Goal: Task Accomplishment & Management: Manage account settings

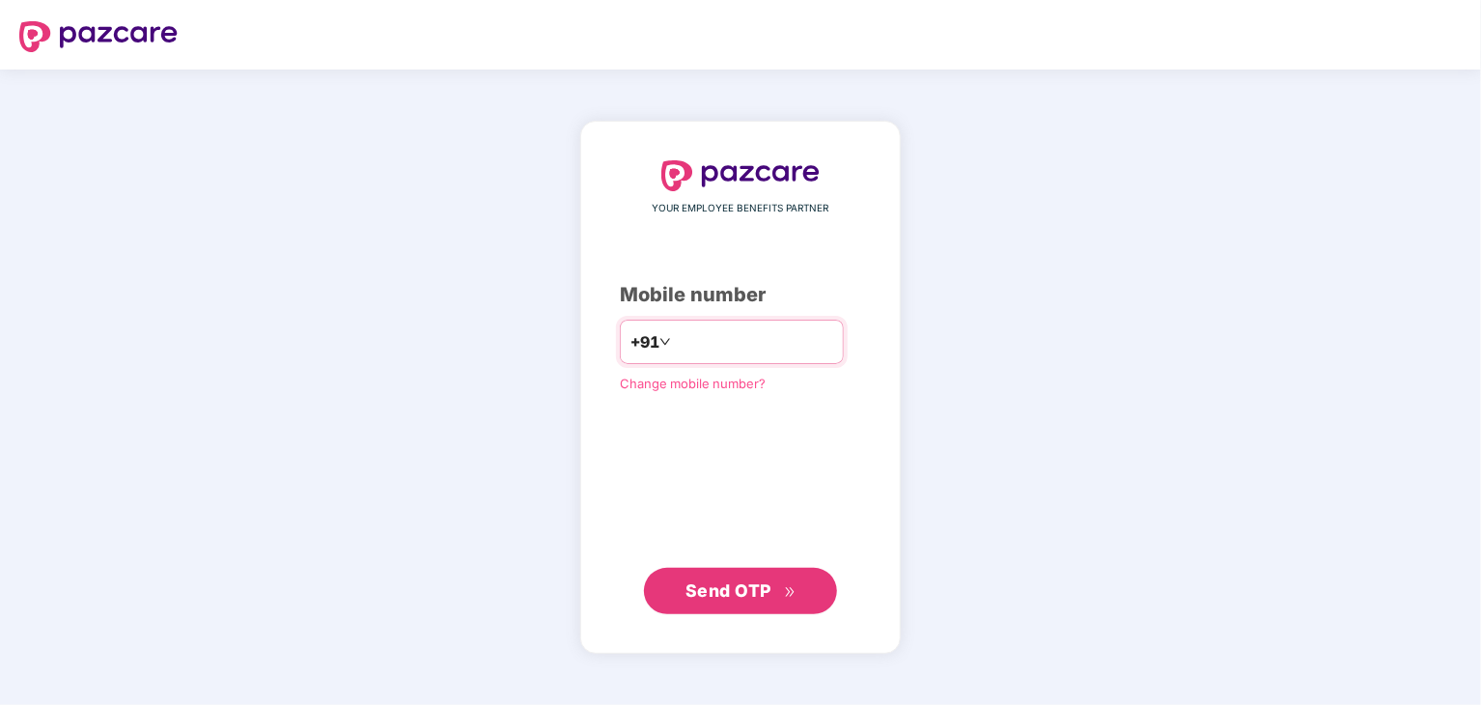
click at [703, 348] on input "number" at bounding box center [754, 341] width 158 height 31
type input "**********"
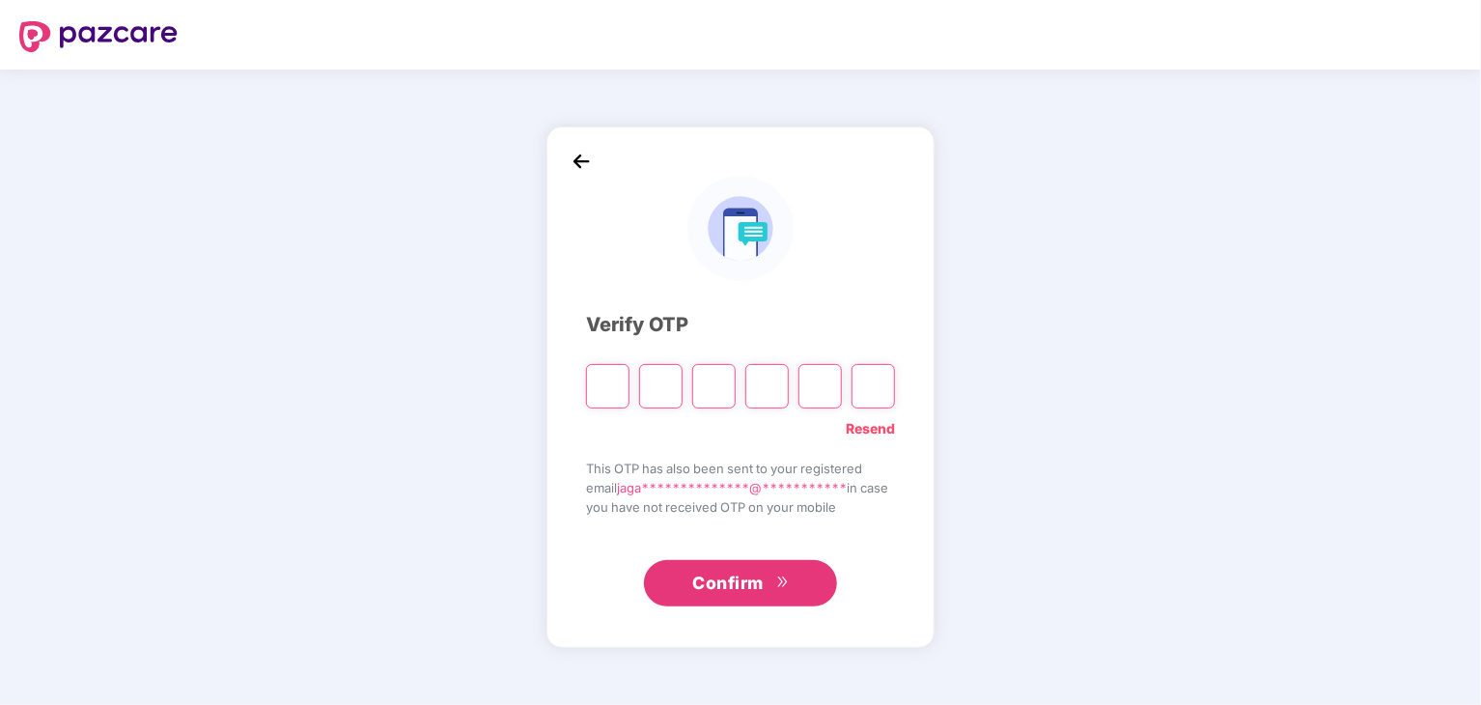
paste input "*"
type input "*"
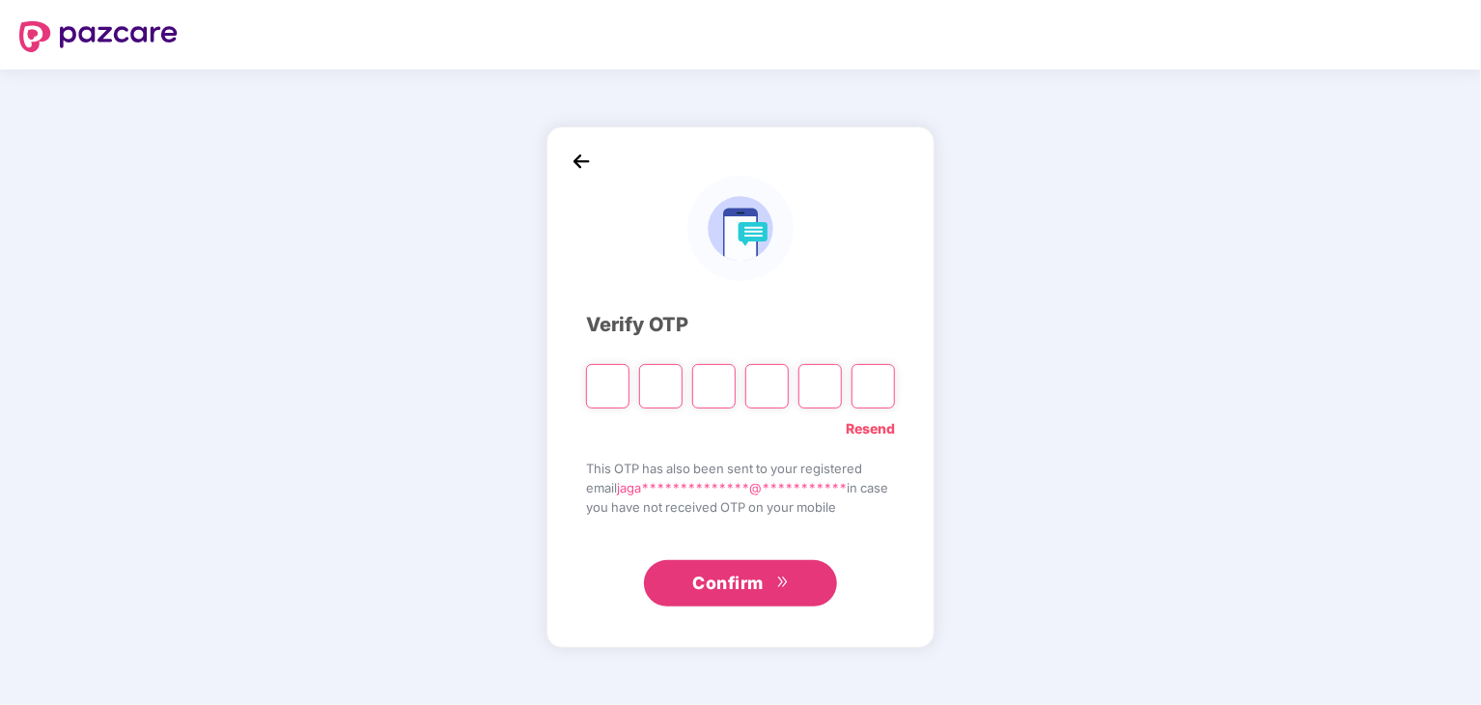
type input "*"
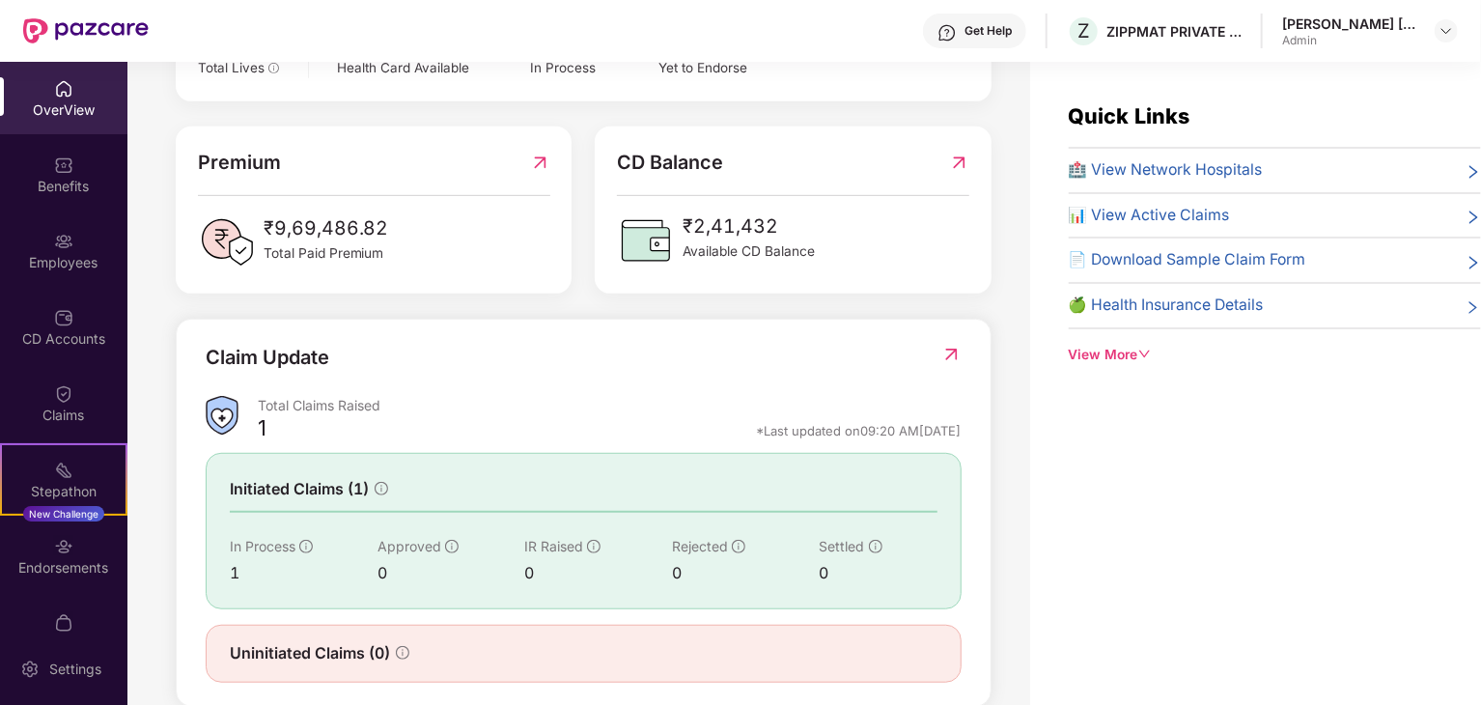
scroll to position [487, 0]
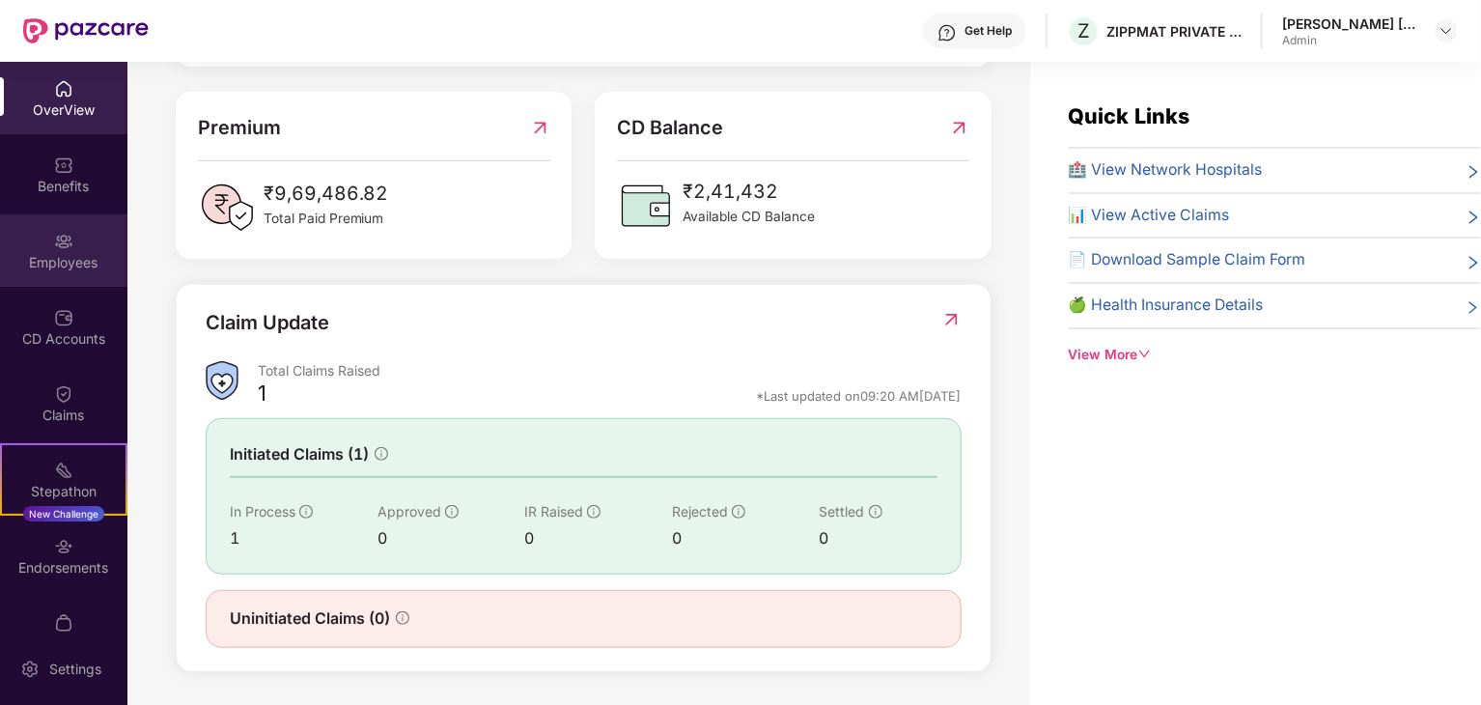
click at [82, 263] on div "Employees" at bounding box center [63, 262] width 127 height 19
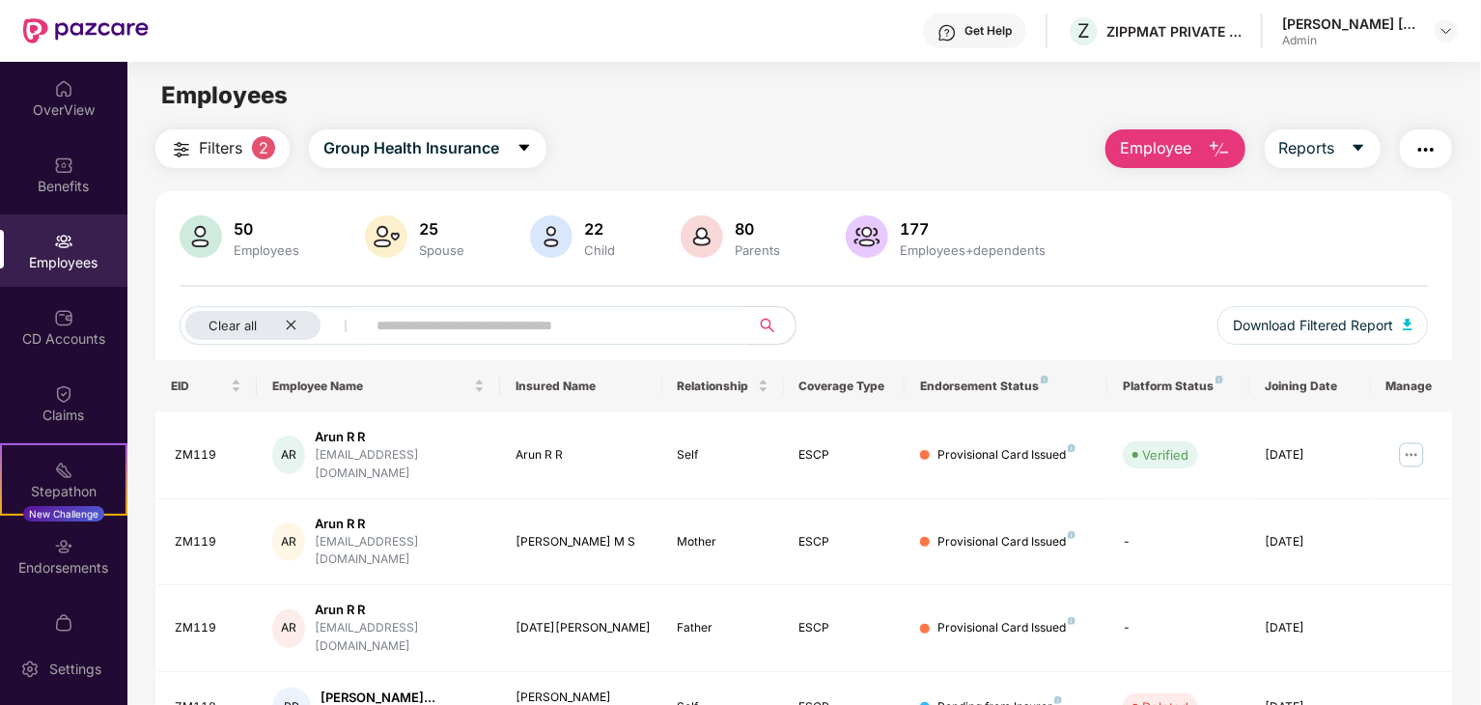
click at [226, 155] on span "Filters" at bounding box center [220, 148] width 43 height 24
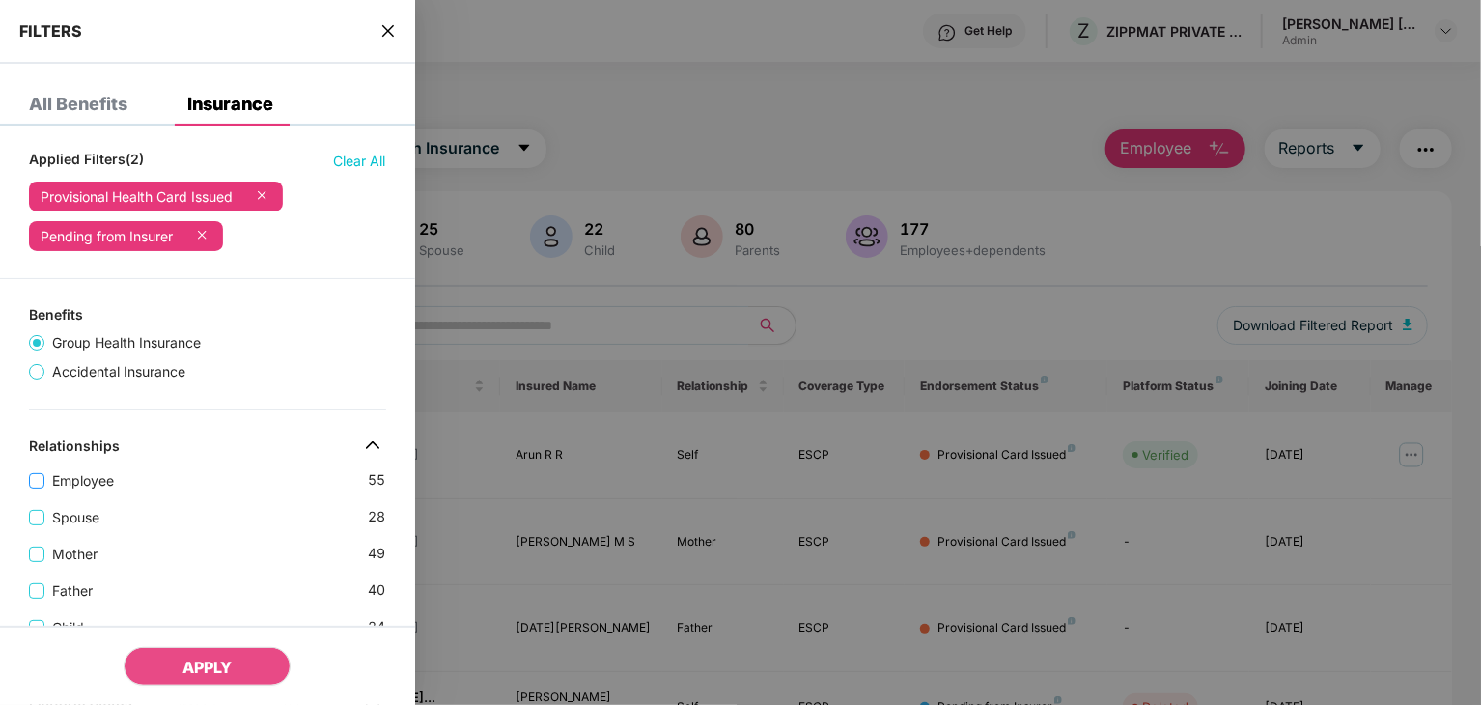
click at [97, 486] on span "Employee" at bounding box center [82, 480] width 77 height 21
click at [196, 673] on span "APPLY" at bounding box center [206, 667] width 49 height 19
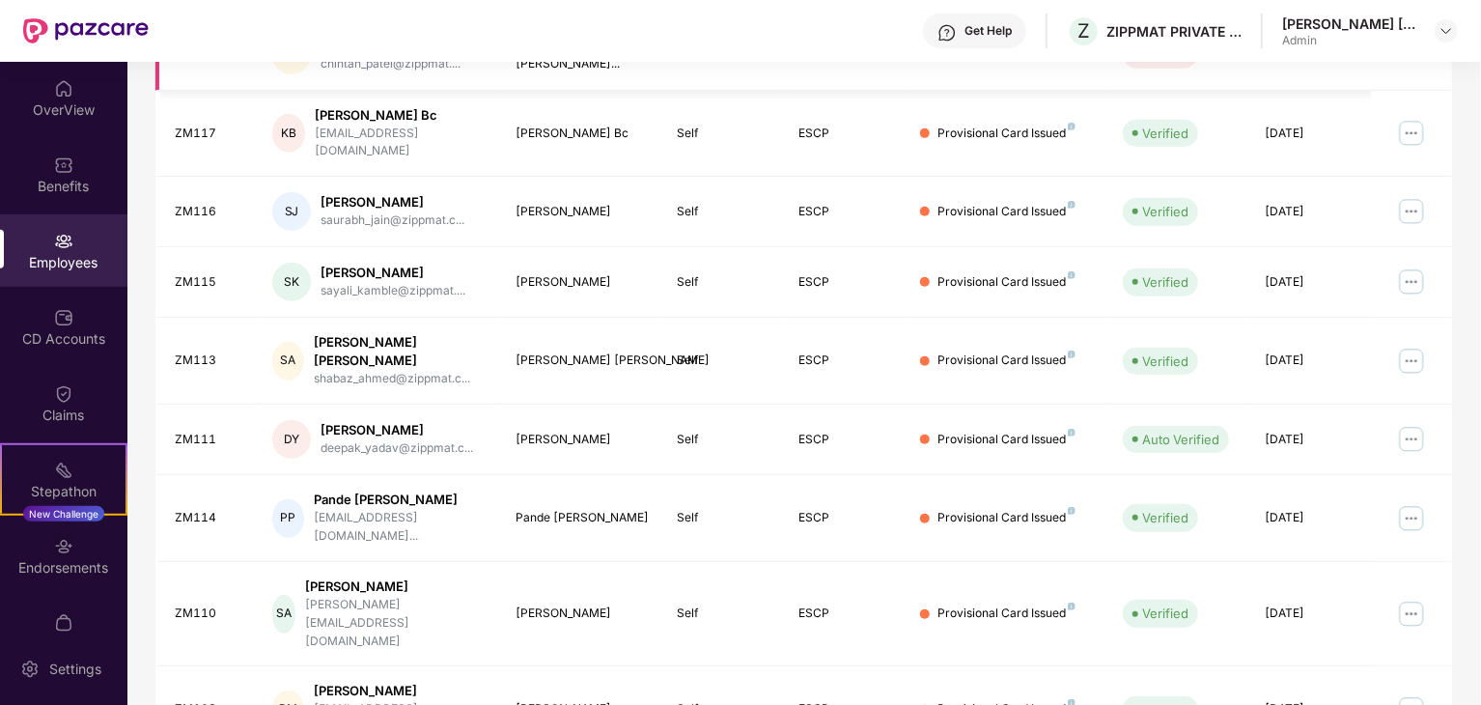
scroll to position [479, 0]
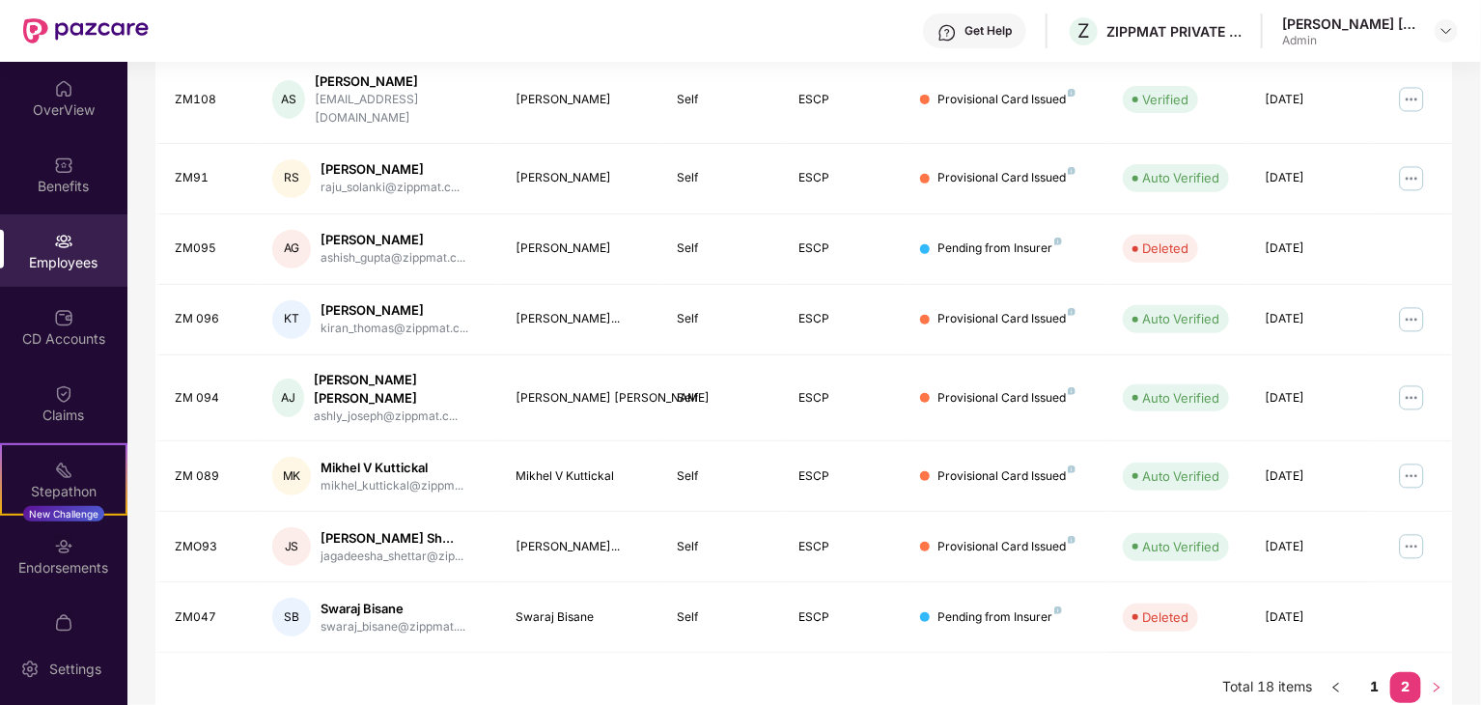
scroll to position [0, 0]
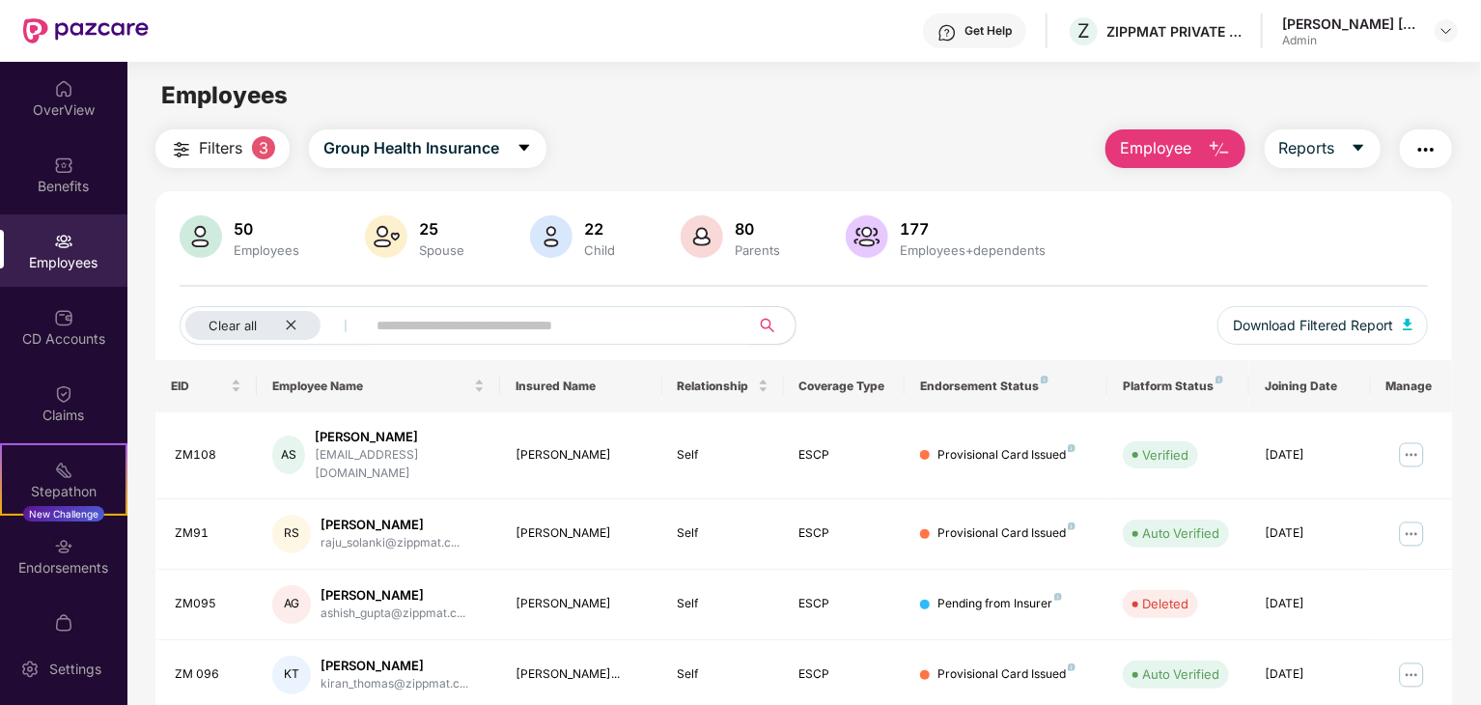
click at [274, 144] on span "3" at bounding box center [263, 147] width 23 height 23
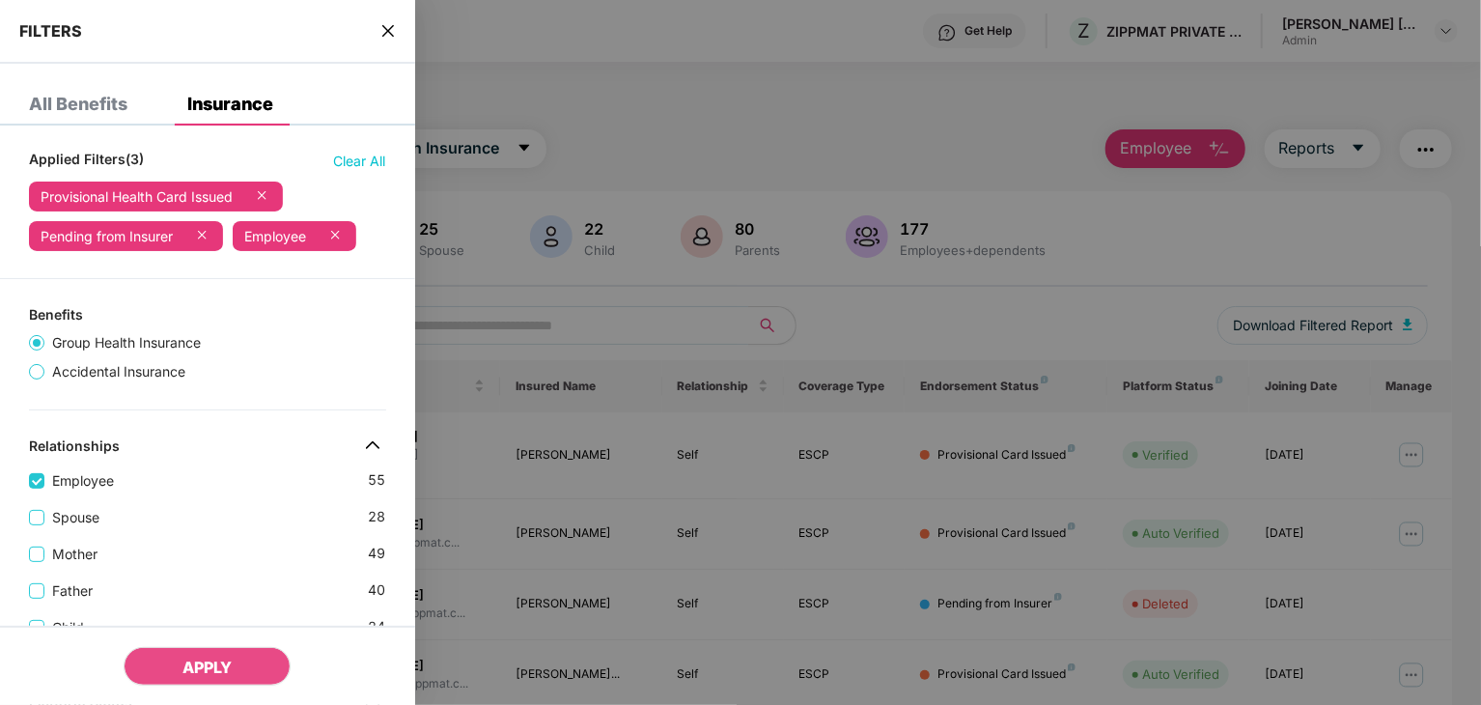
click at [187, 229] on div at bounding box center [192, 236] width 39 height 22
click at [204, 233] on icon at bounding box center [201, 234] width 19 height 19
click at [253, 204] on div at bounding box center [252, 196] width 39 height 22
click at [265, 196] on icon at bounding box center [261, 194] width 19 height 19
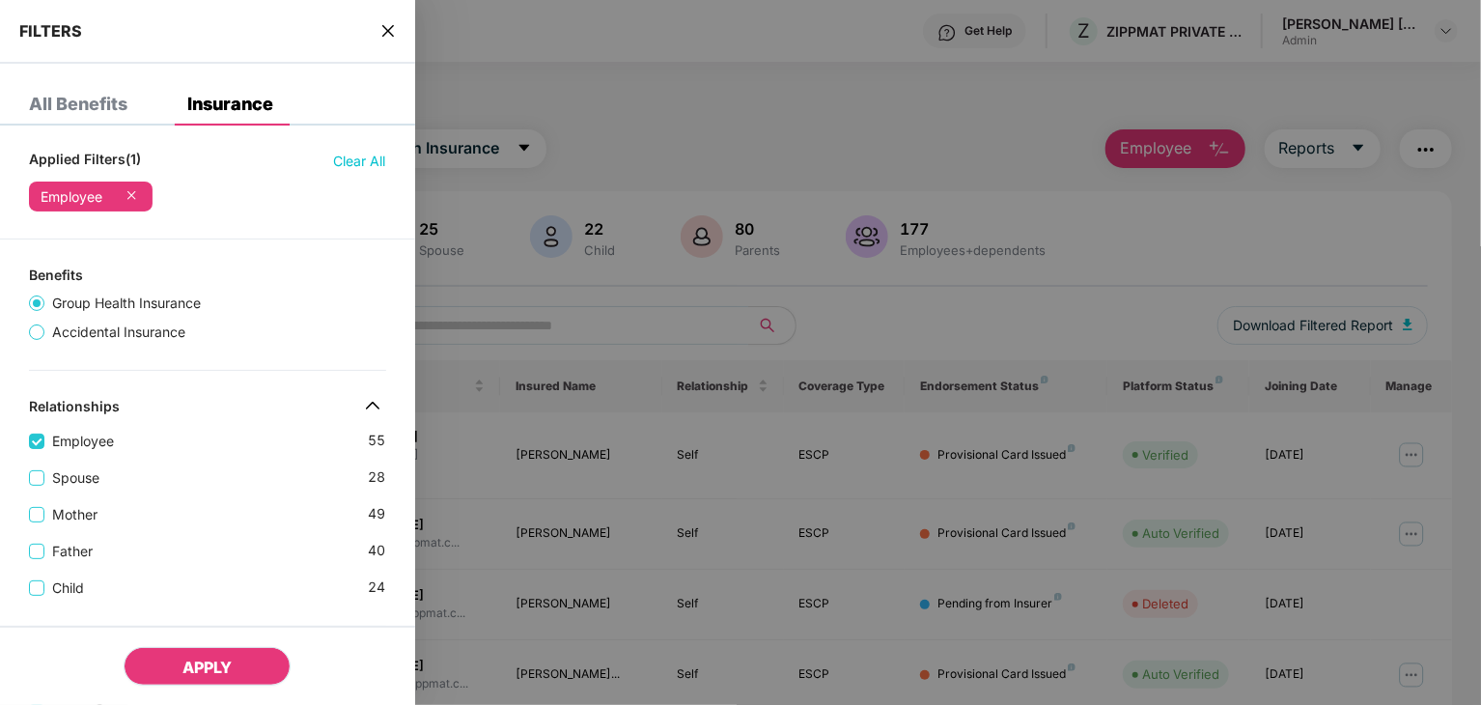
click at [196, 654] on button "APPLY" at bounding box center [207, 666] width 167 height 39
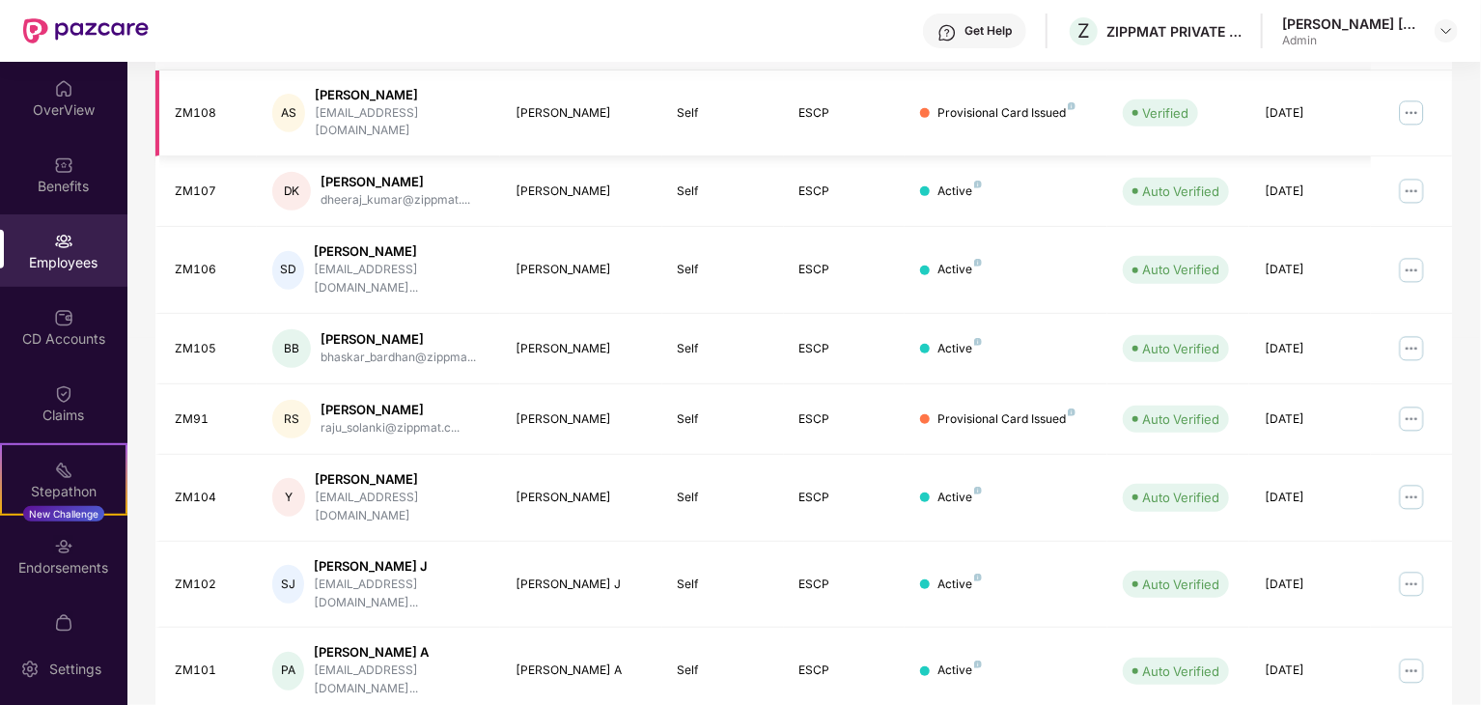
scroll to position [479, 0]
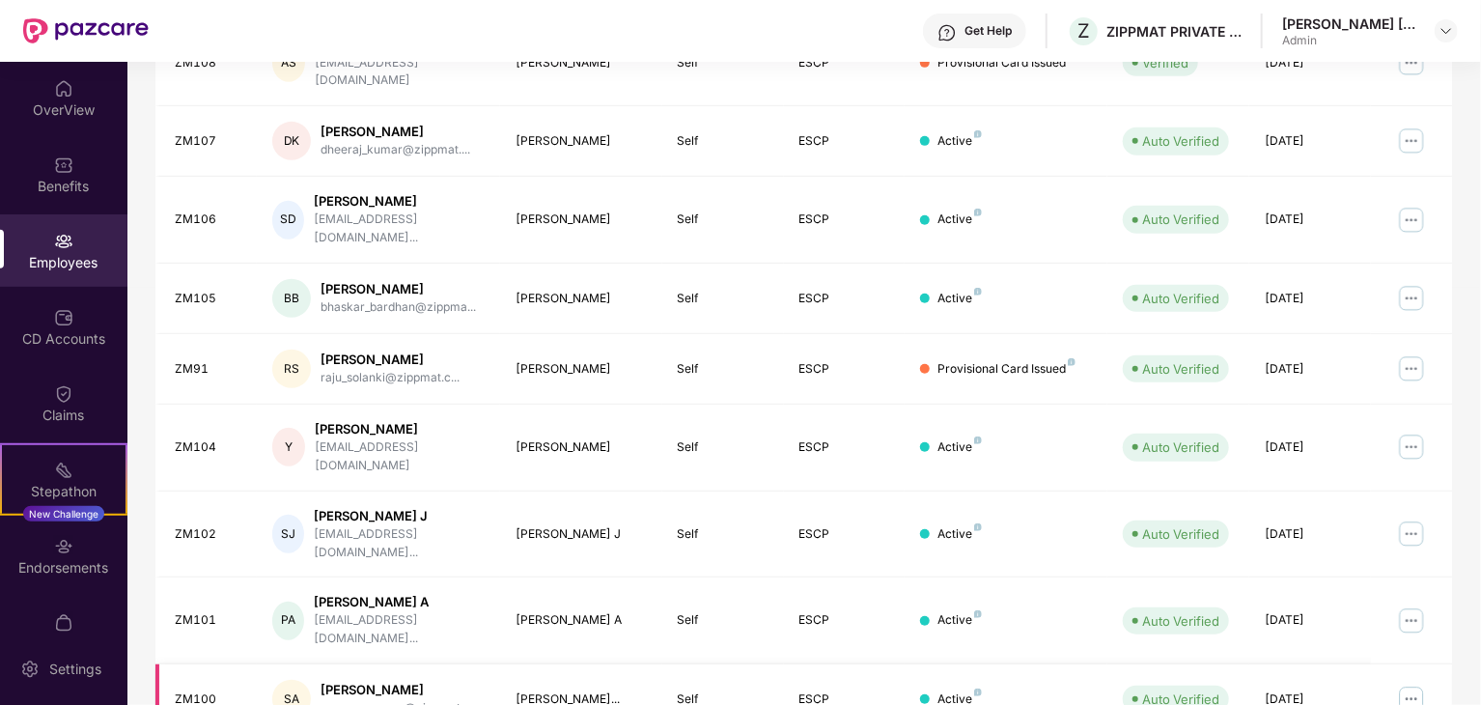
click at [1414, 684] on img at bounding box center [1411, 699] width 31 height 31
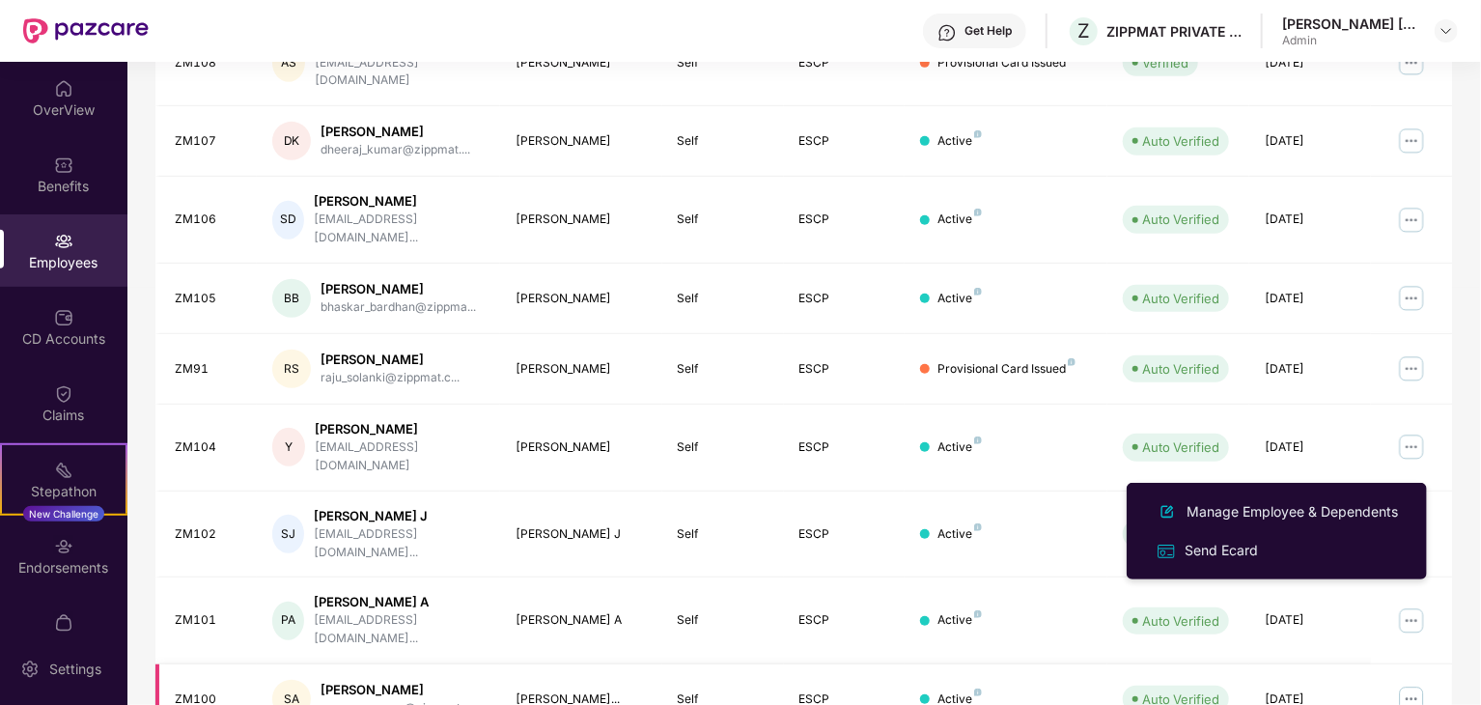
click at [1410, 684] on img at bounding box center [1411, 699] width 31 height 31
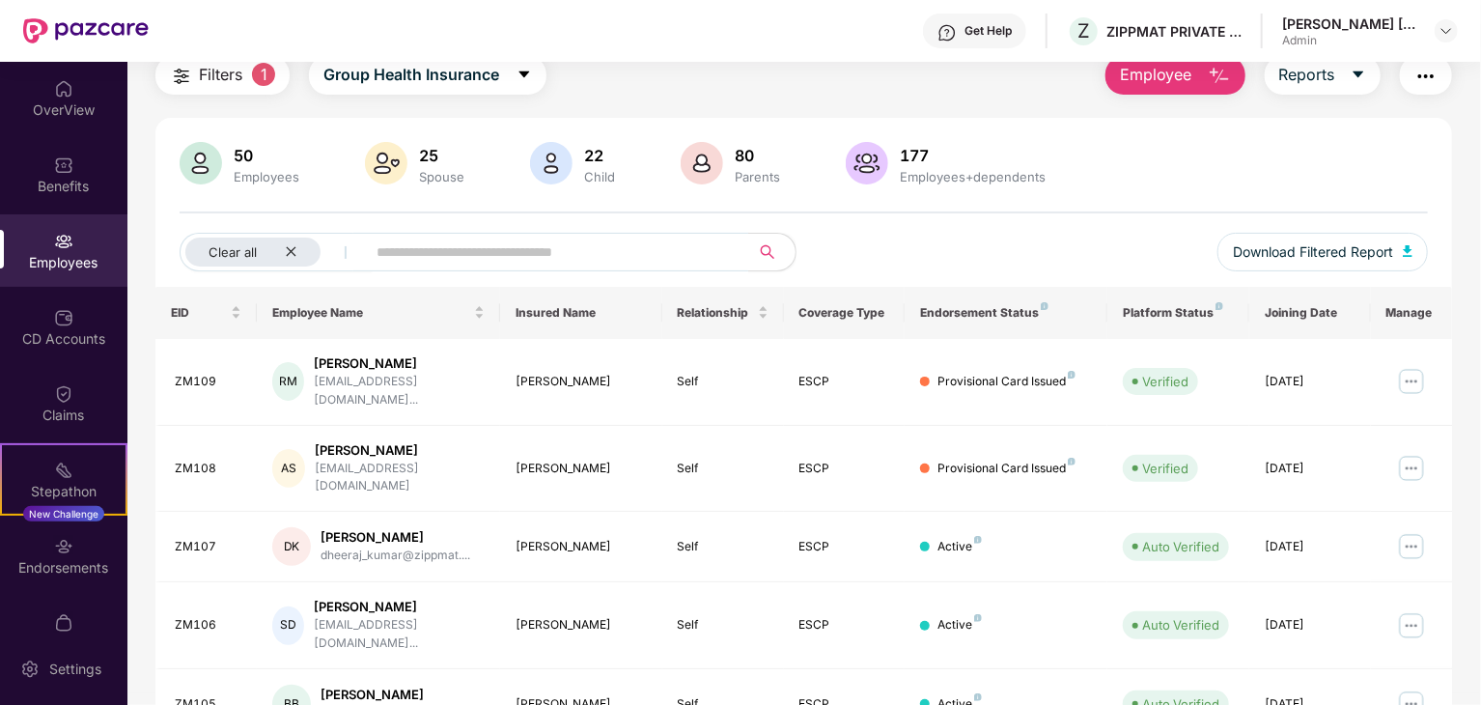
scroll to position [0, 0]
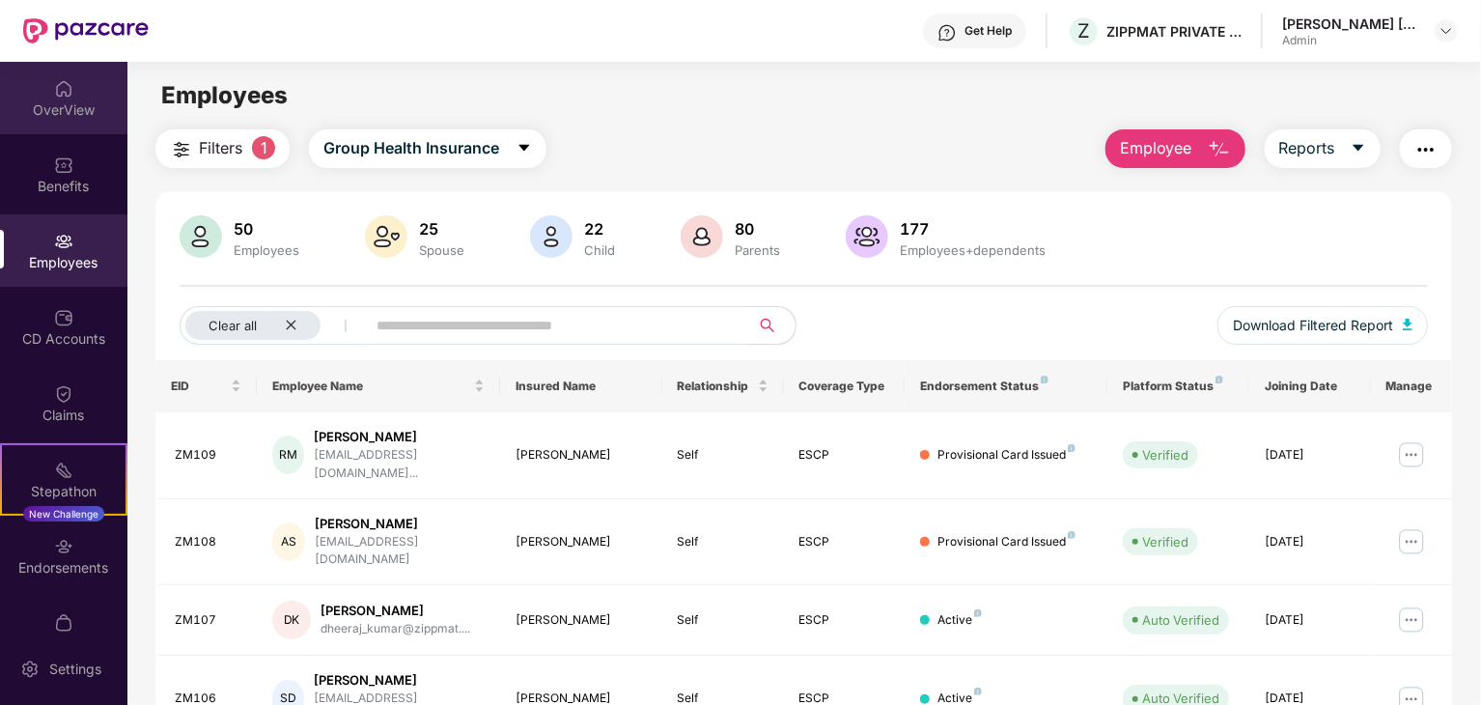
click at [62, 95] on img at bounding box center [63, 88] width 19 height 19
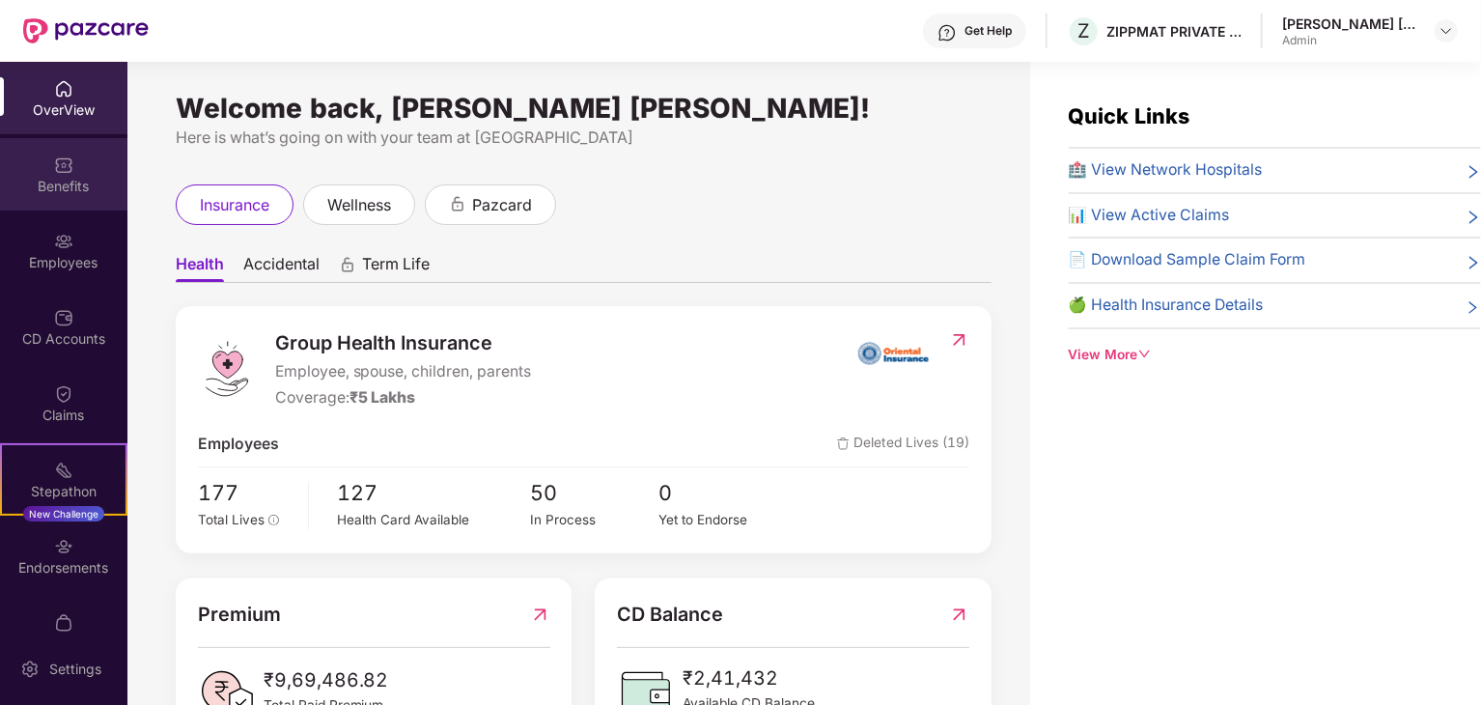
click at [66, 200] on div "Benefits" at bounding box center [63, 174] width 127 height 72
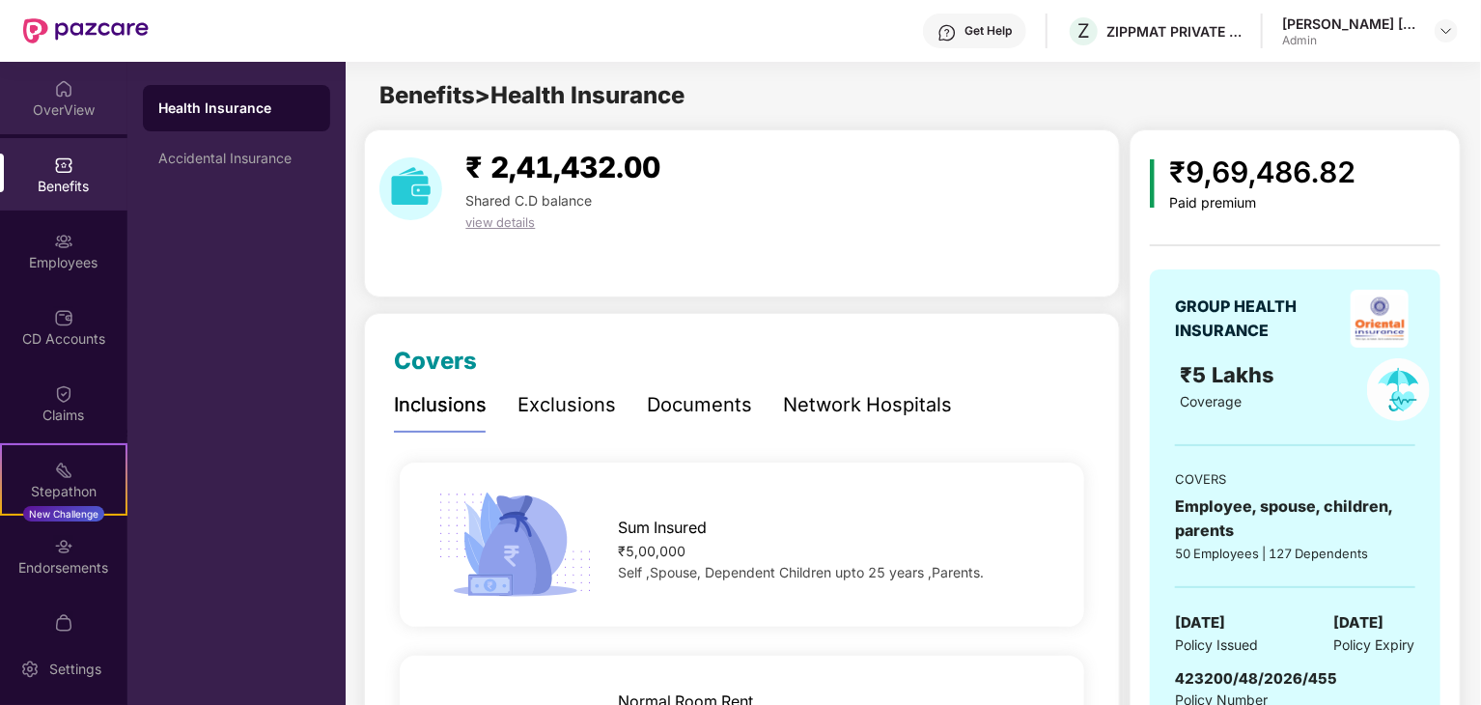
click at [61, 84] on img at bounding box center [63, 88] width 19 height 19
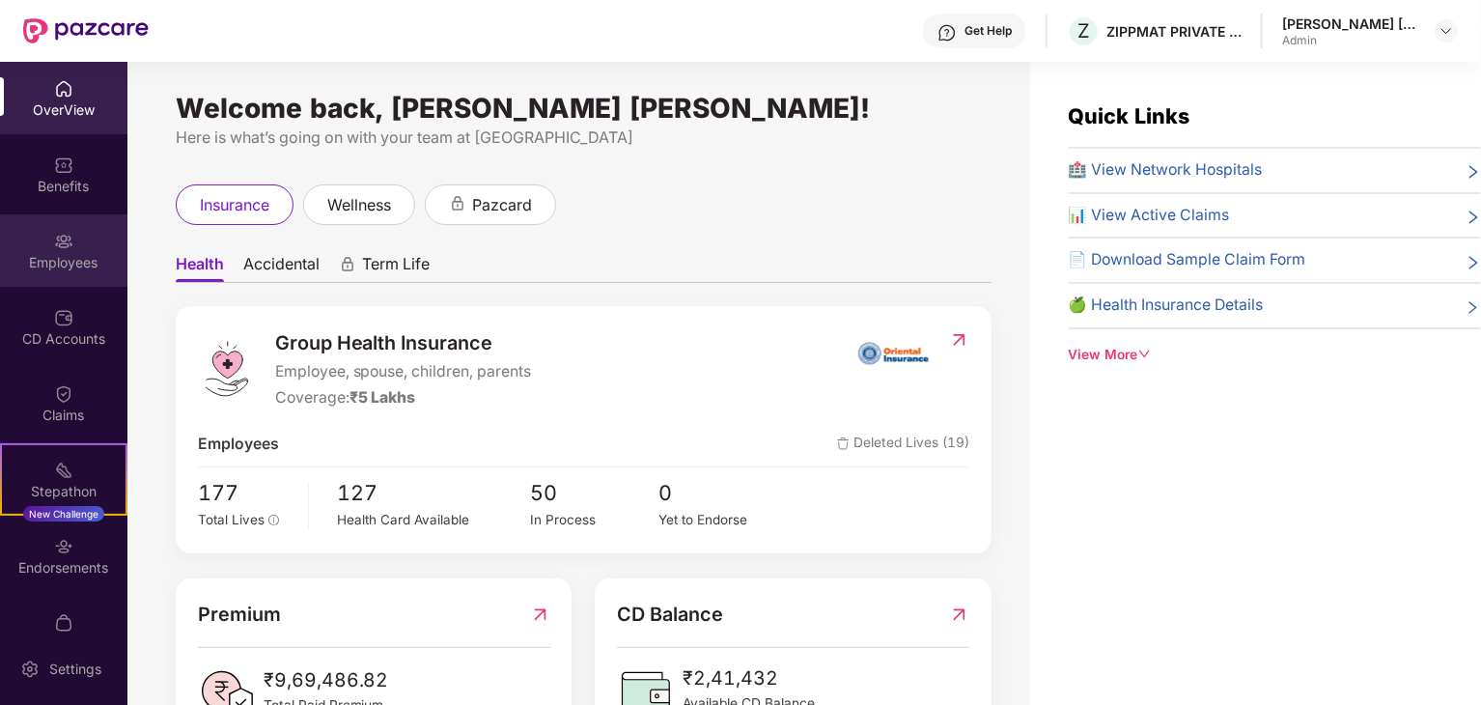
click at [46, 237] on div "Employees" at bounding box center [63, 250] width 127 height 72
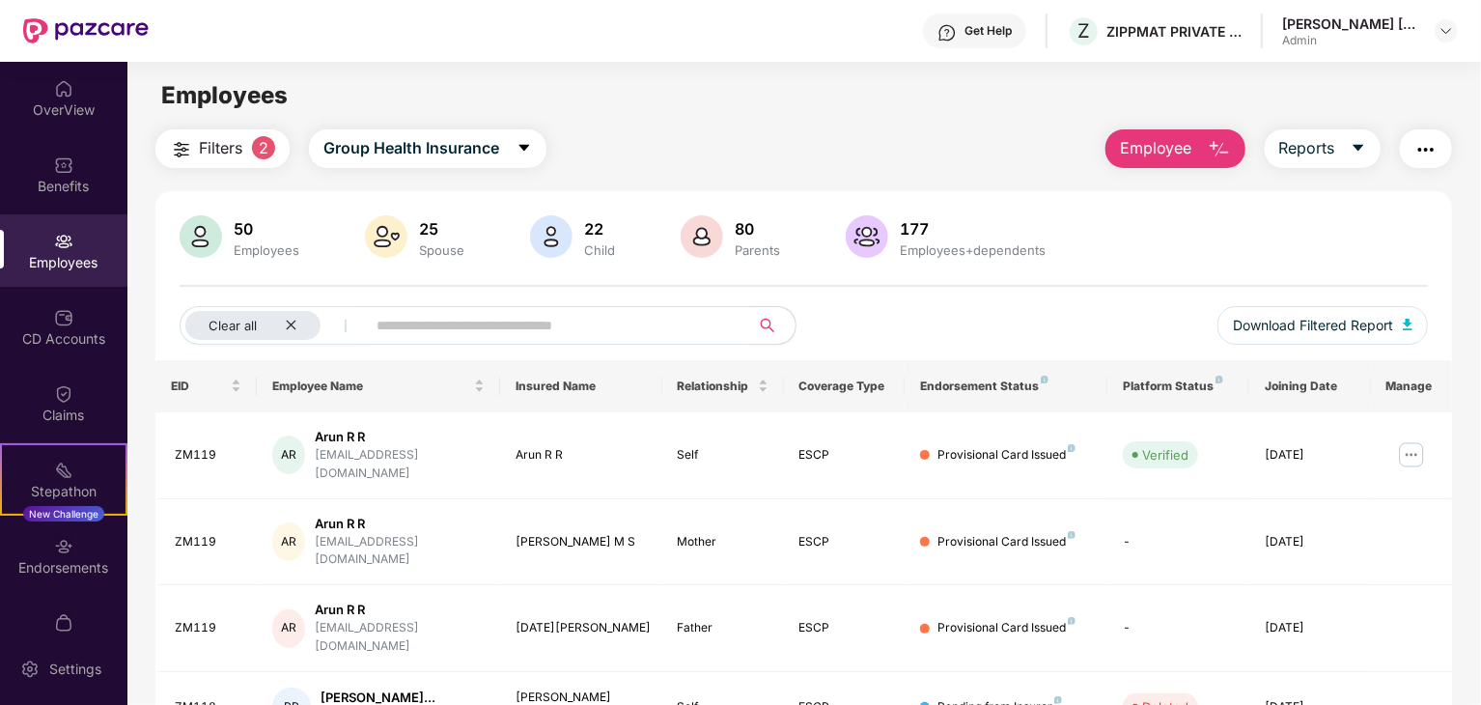
click at [1178, 154] on span "Employee" at bounding box center [1156, 148] width 72 height 24
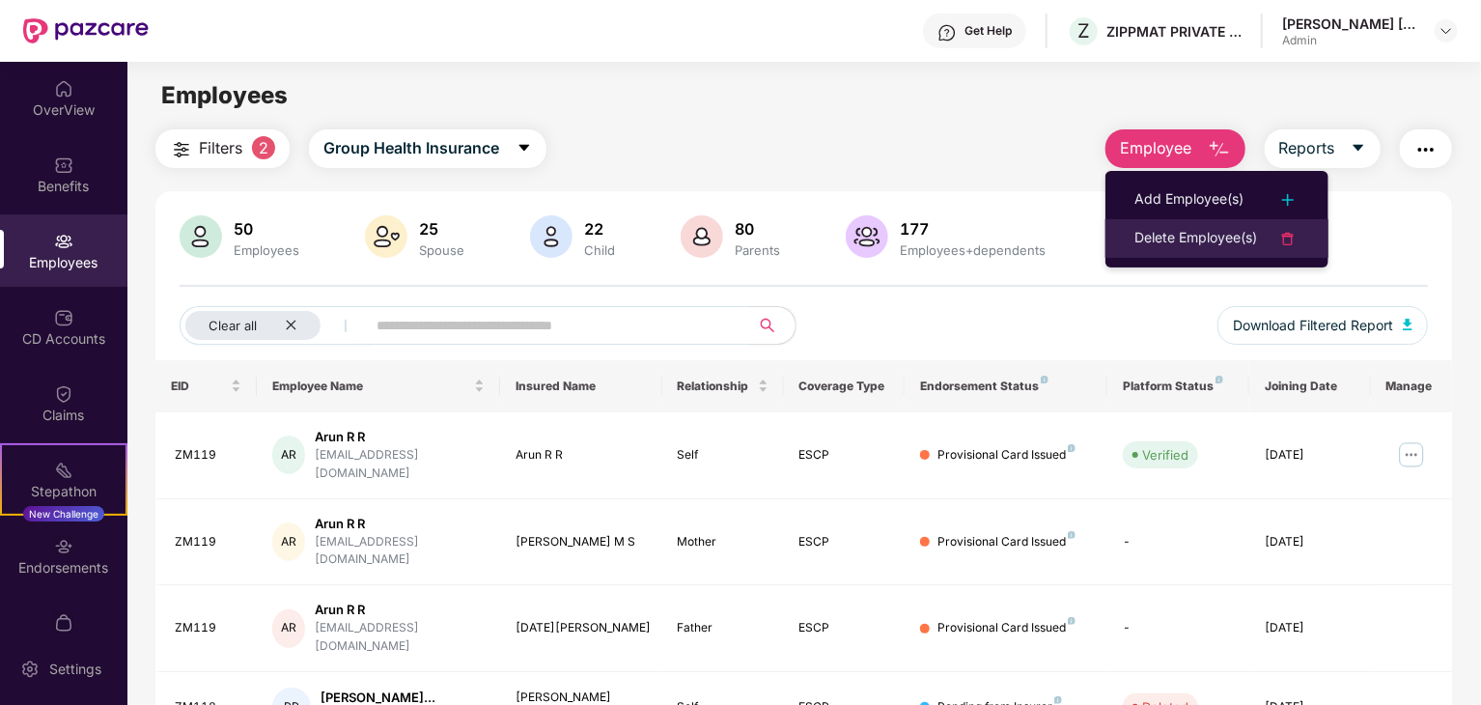
click at [1197, 244] on div "Delete Employee(s)" at bounding box center [1196, 238] width 123 height 23
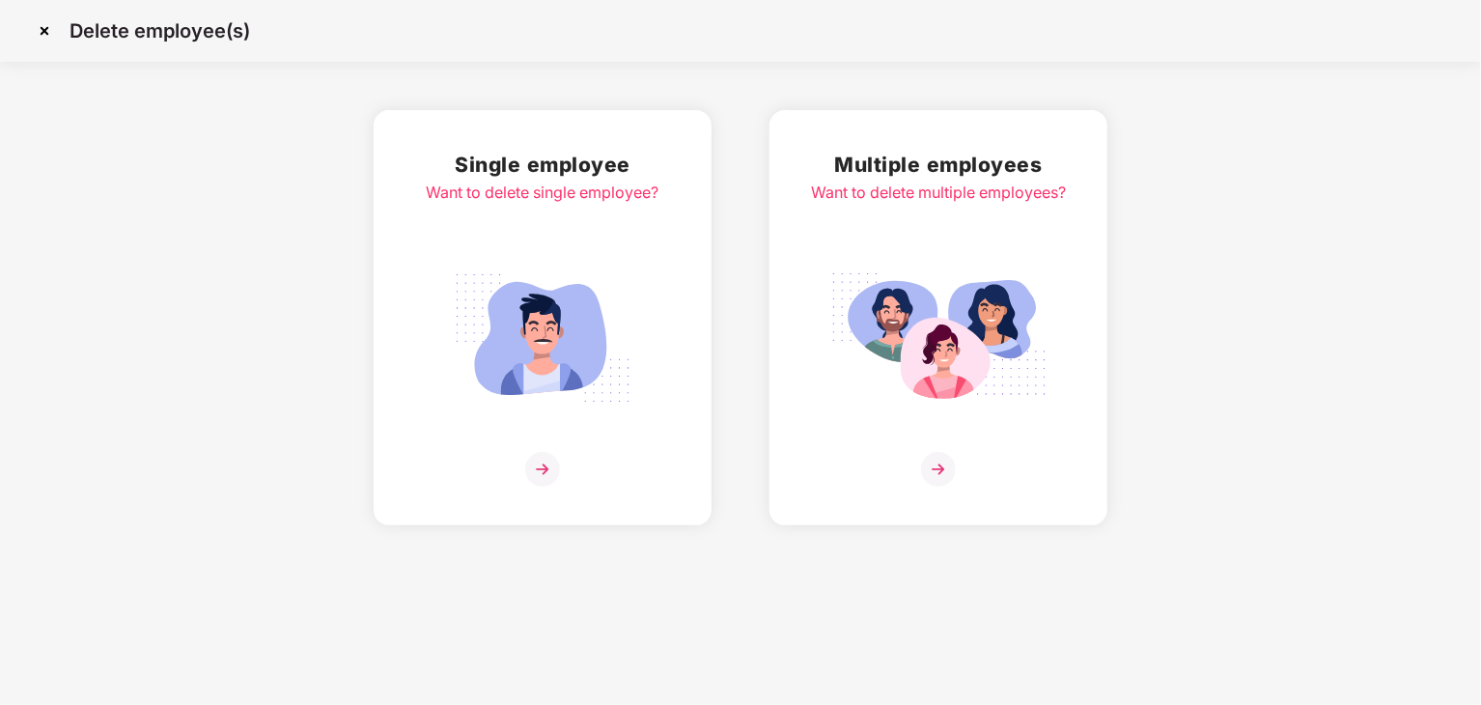
click at [619, 332] on img at bounding box center [543, 338] width 216 height 151
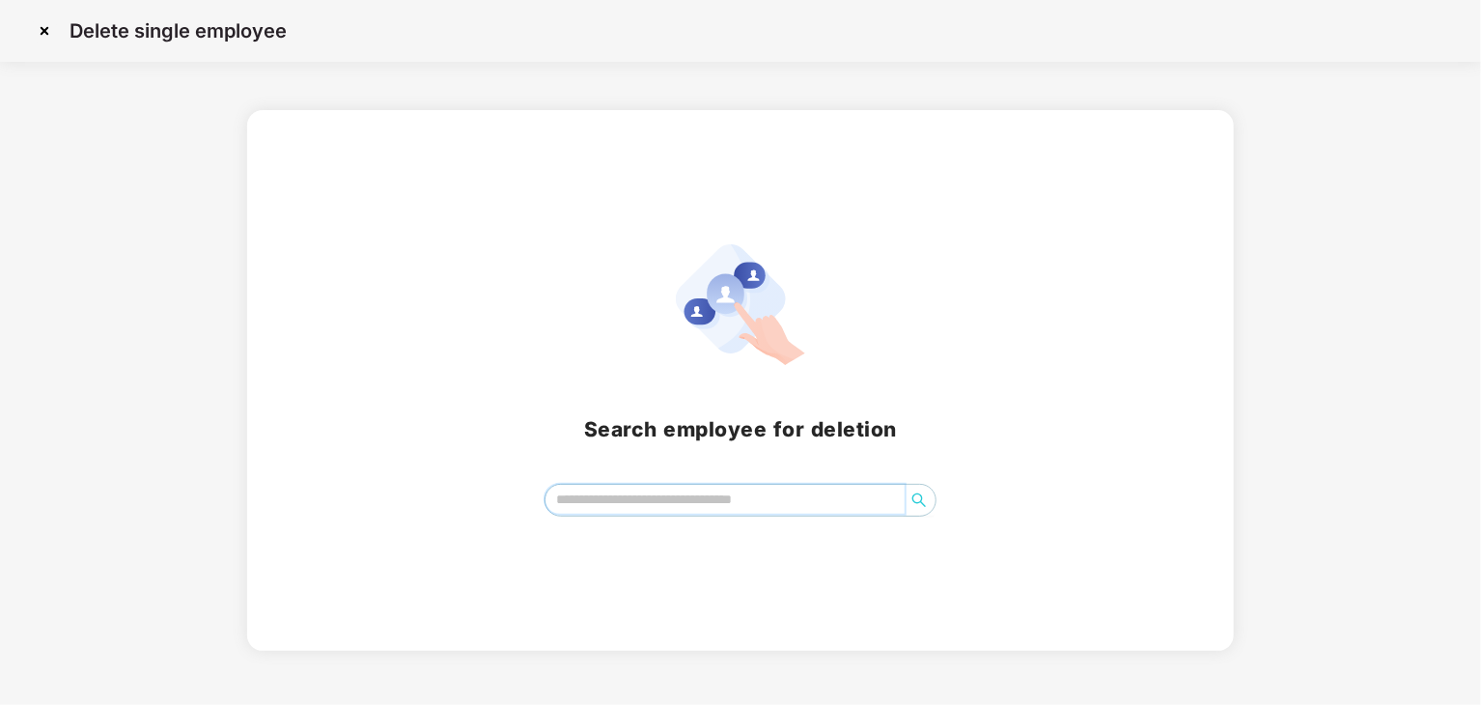
click at [747, 494] on input "search" at bounding box center [725, 499] width 359 height 29
click at [46, 24] on img at bounding box center [44, 30] width 31 height 31
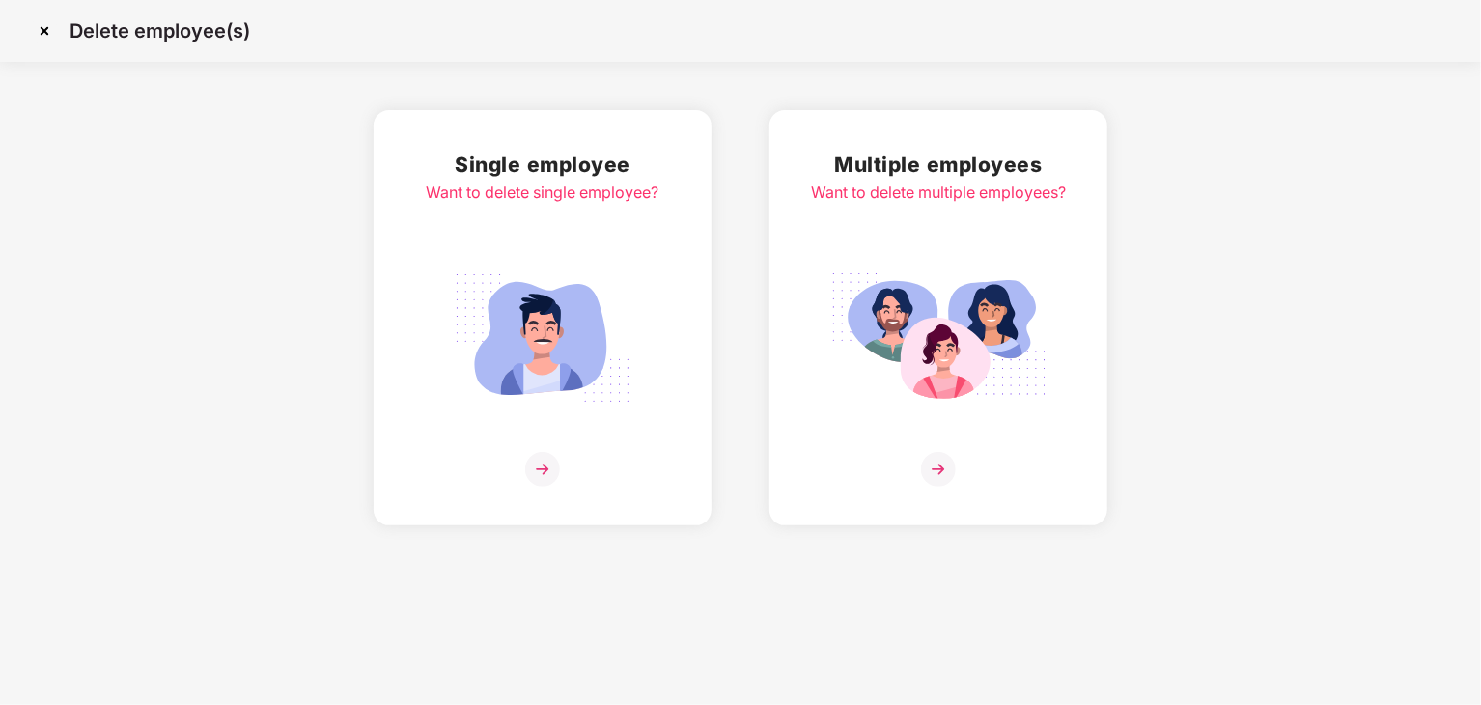
click at [806, 242] on div "Multiple employees Want to delete multiple employees?" at bounding box center [939, 317] width 338 height 415
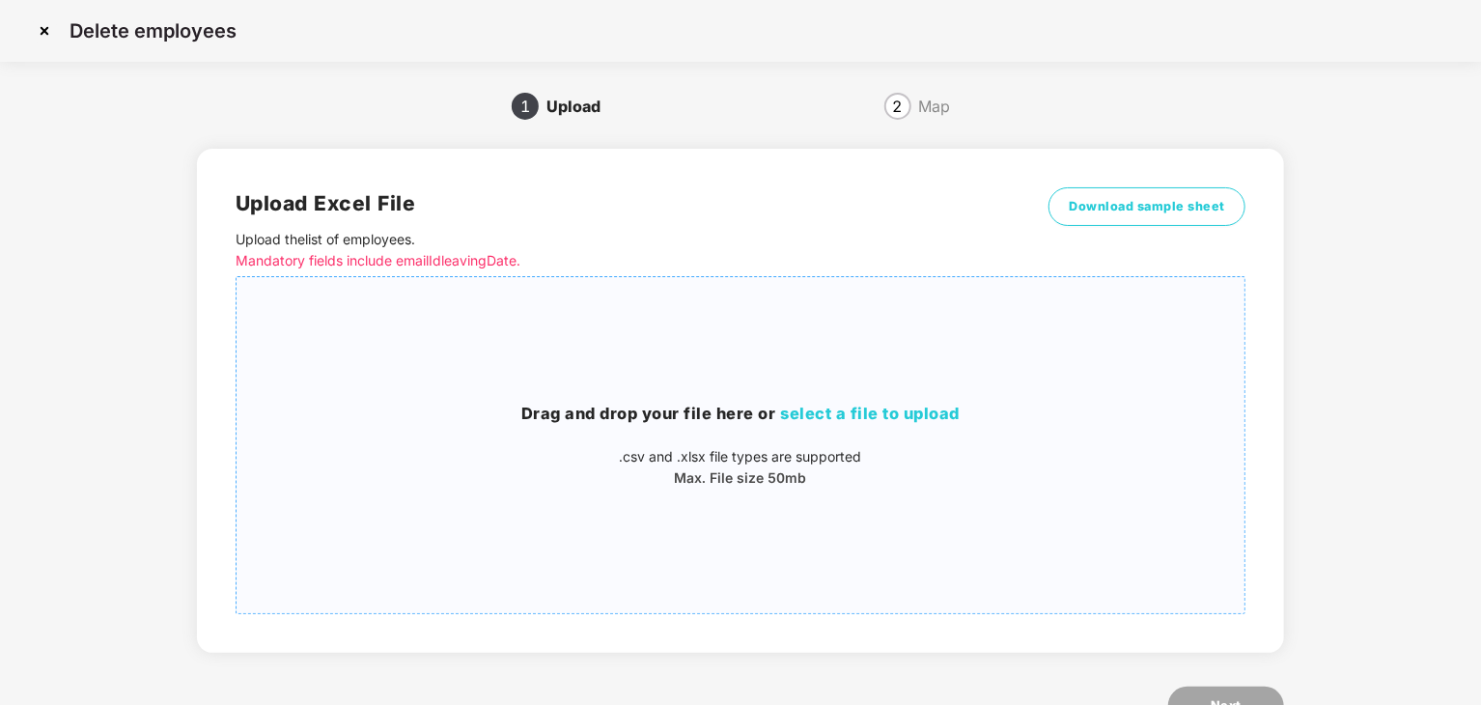
scroll to position [69, 0]
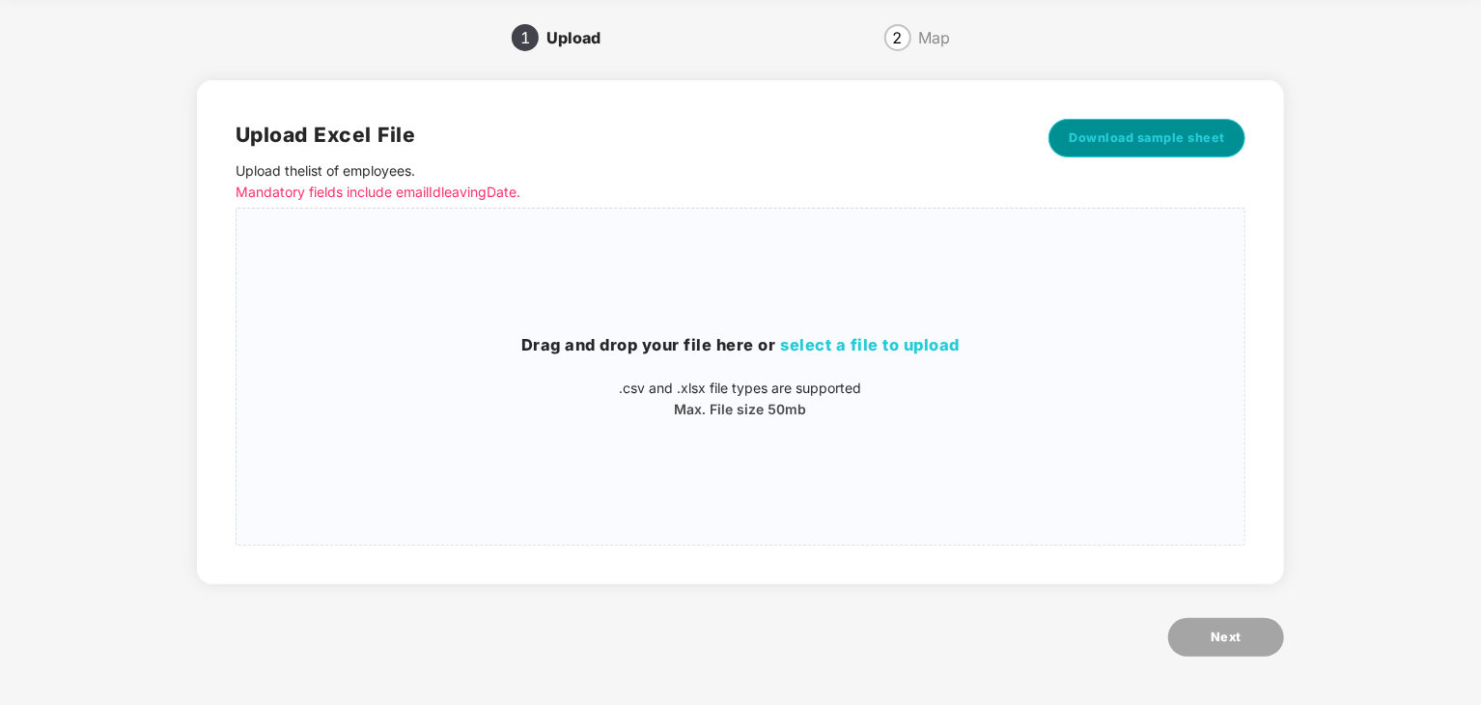
click at [1111, 126] on button "Download sample sheet" at bounding box center [1147, 138] width 197 height 39
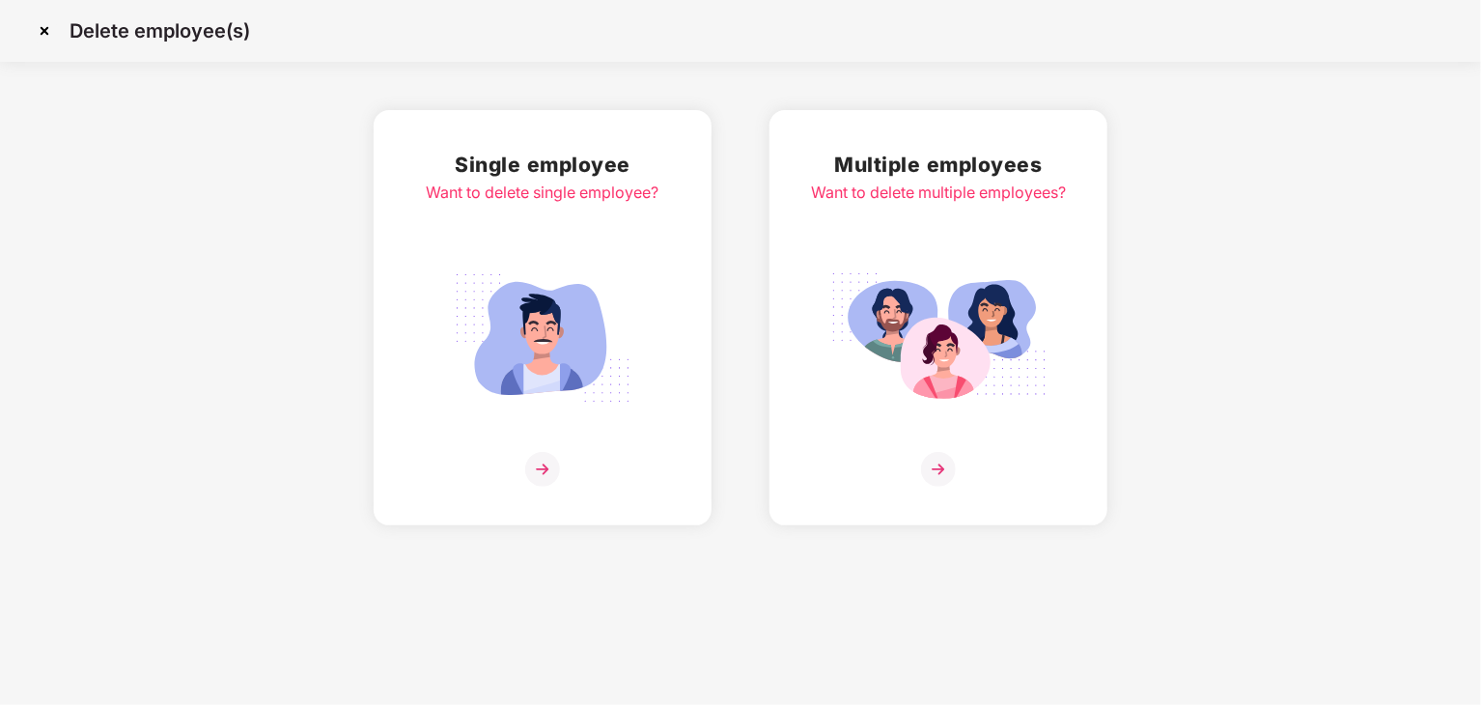
click at [46, 36] on img at bounding box center [44, 30] width 31 height 31
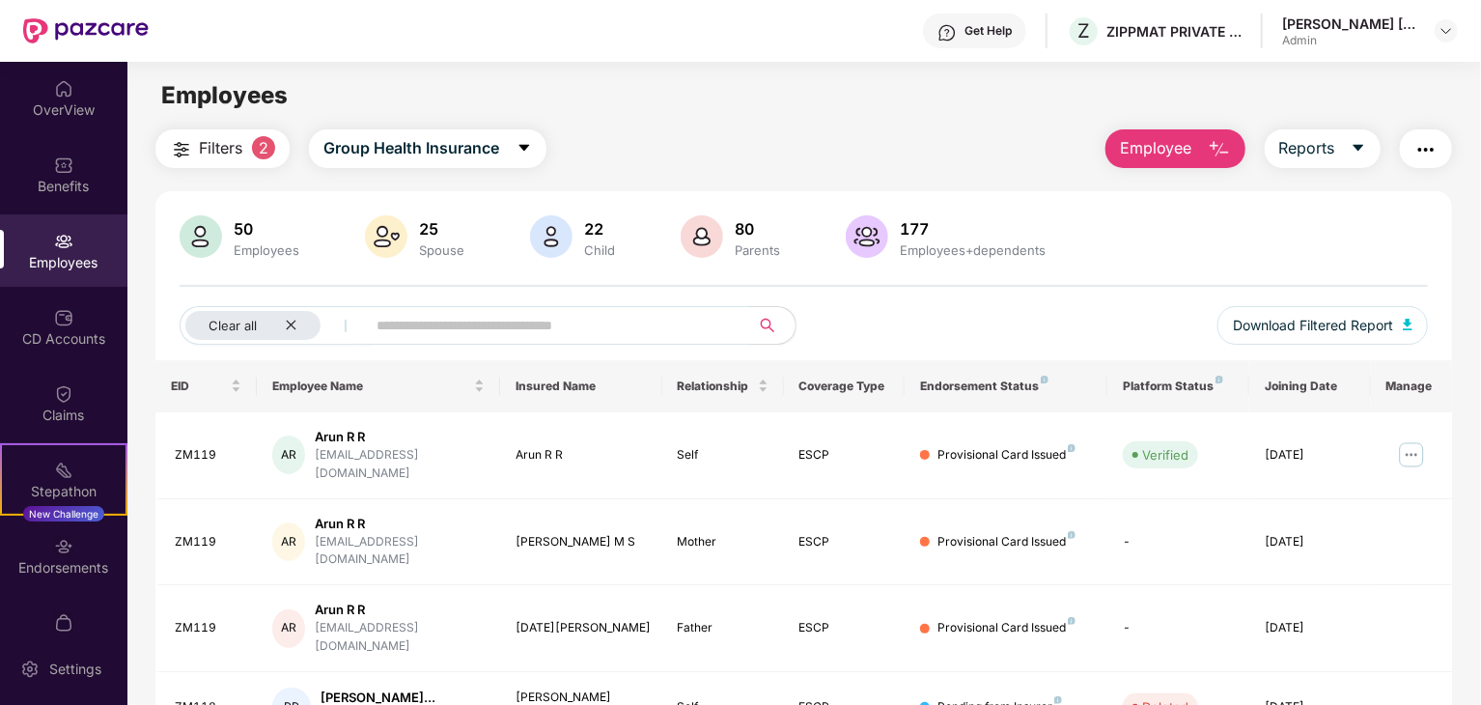
click at [242, 150] on span "Filters" at bounding box center [220, 148] width 43 height 24
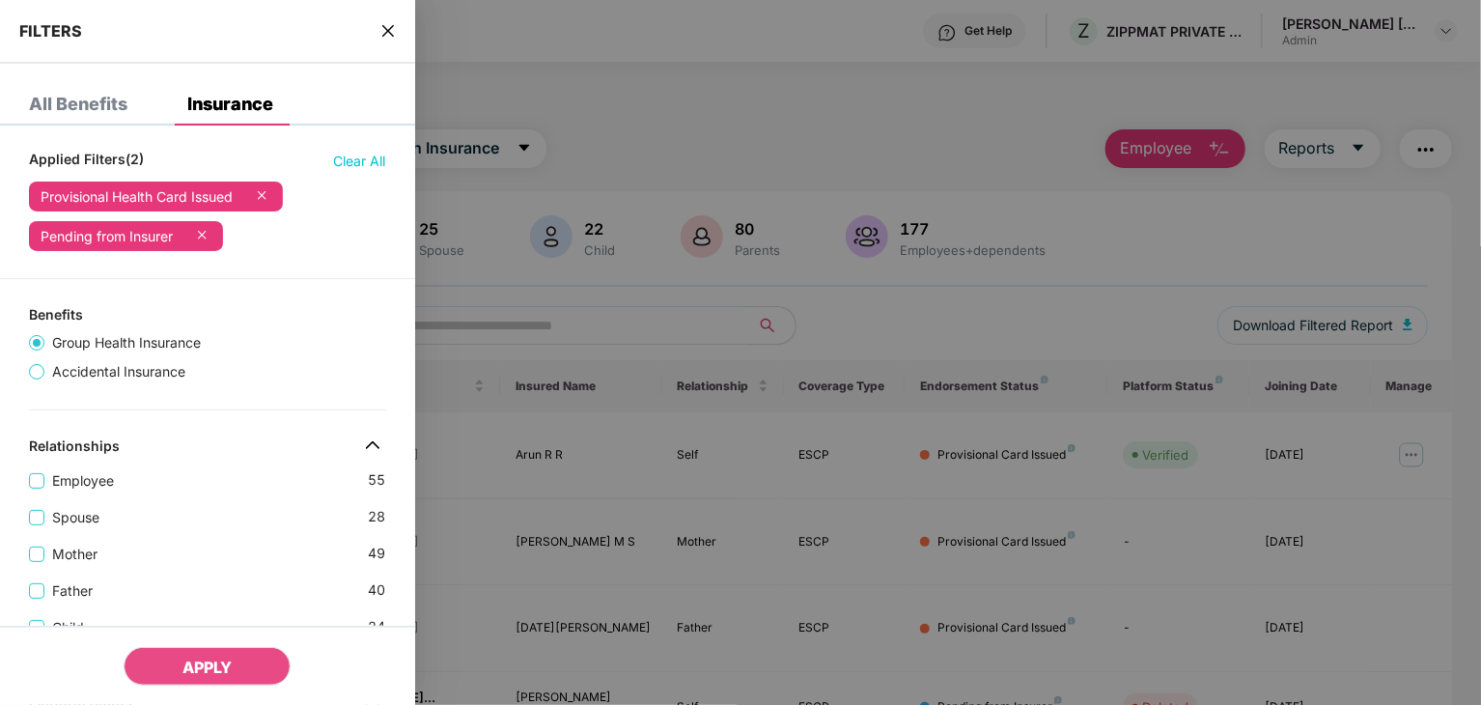
click at [211, 233] on icon at bounding box center [201, 234] width 19 height 19
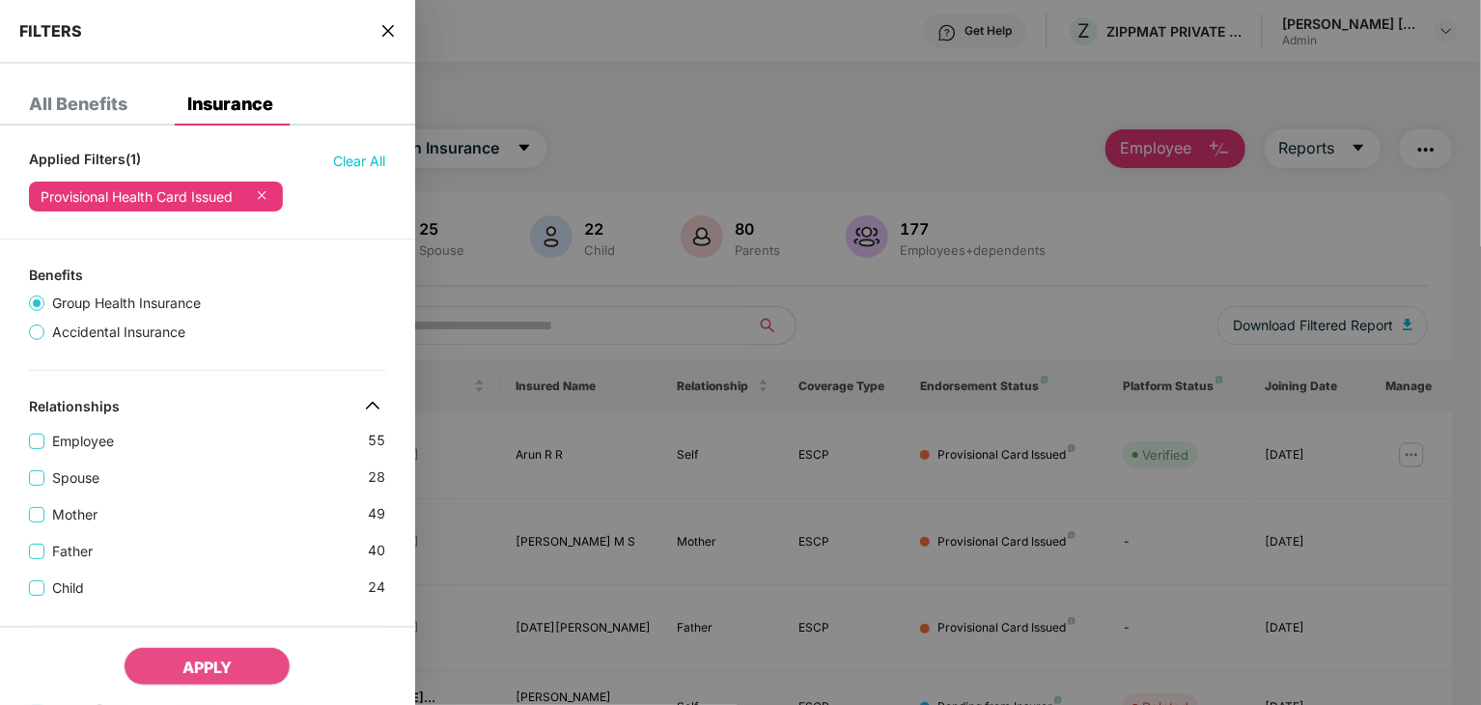
click at [275, 194] on div "Provisional Health Card Issued" at bounding box center [156, 197] width 254 height 30
click at [263, 198] on icon at bounding box center [261, 194] width 19 height 19
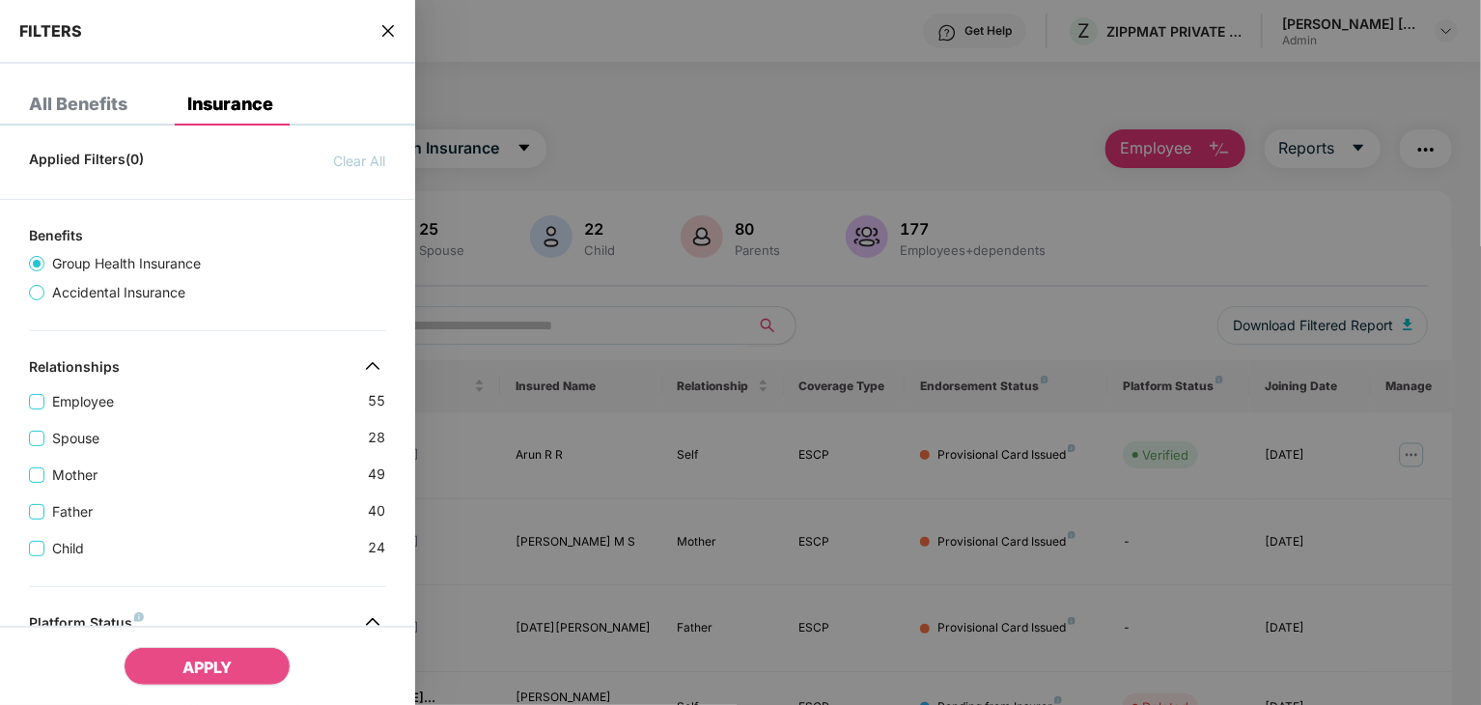
click at [42, 413] on div "Spouse 28" at bounding box center [207, 430] width 357 height 37
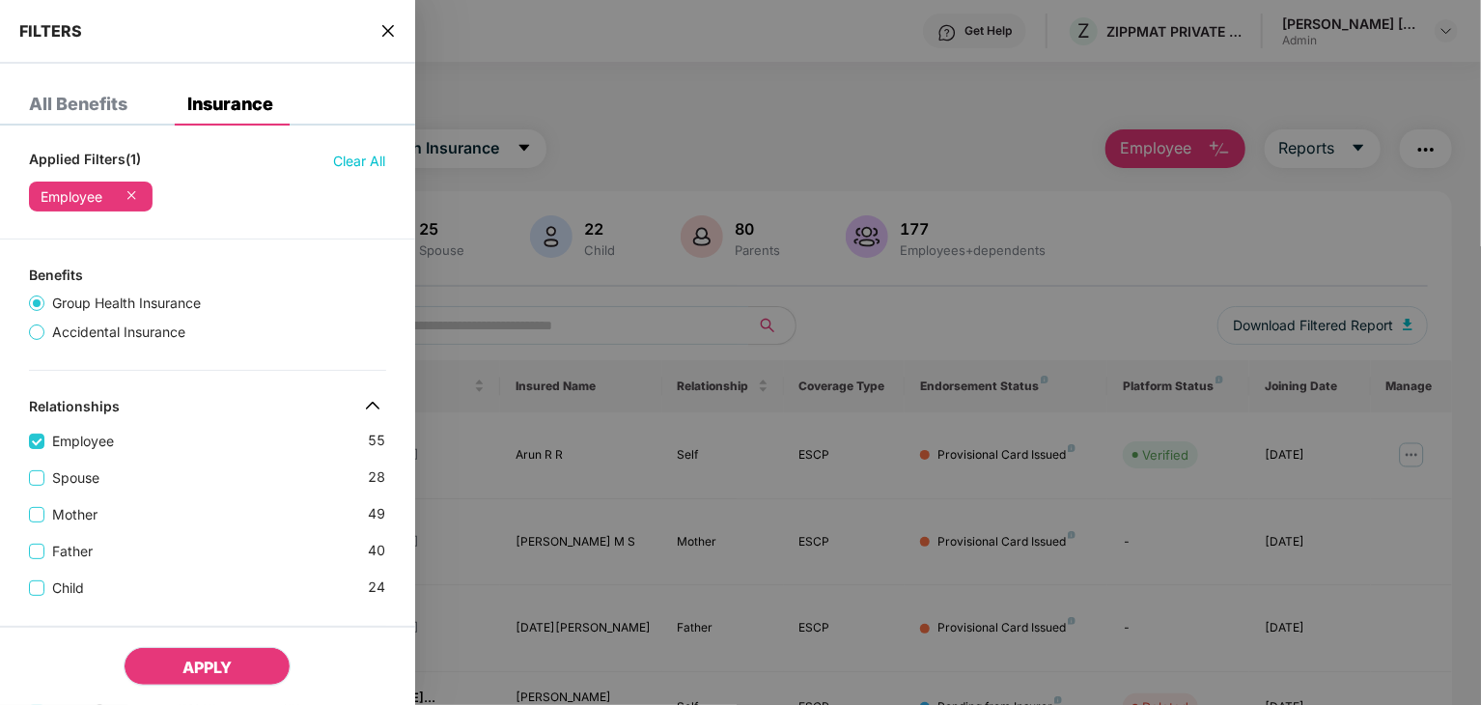
click at [208, 667] on span "APPLY" at bounding box center [206, 667] width 49 height 19
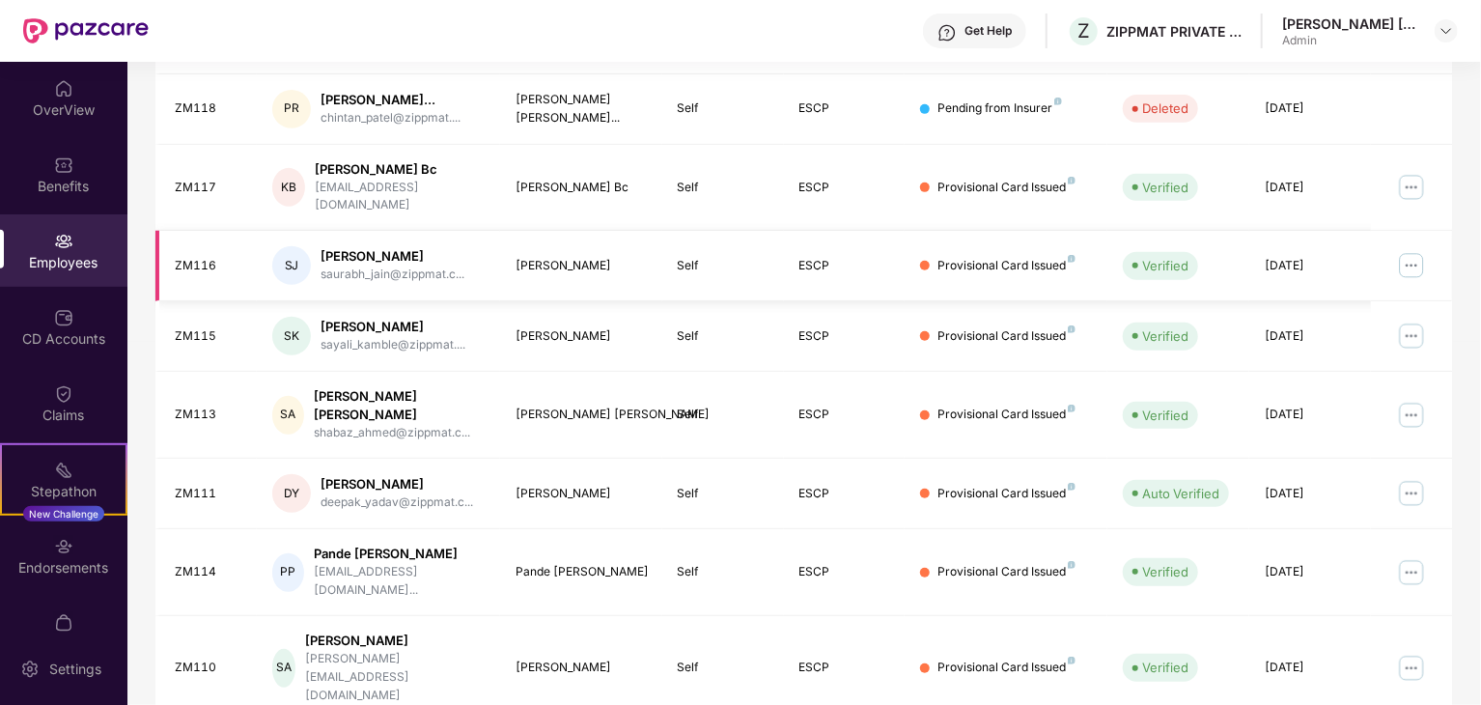
scroll to position [479, 0]
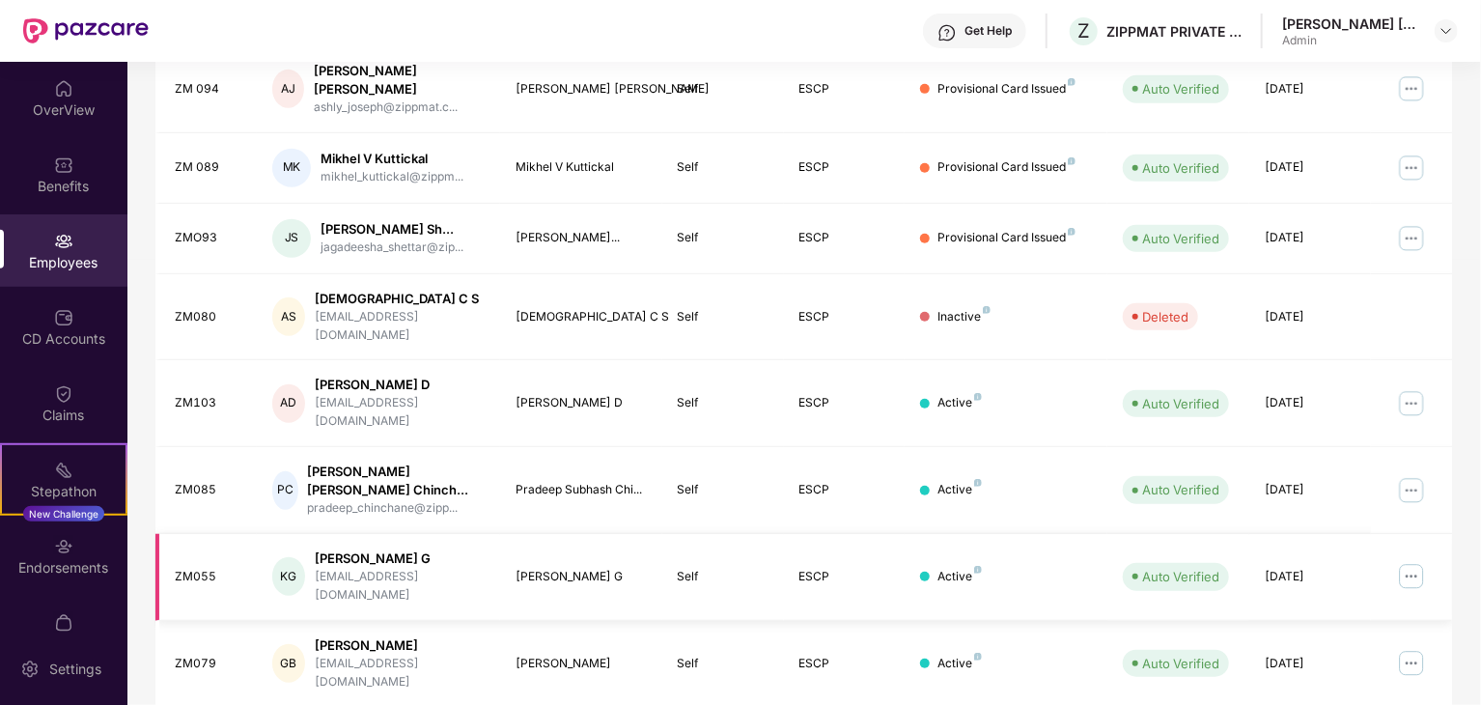
scroll to position [512, 0]
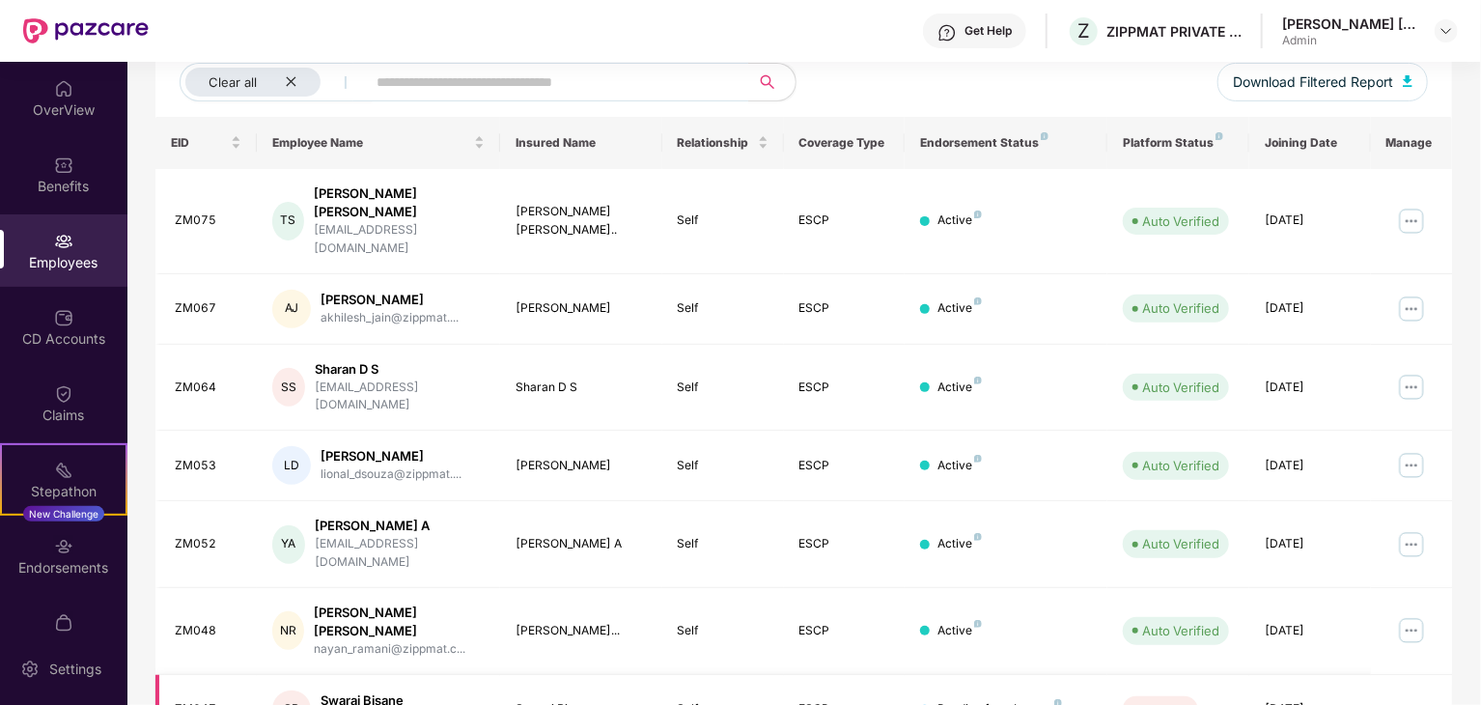
scroll to position [479, 0]
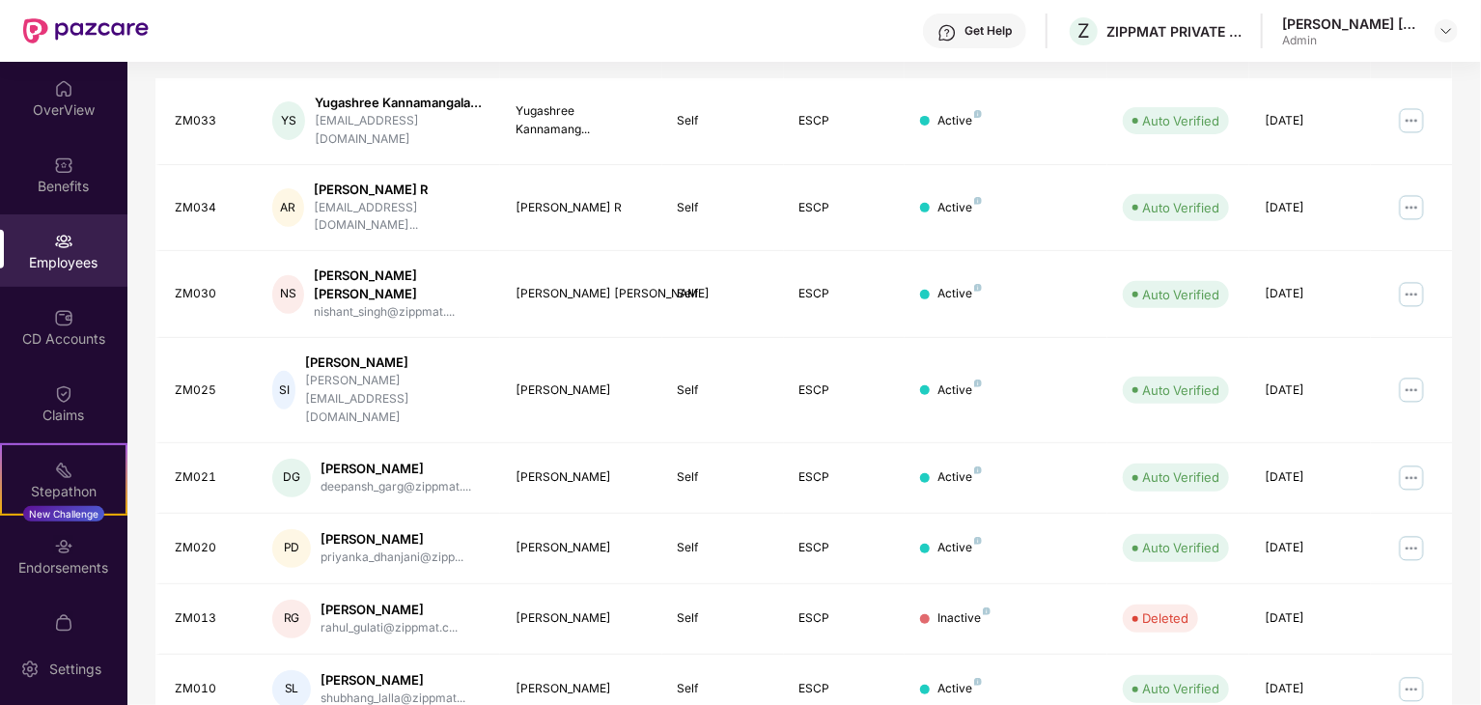
scroll to position [495, 0]
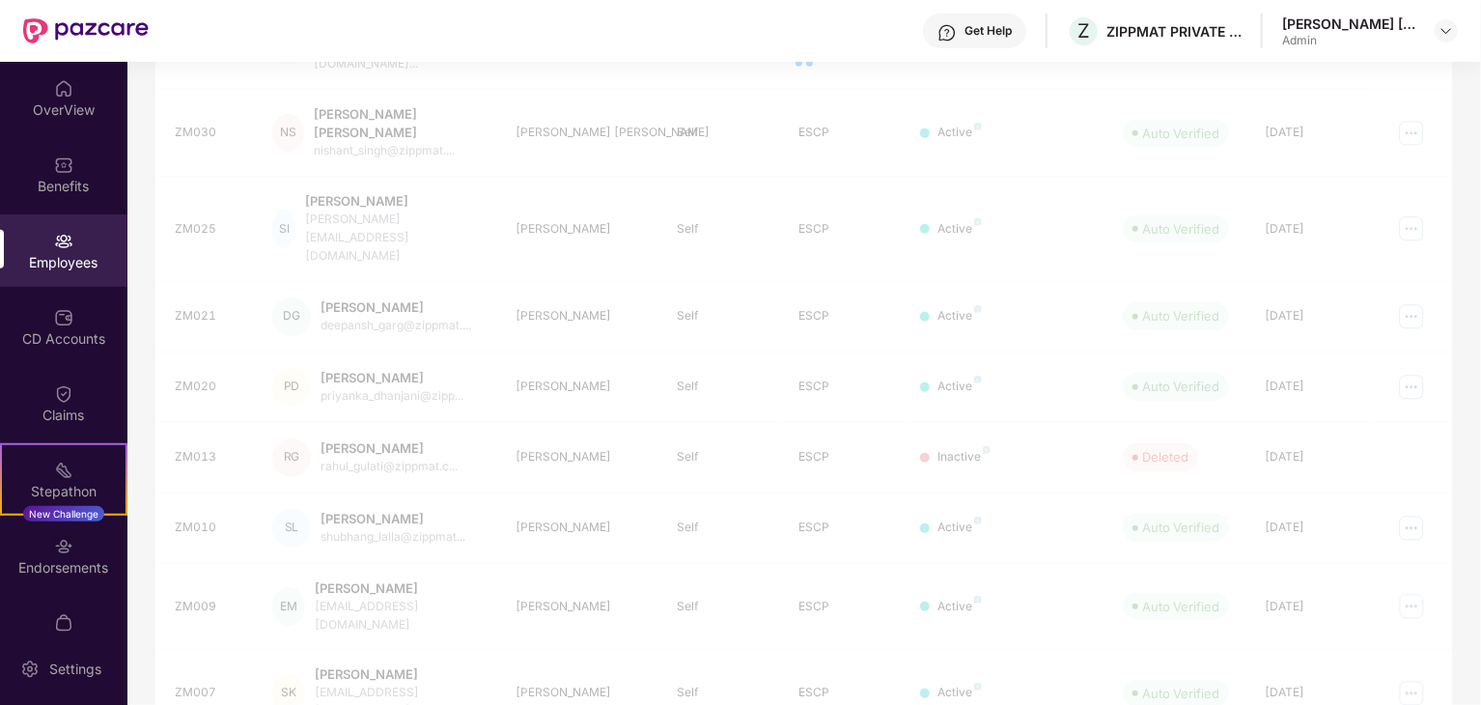
scroll to position [127, 0]
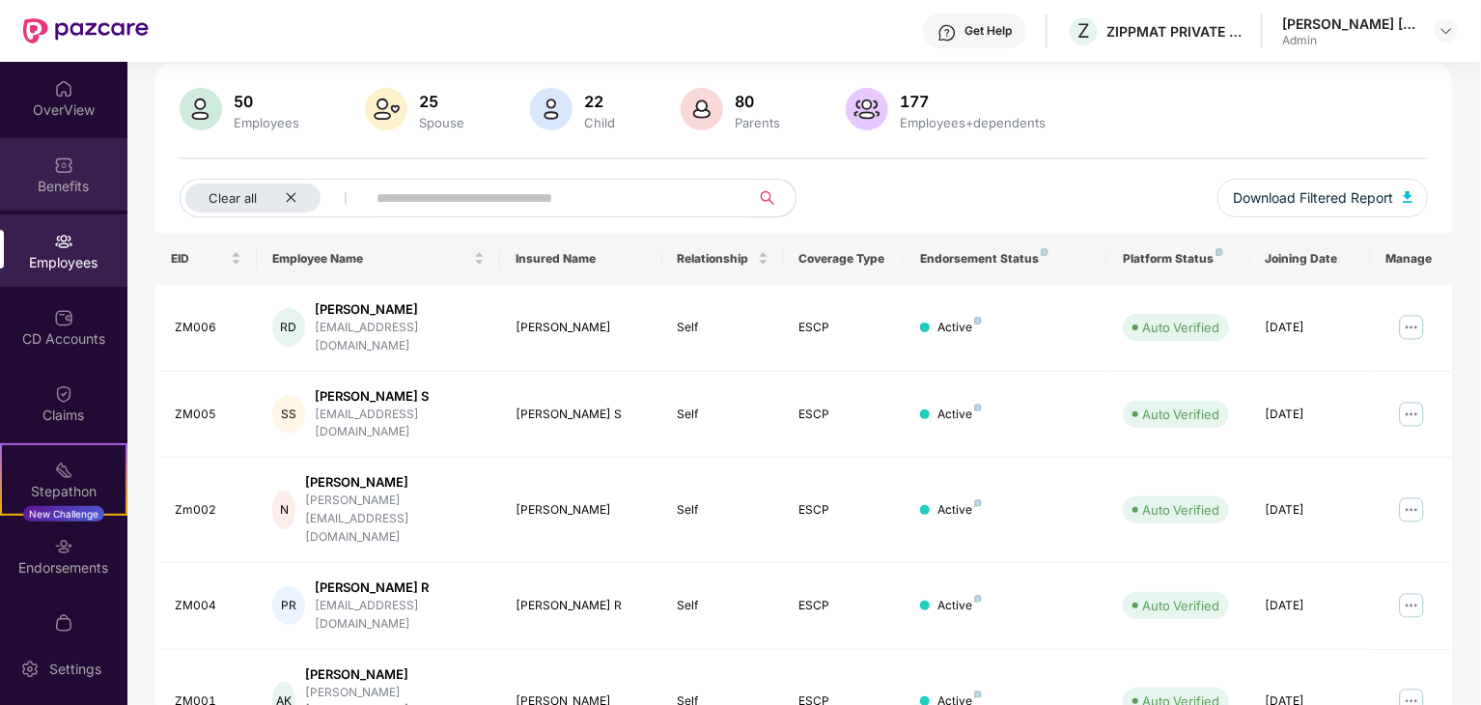
click at [61, 191] on div "Benefits" at bounding box center [63, 186] width 127 height 19
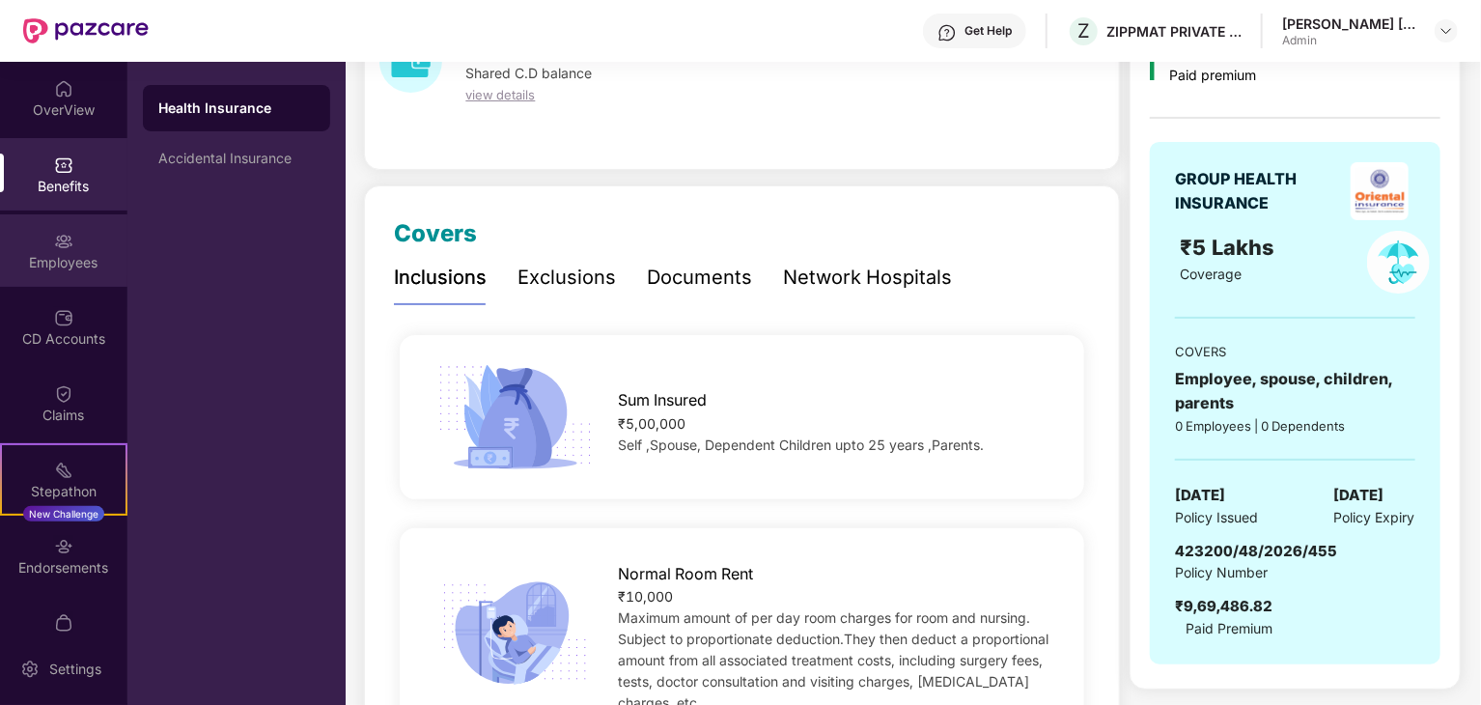
click at [67, 279] on div "Employees" at bounding box center [63, 250] width 127 height 72
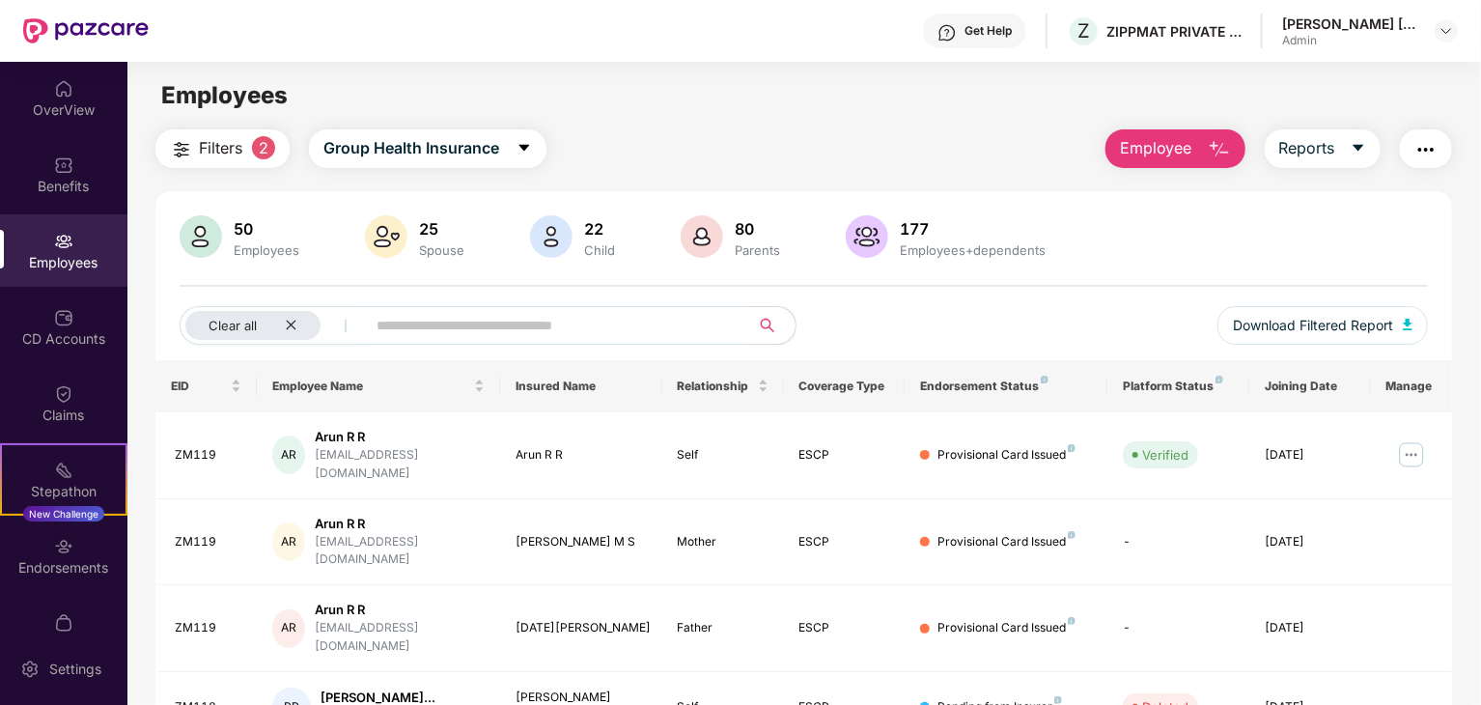
click at [1155, 149] on span "Employee" at bounding box center [1156, 148] width 72 height 24
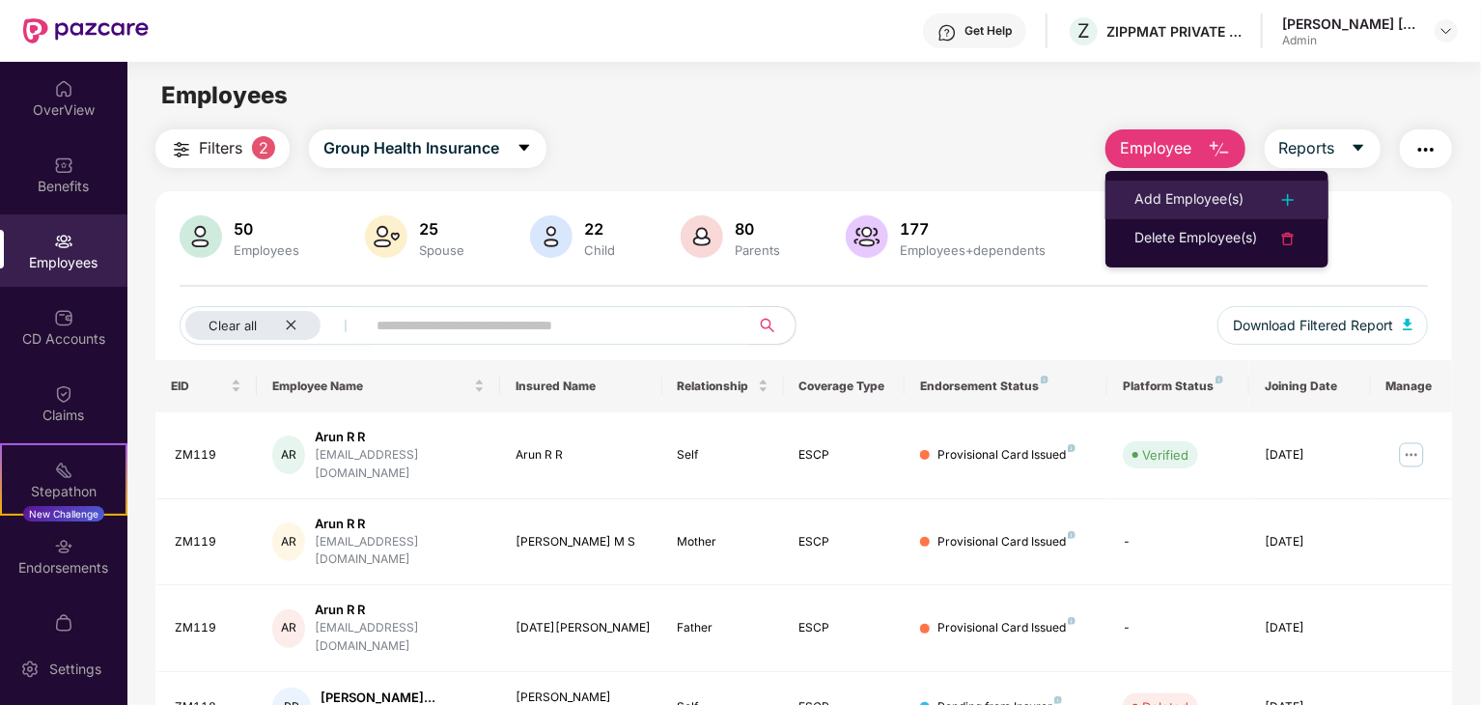
click at [1212, 196] on div "Add Employee(s)" at bounding box center [1189, 199] width 109 height 23
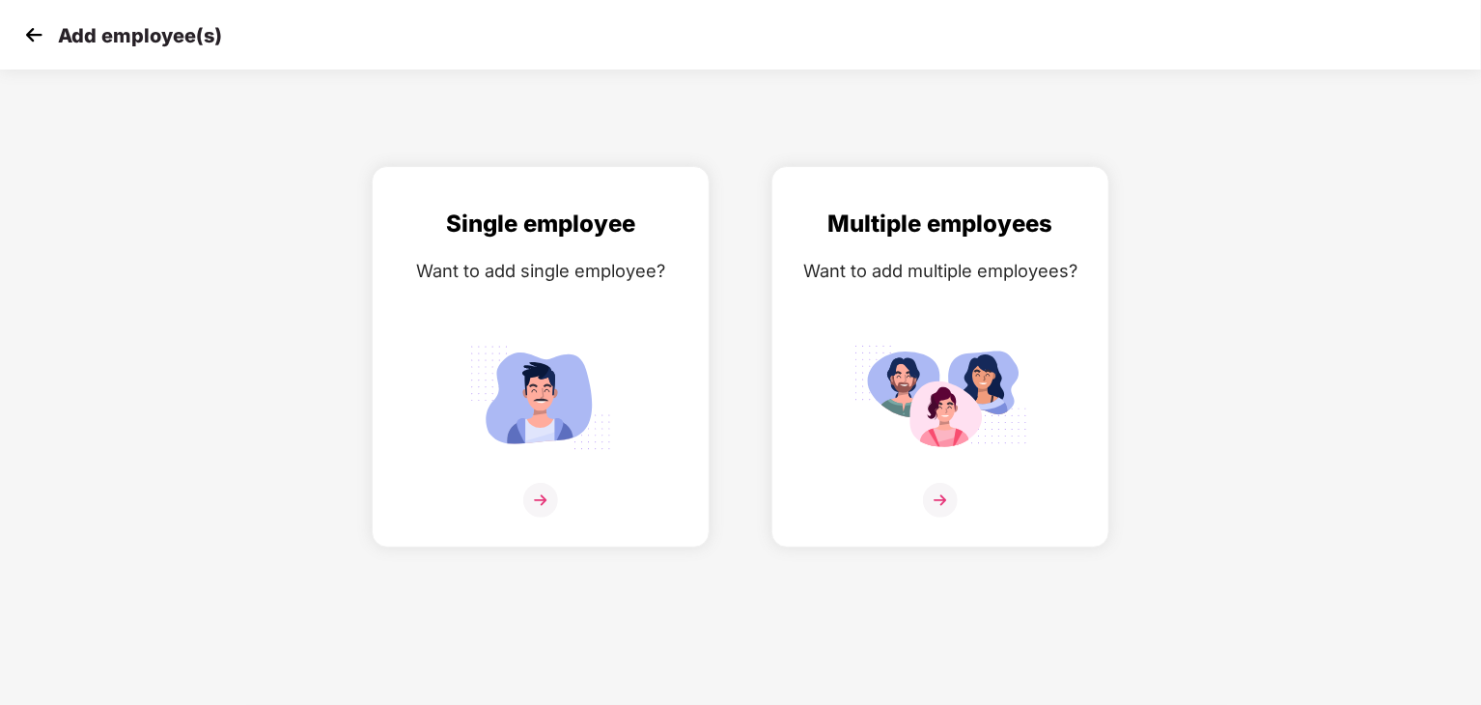
click at [32, 17] on div "Add employee(s)" at bounding box center [740, 35] width 1481 height 70
click at [32, 37] on img at bounding box center [33, 34] width 29 height 29
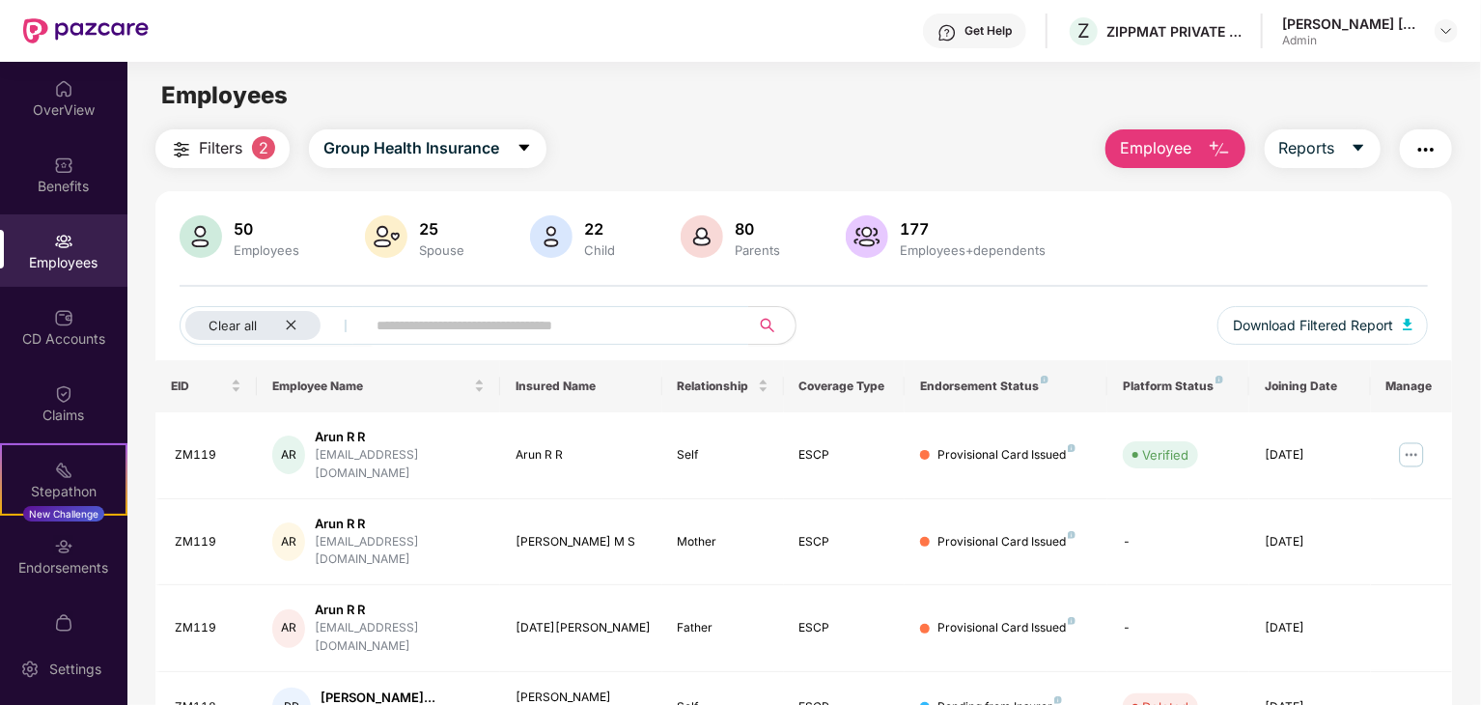
click at [1157, 139] on span "Employee" at bounding box center [1156, 148] width 72 height 24
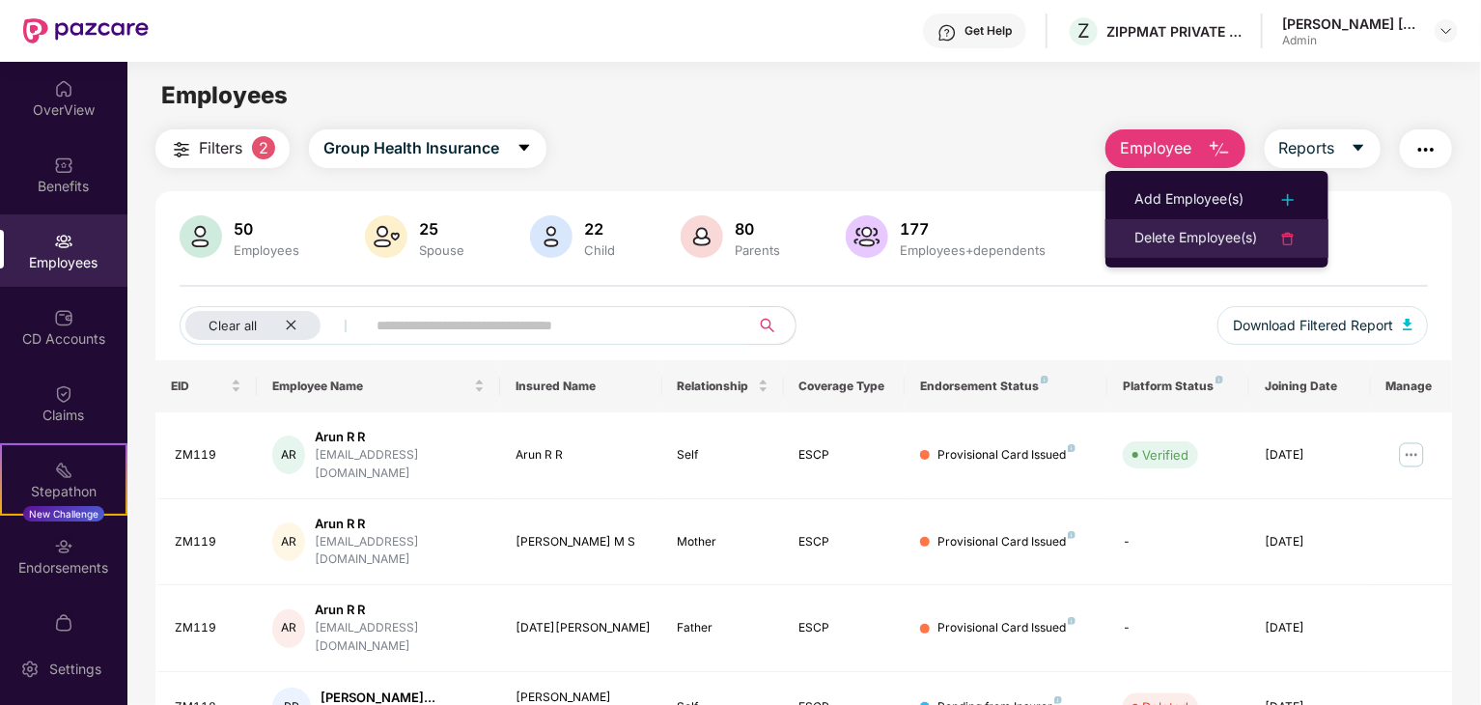
click at [1153, 225] on li "Delete Employee(s)" at bounding box center [1217, 238] width 223 height 39
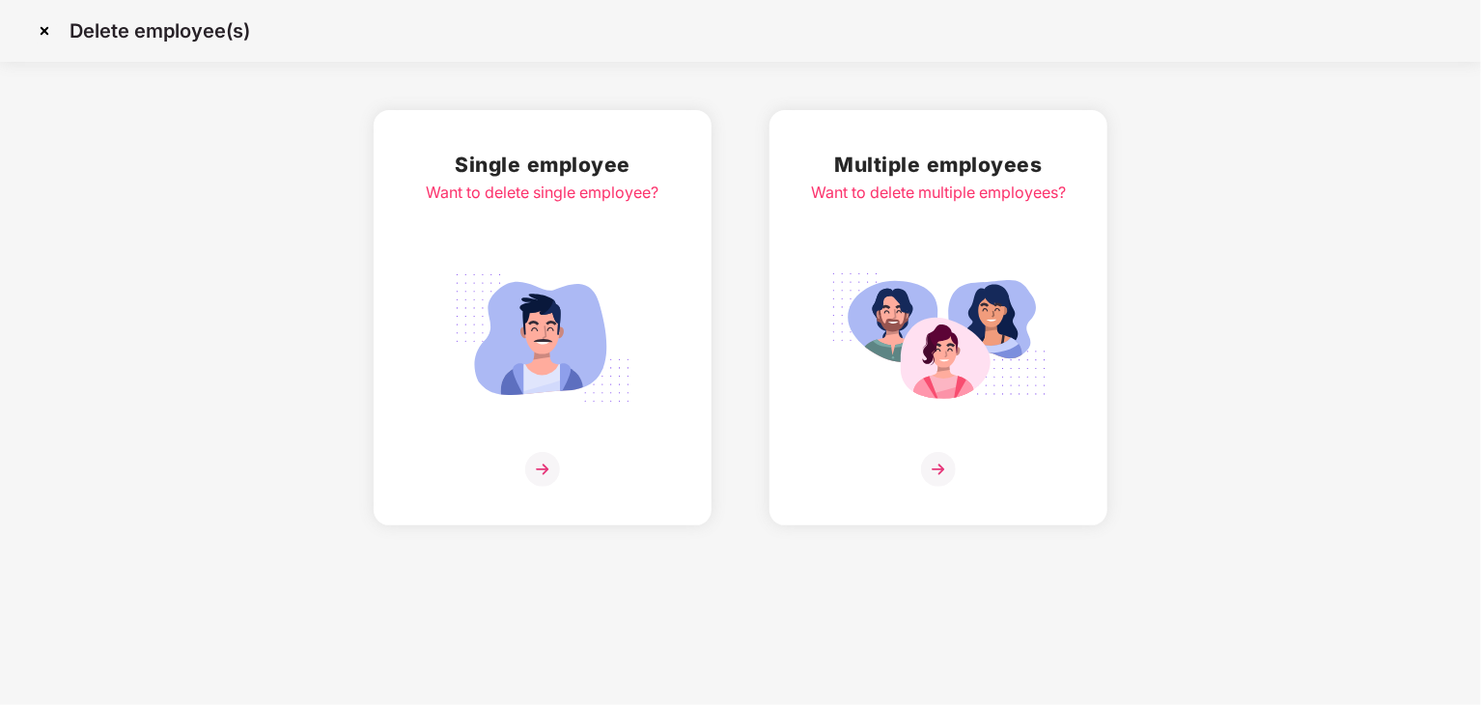
click at [630, 345] on img at bounding box center [543, 338] width 216 height 151
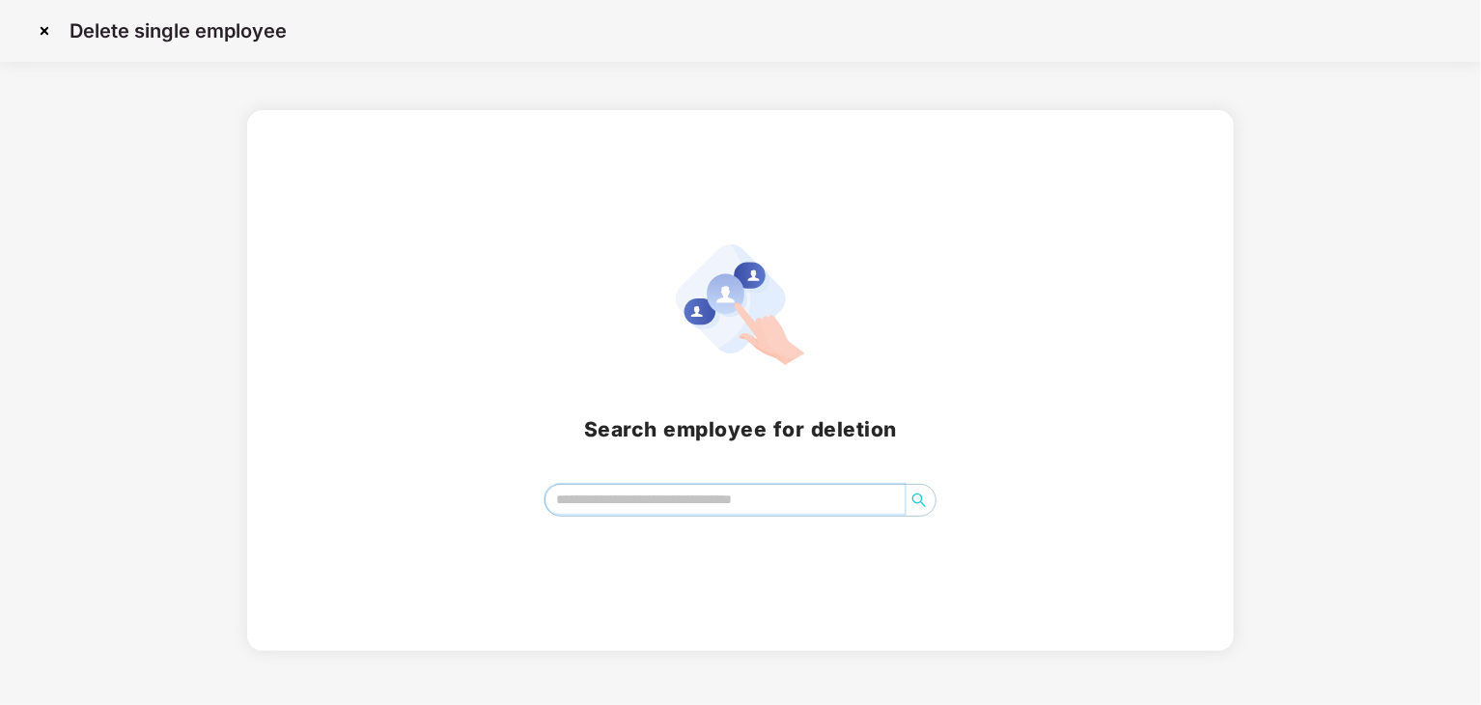
click at [641, 503] on input "search" at bounding box center [725, 499] width 359 height 29
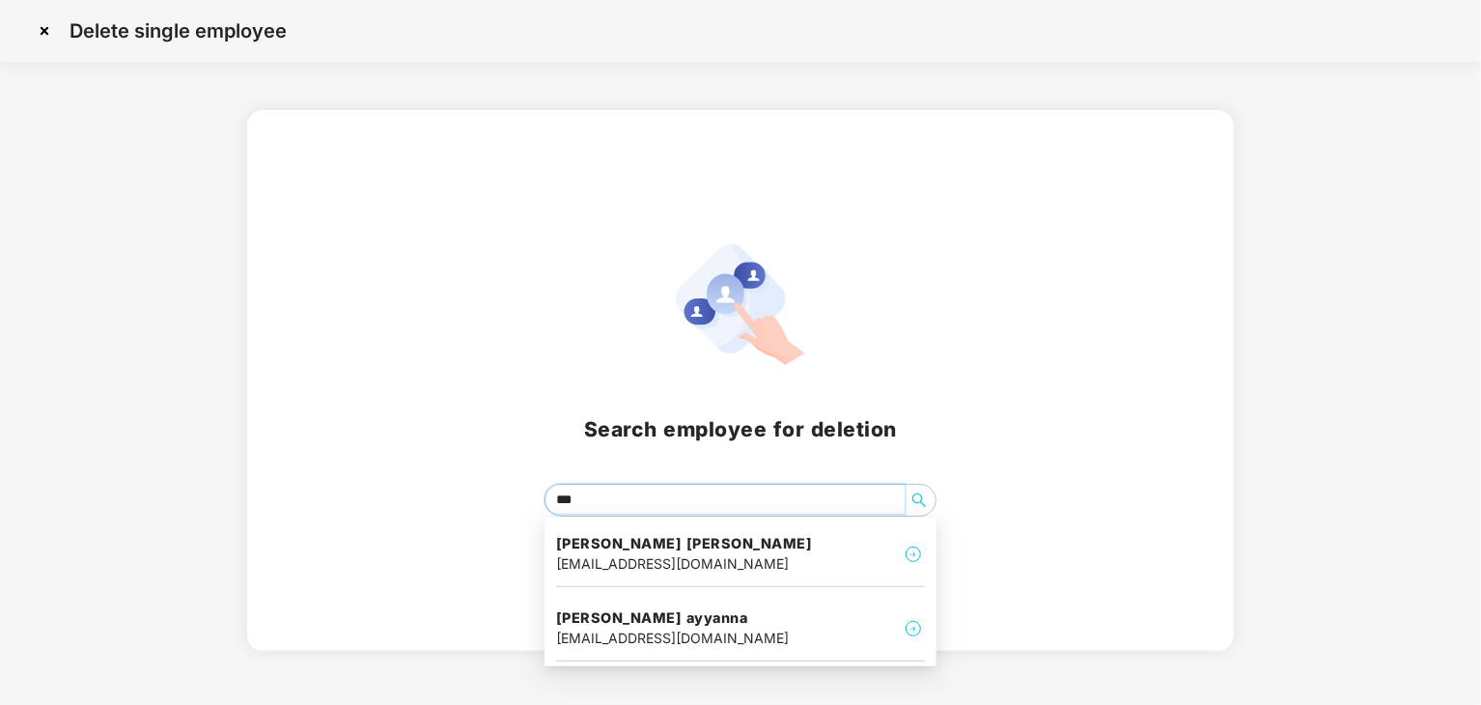
type input "****"
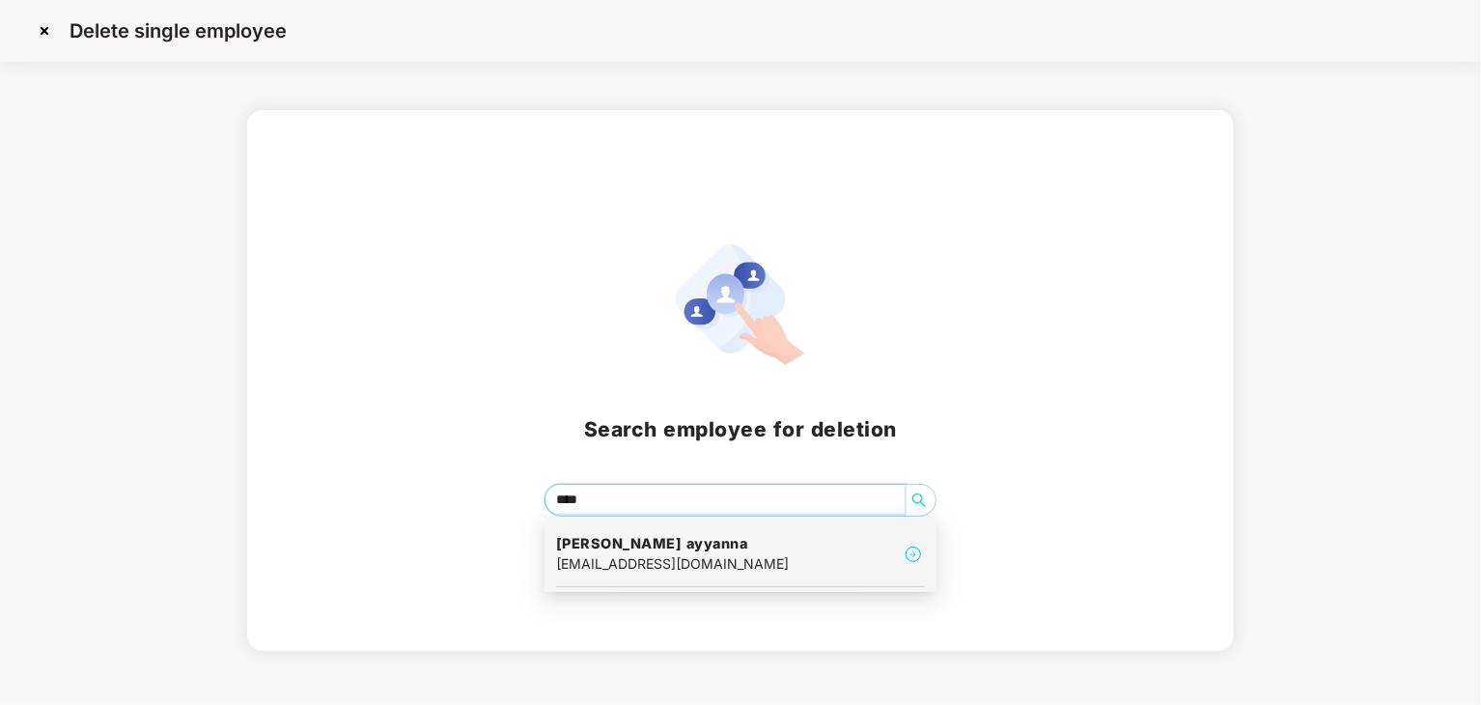
click at [664, 552] on h4 "Sunny Peddayya ayyanna" at bounding box center [672, 543] width 233 height 19
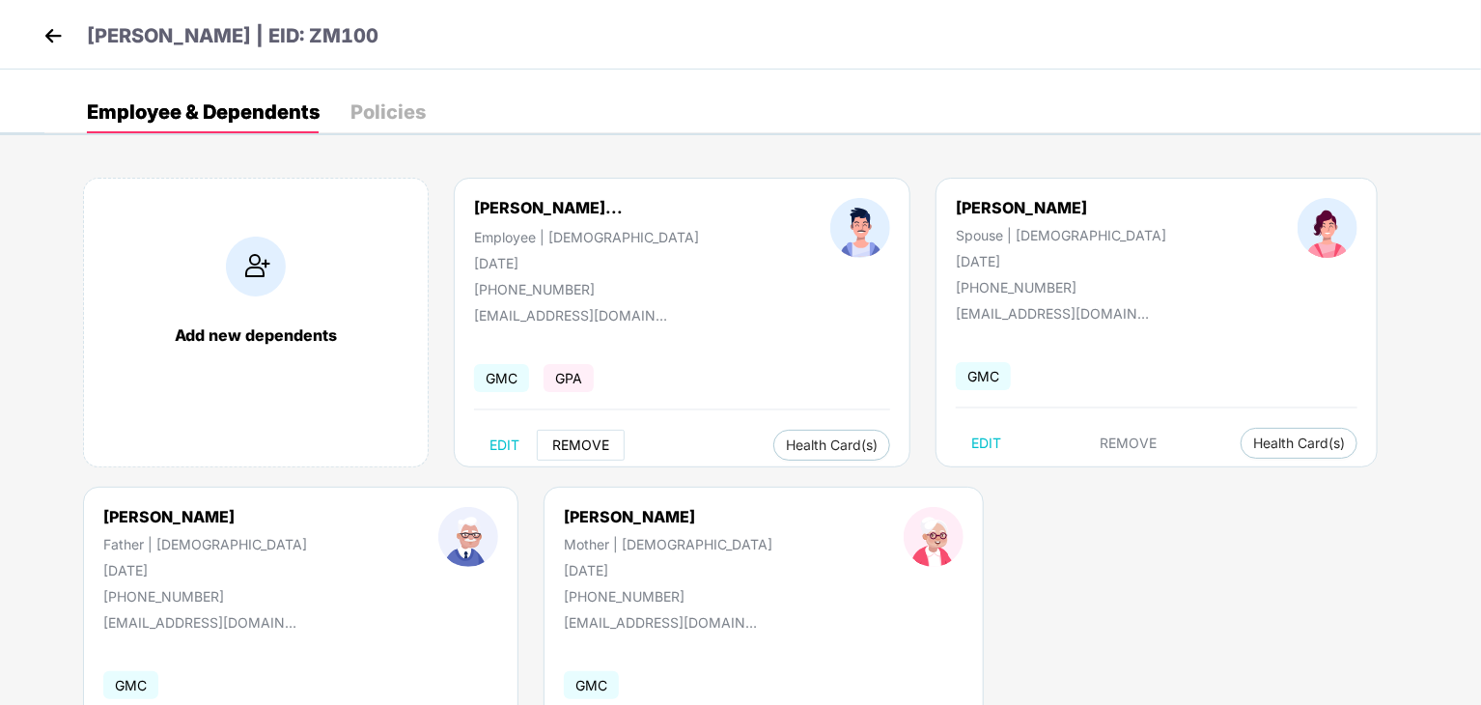
click at [567, 449] on span "REMOVE" at bounding box center [580, 444] width 57 height 15
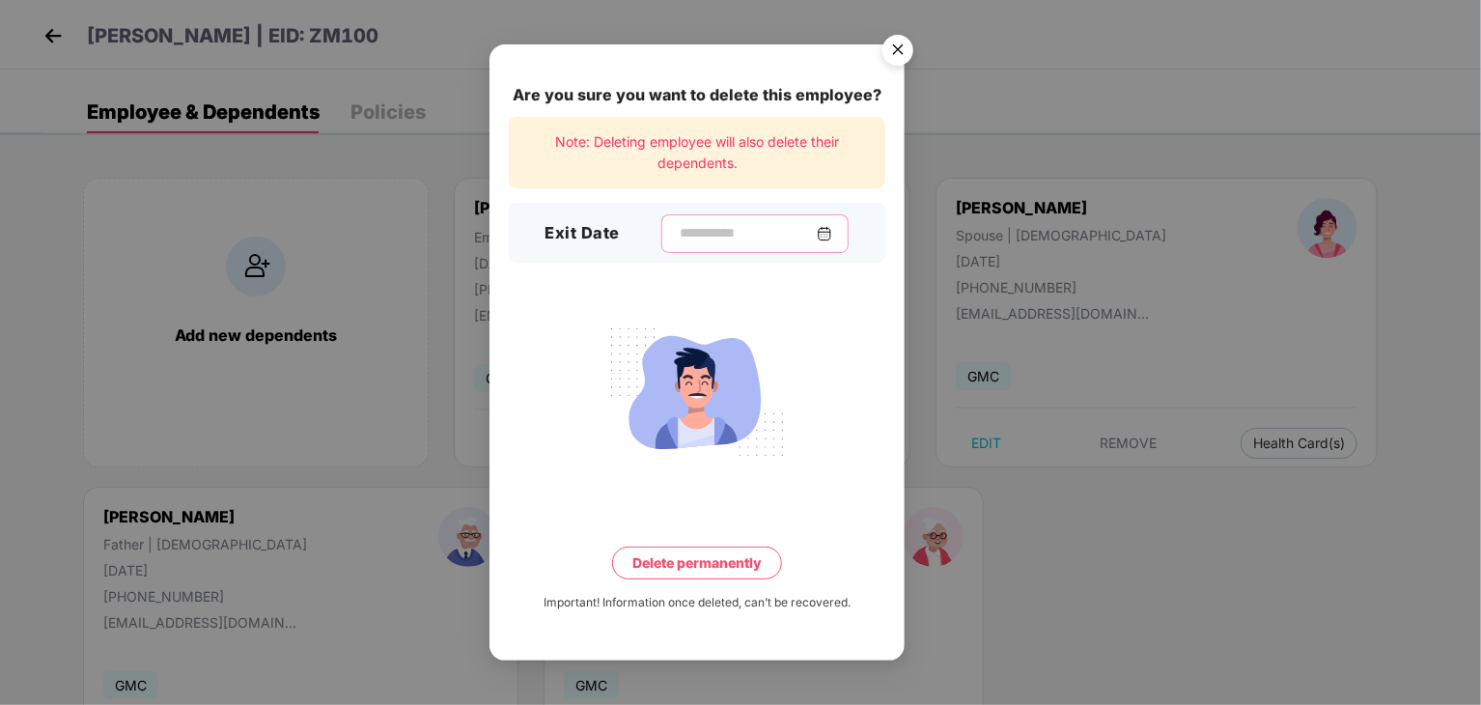
click at [687, 231] on input at bounding box center [747, 233] width 139 height 20
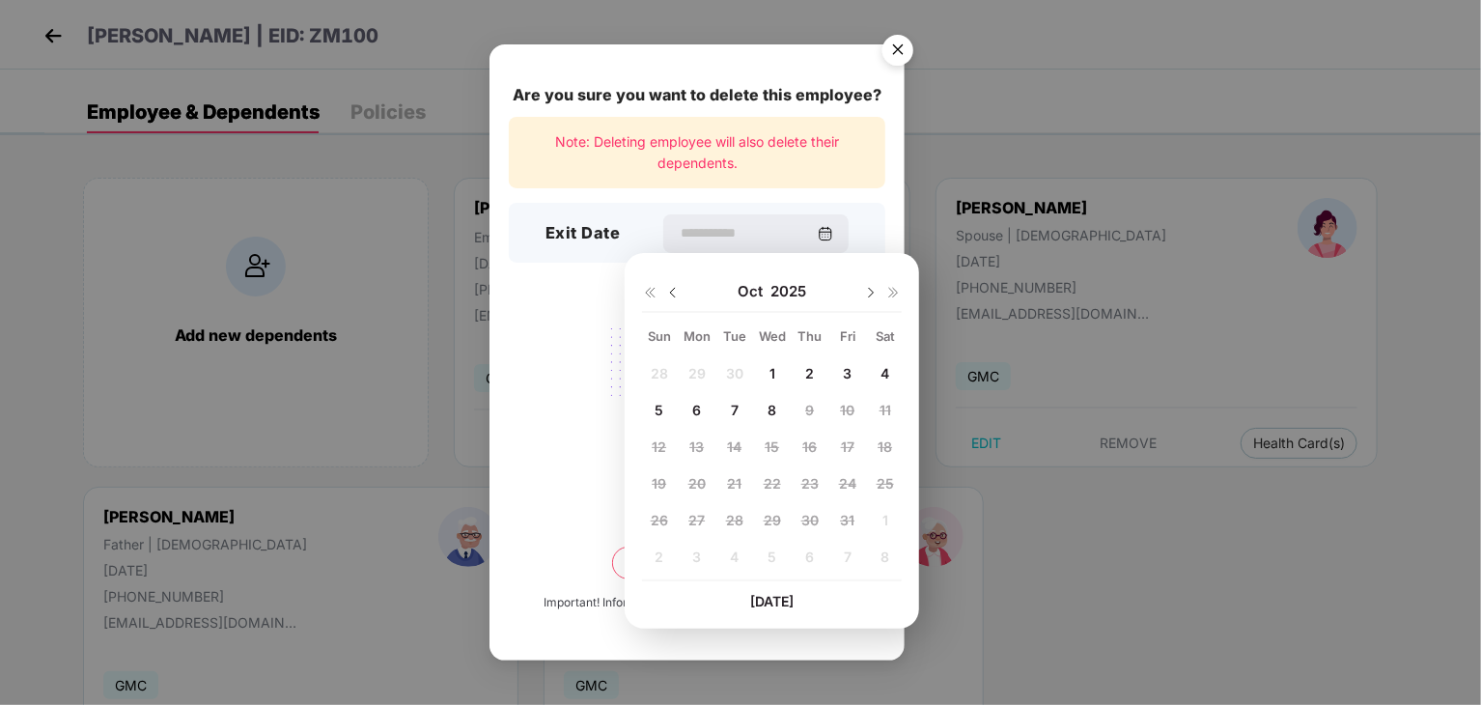
click at [677, 295] on img at bounding box center [672, 292] width 15 height 15
click at [736, 518] on span "30" at bounding box center [734, 520] width 17 height 16
type input "**********"
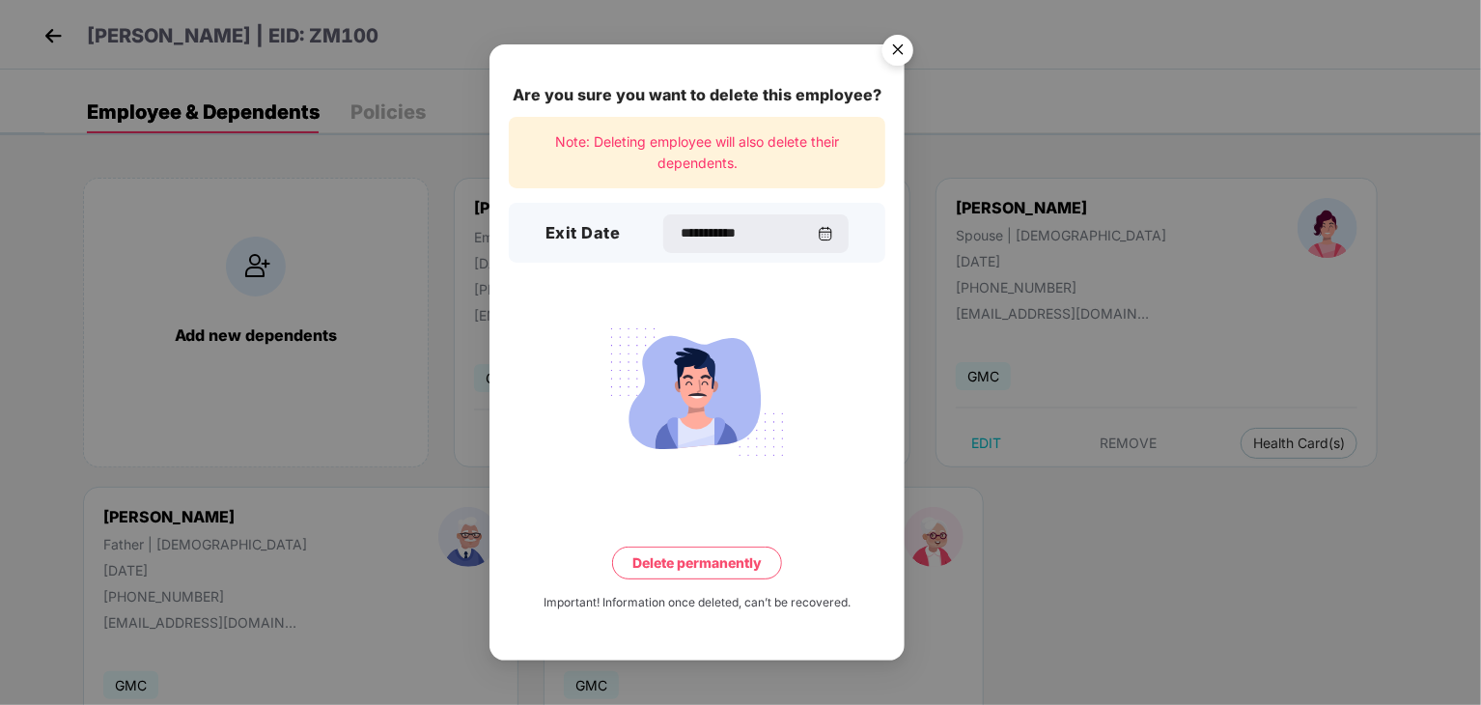
click at [681, 570] on button "Delete permanently" at bounding box center [697, 563] width 170 height 33
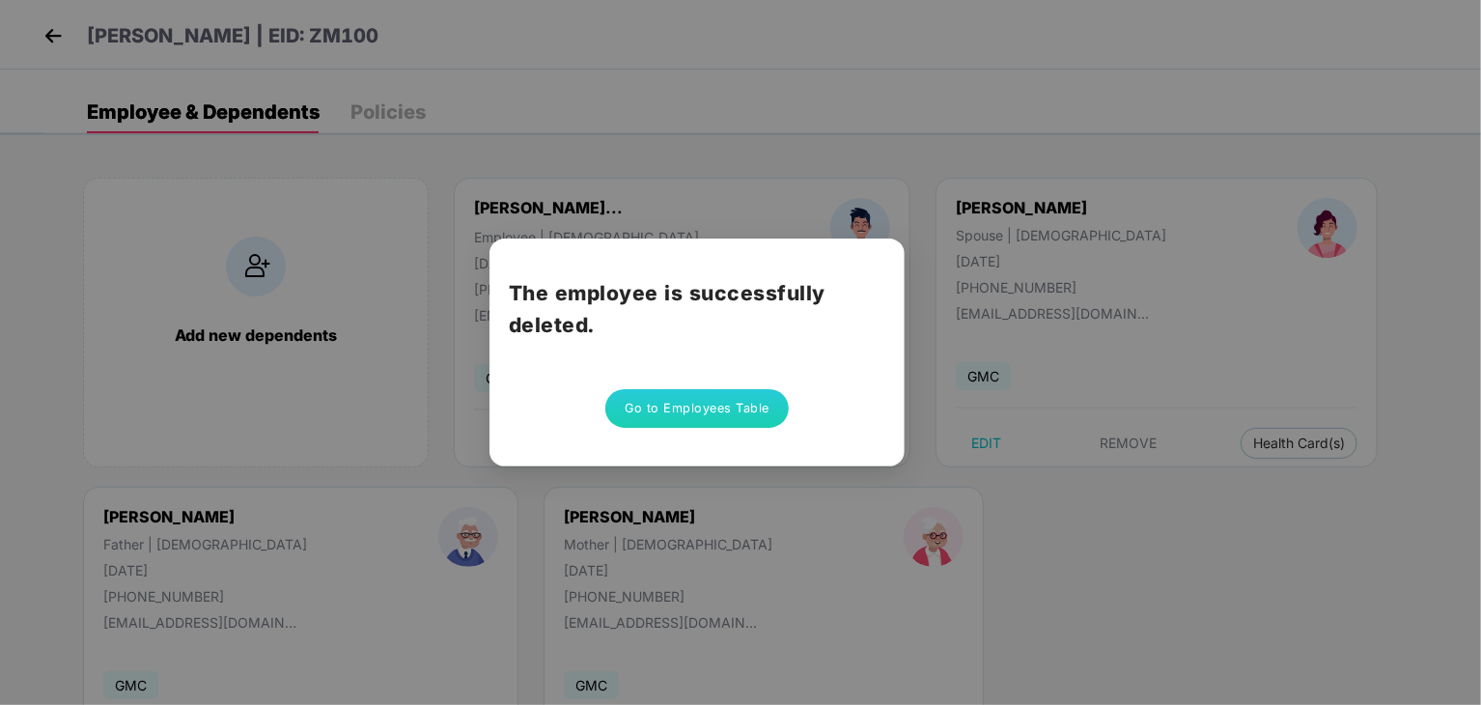
click at [659, 414] on button "Go to Employees Table" at bounding box center [696, 408] width 183 height 39
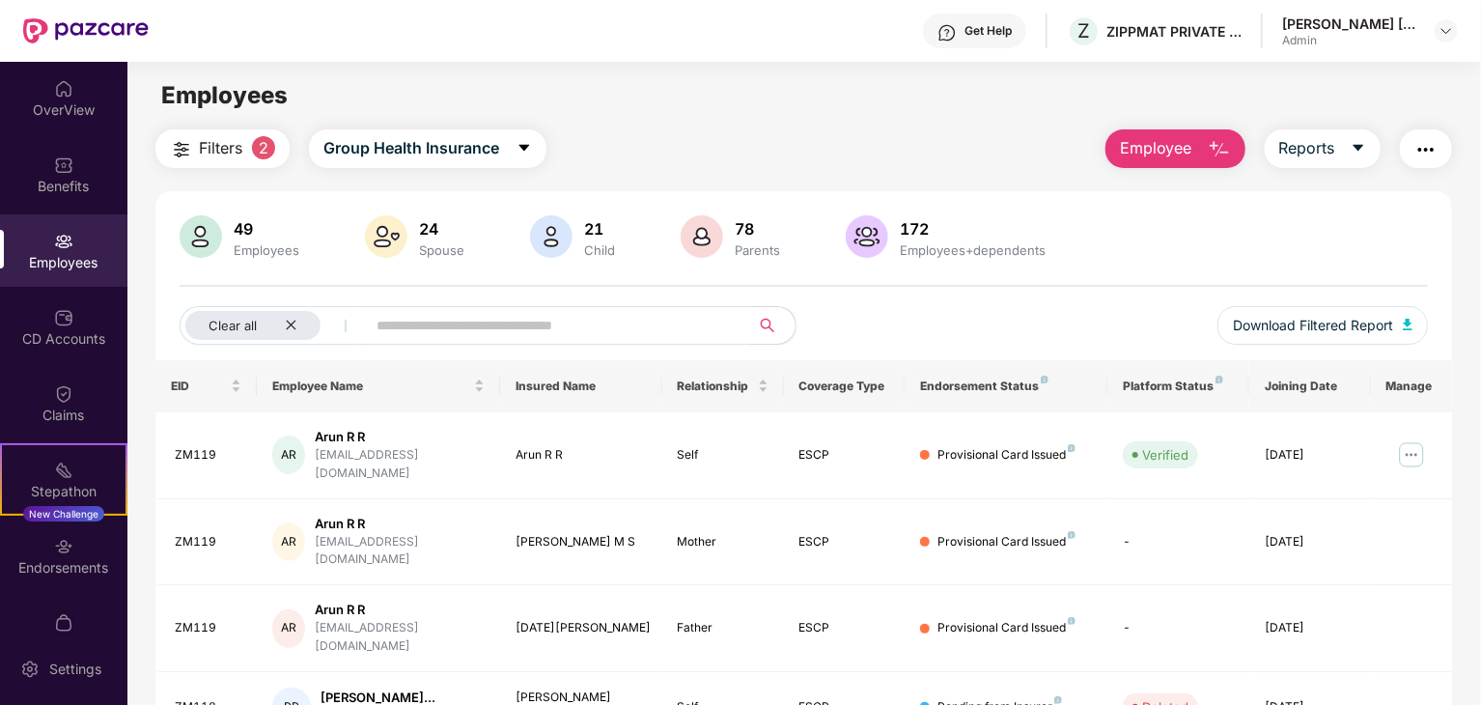
click at [1169, 152] on span "Employee" at bounding box center [1156, 148] width 72 height 24
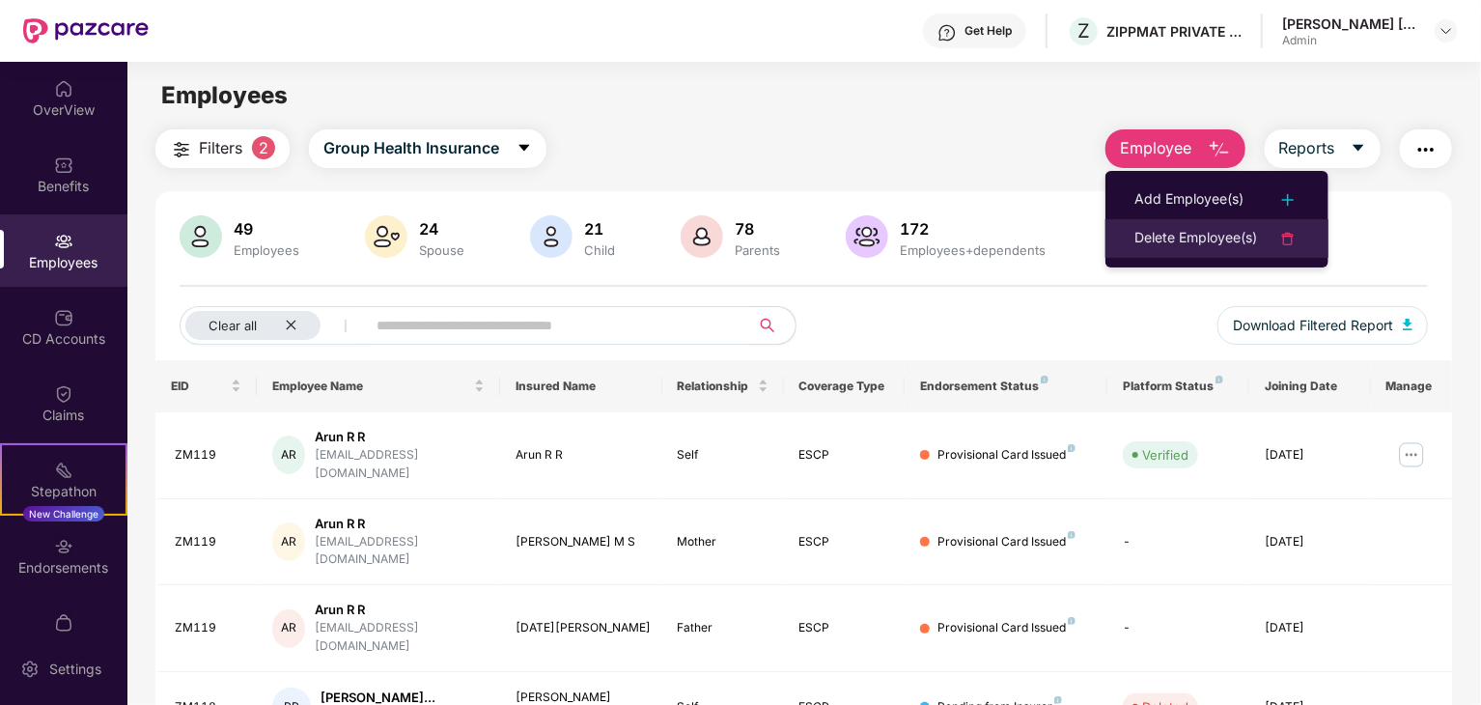
click at [1178, 229] on div "Delete Employee(s)" at bounding box center [1196, 238] width 123 height 23
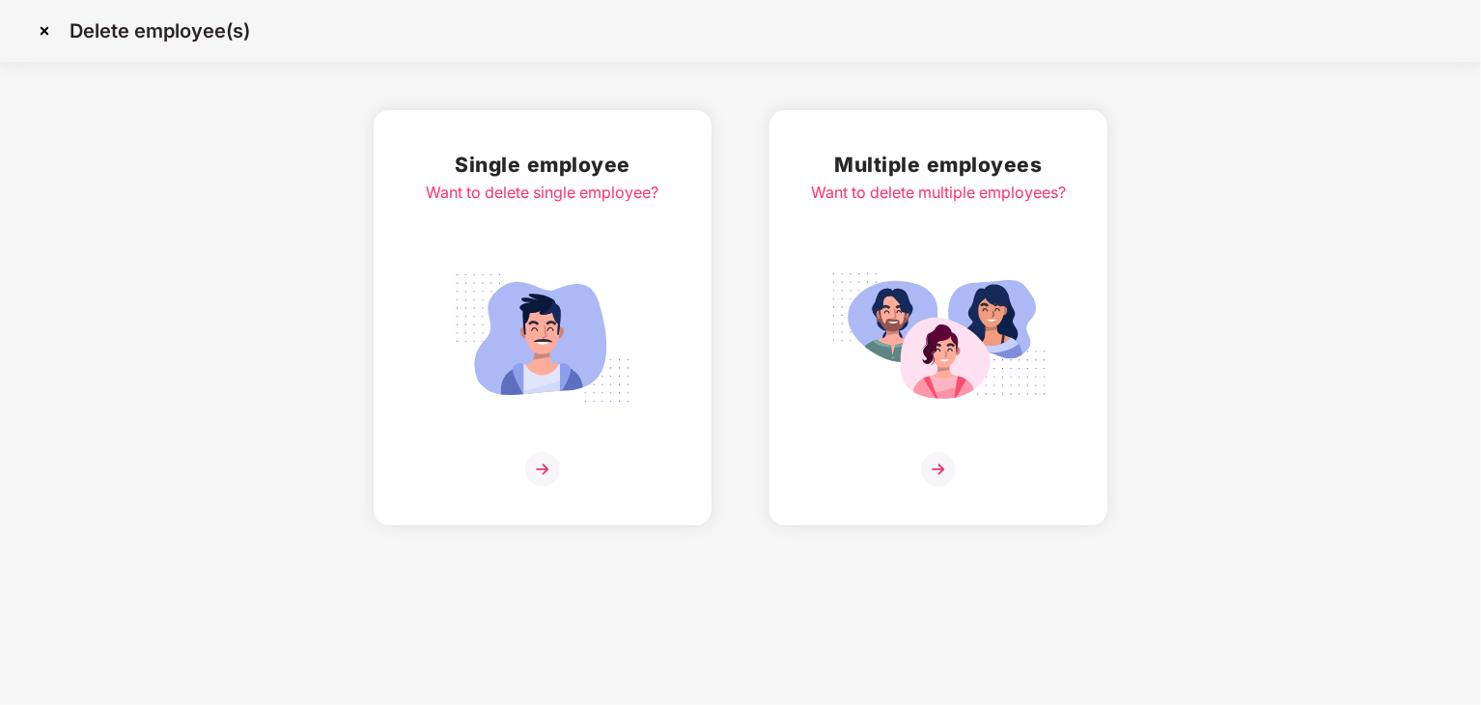
click at [501, 296] on img at bounding box center [543, 338] width 216 height 151
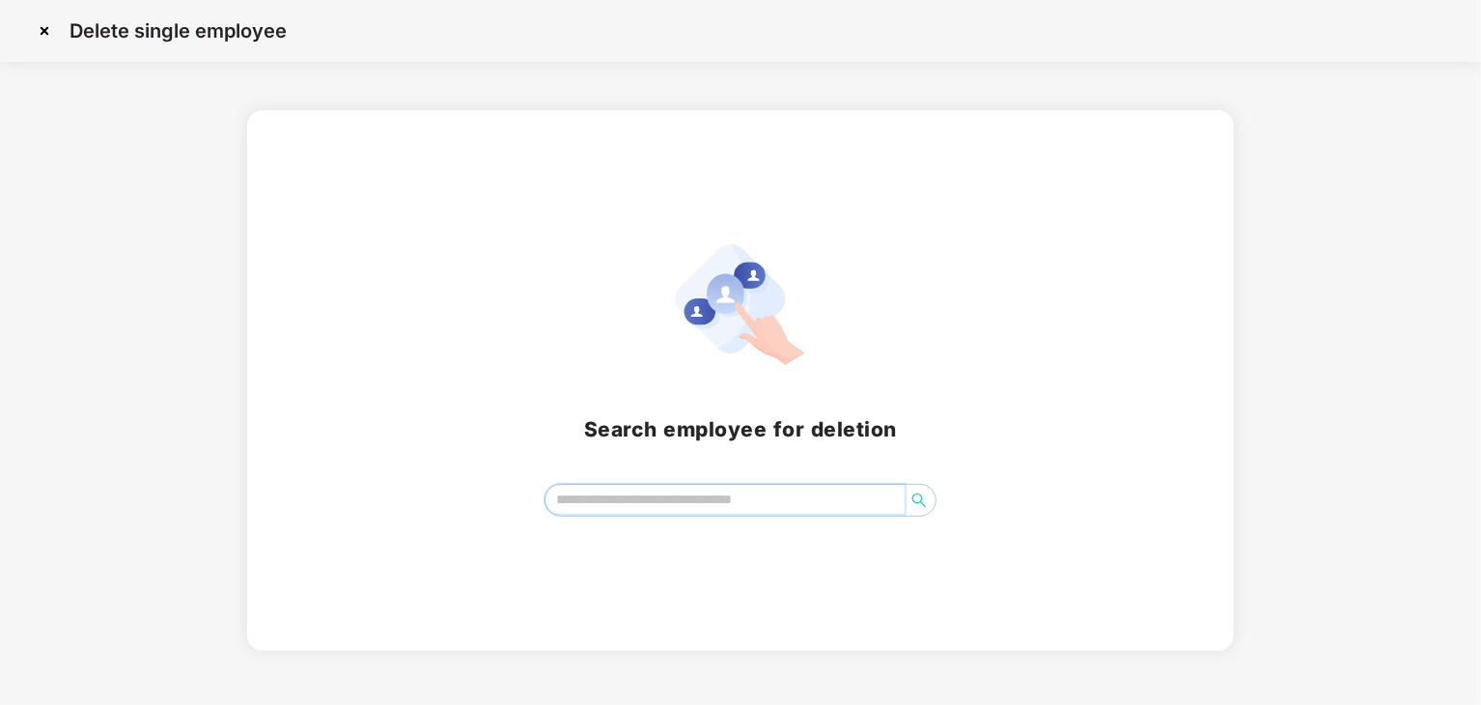
click at [632, 500] on input "search" at bounding box center [725, 499] width 359 height 29
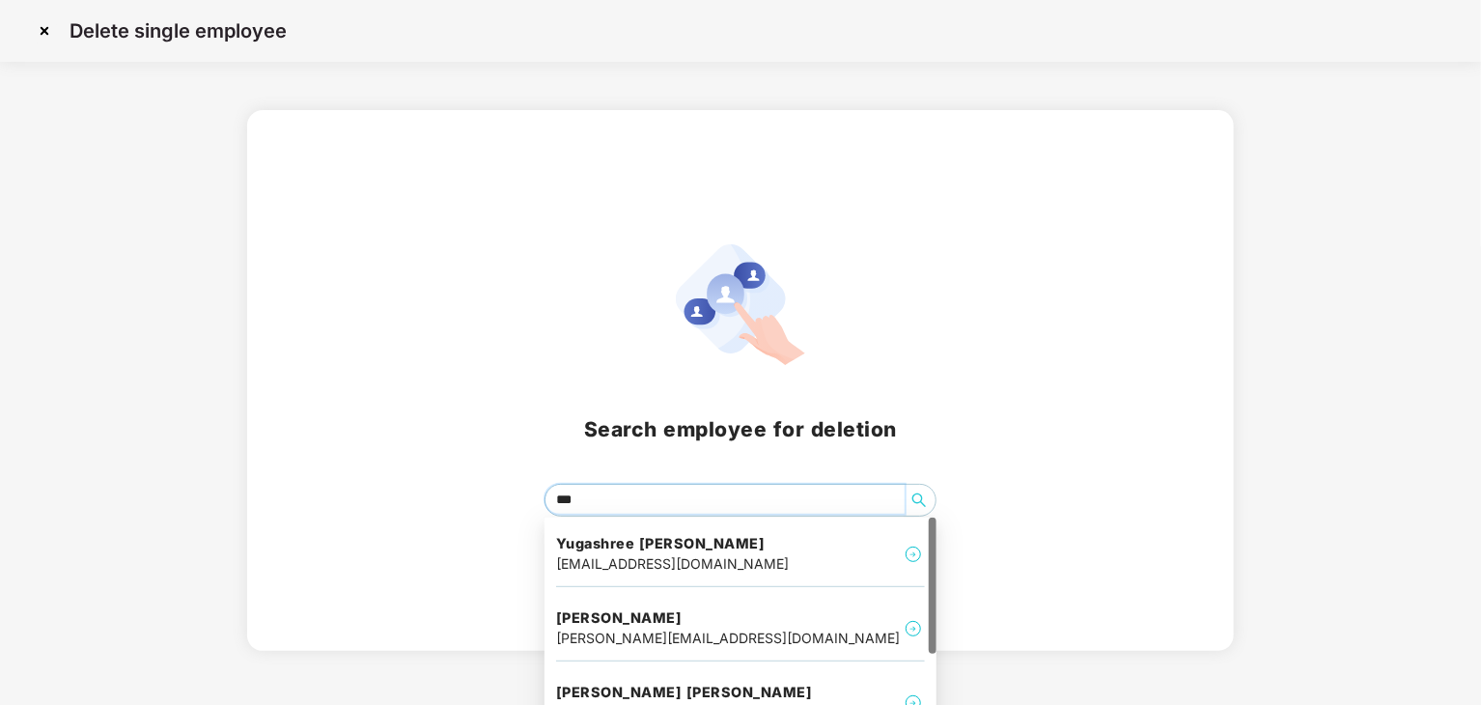
type input "****"
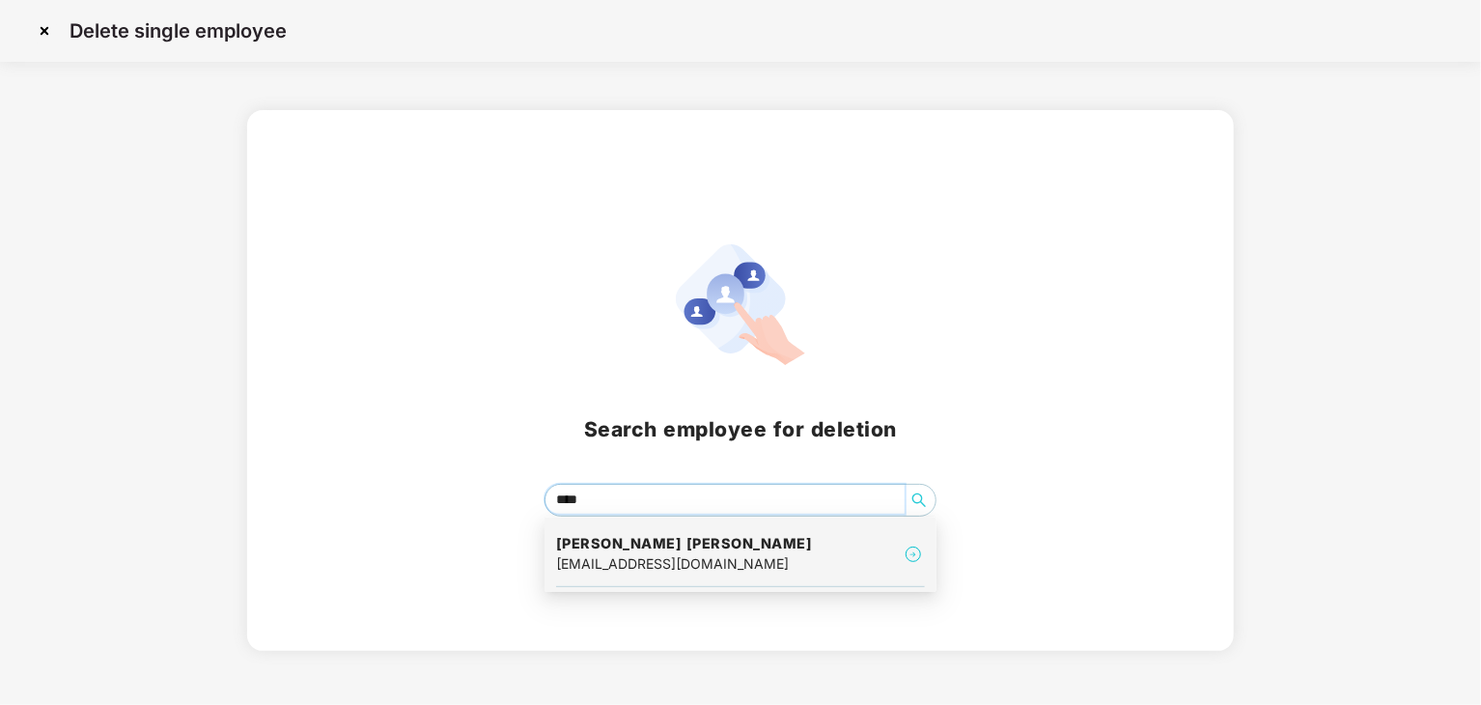
click at [639, 549] on h4 "Nayan Gobarbhai ramani" at bounding box center [684, 543] width 257 height 19
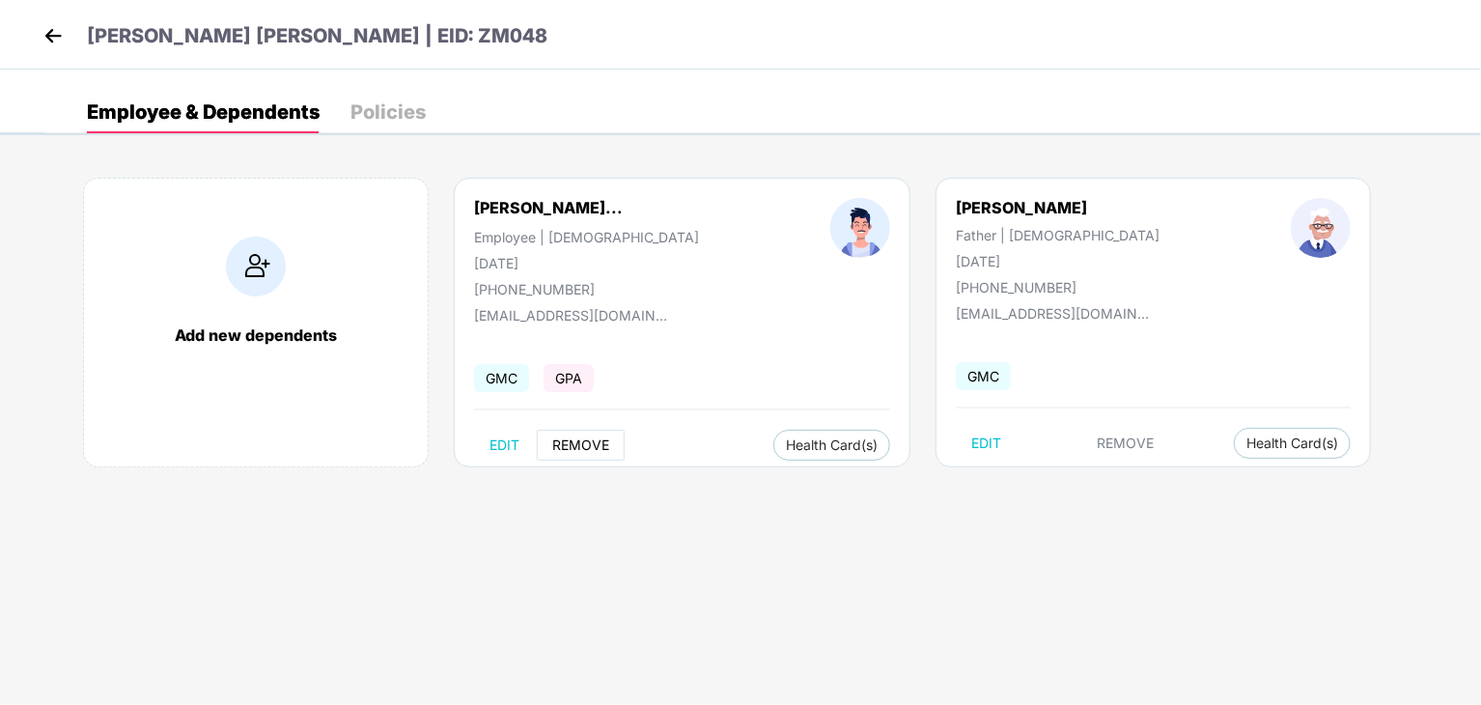
click at [574, 456] on button "REMOVE" at bounding box center [581, 445] width 88 height 31
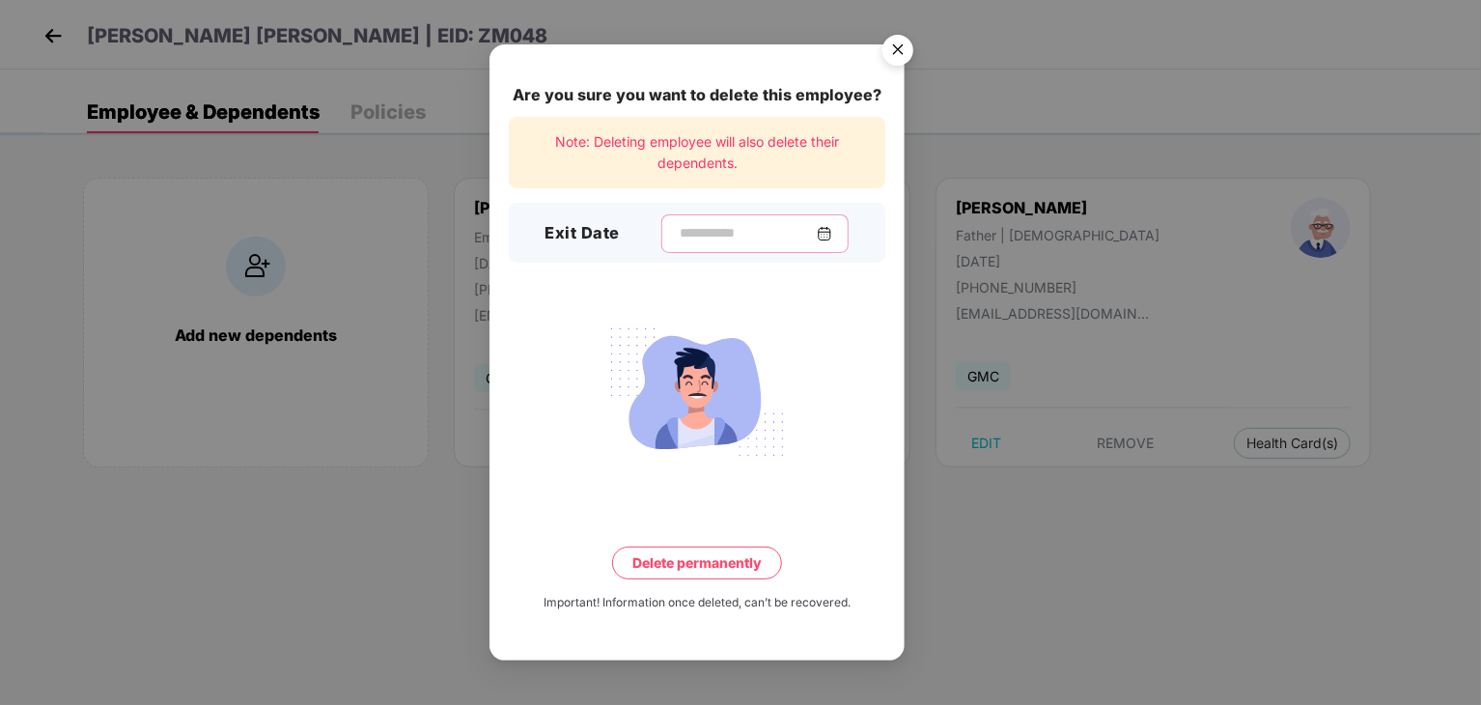
click at [728, 237] on input at bounding box center [747, 233] width 139 height 20
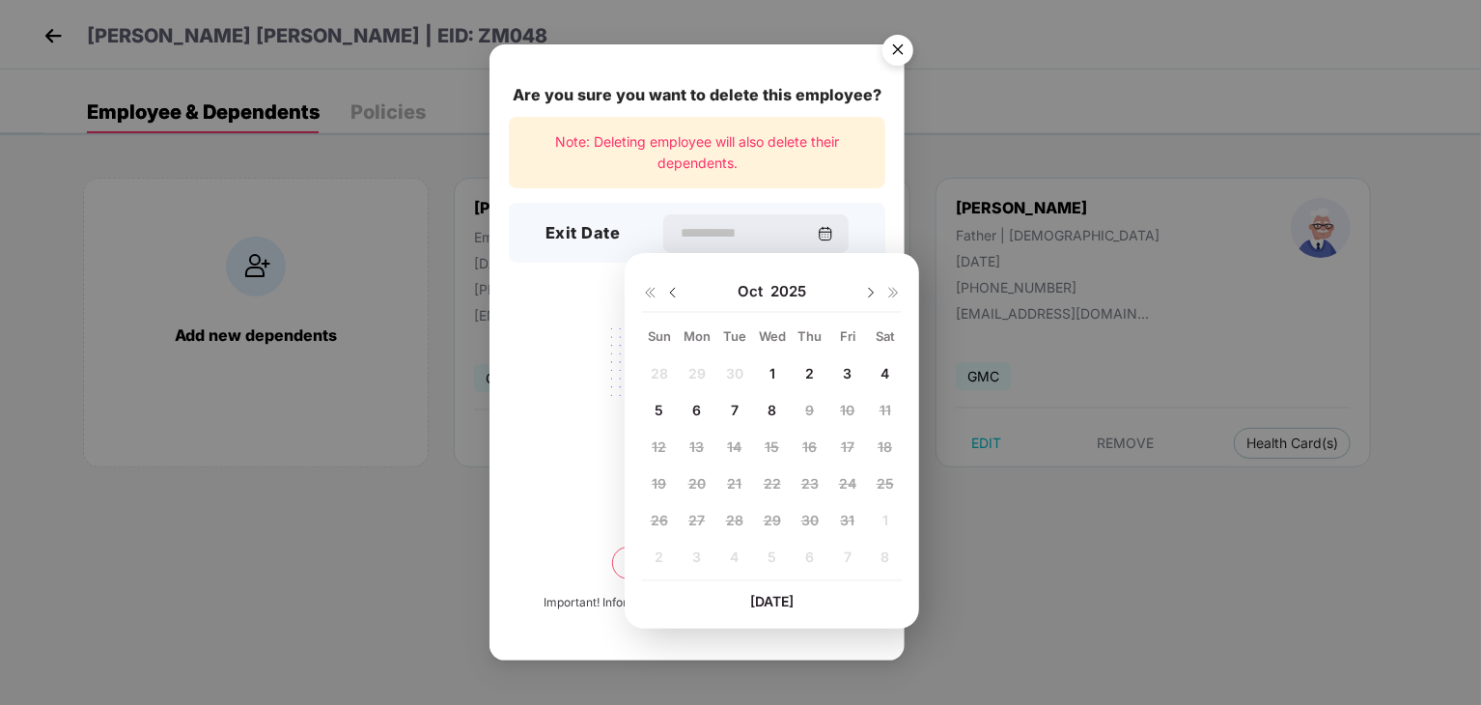
click at [673, 293] on img at bounding box center [672, 292] width 15 height 15
click at [852, 453] on span "19" at bounding box center [847, 446] width 14 height 16
type input "**********"
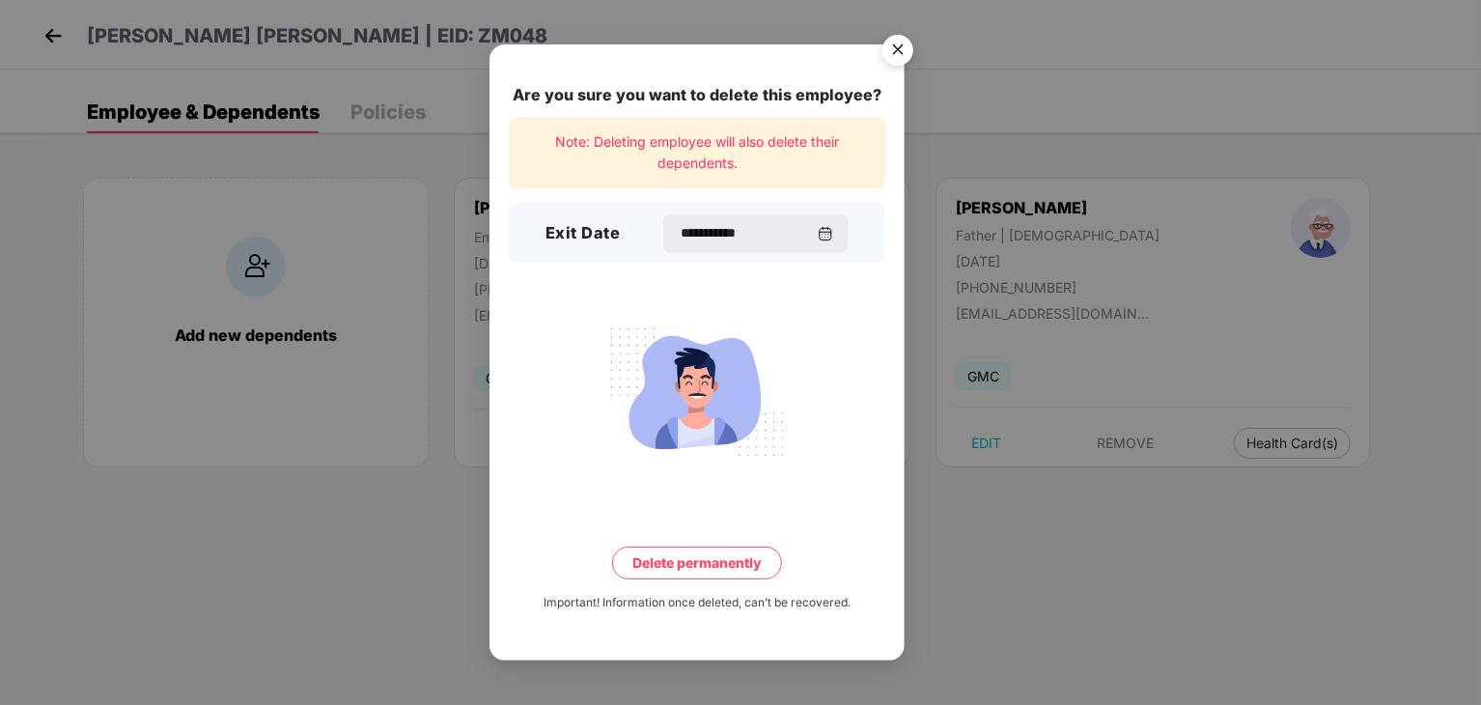
click at [698, 570] on button "Delete permanently" at bounding box center [697, 563] width 170 height 33
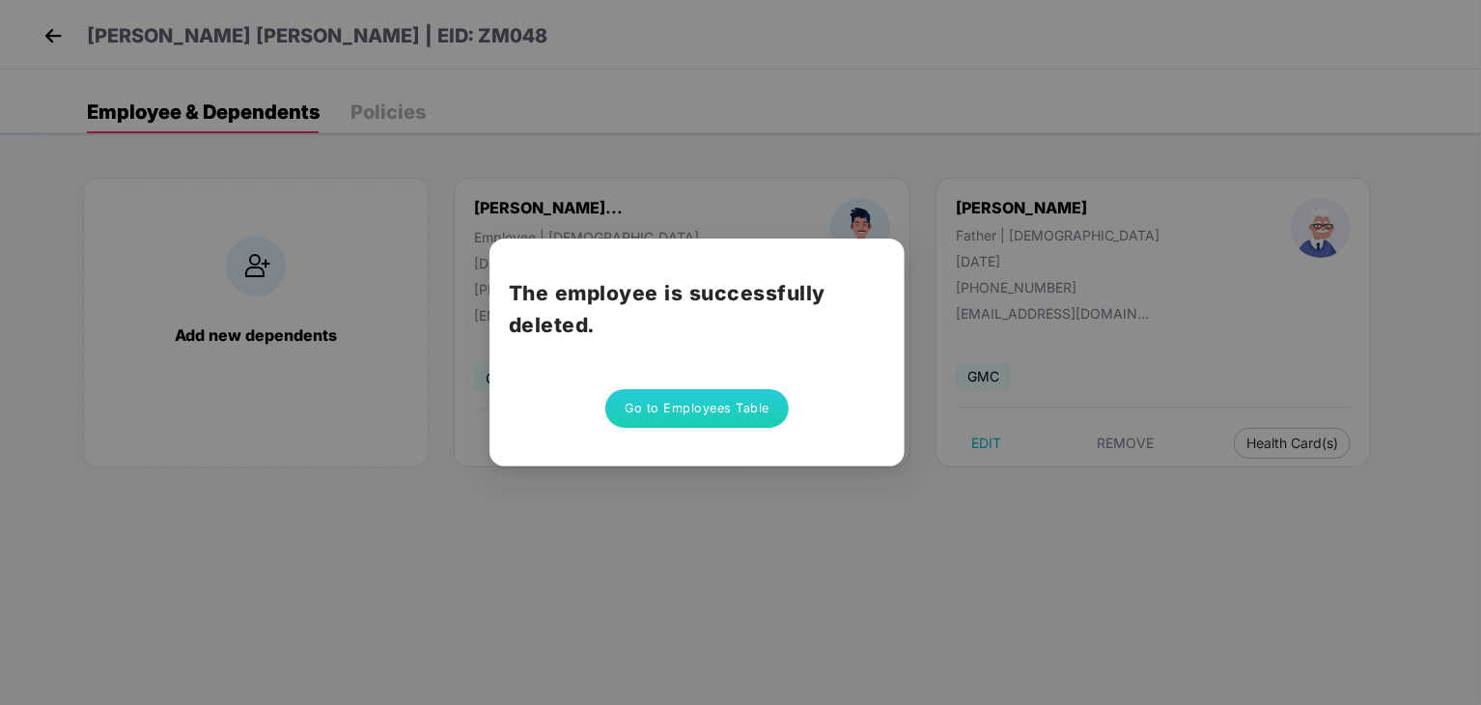
click at [672, 411] on button "Go to Employees Table" at bounding box center [696, 408] width 183 height 39
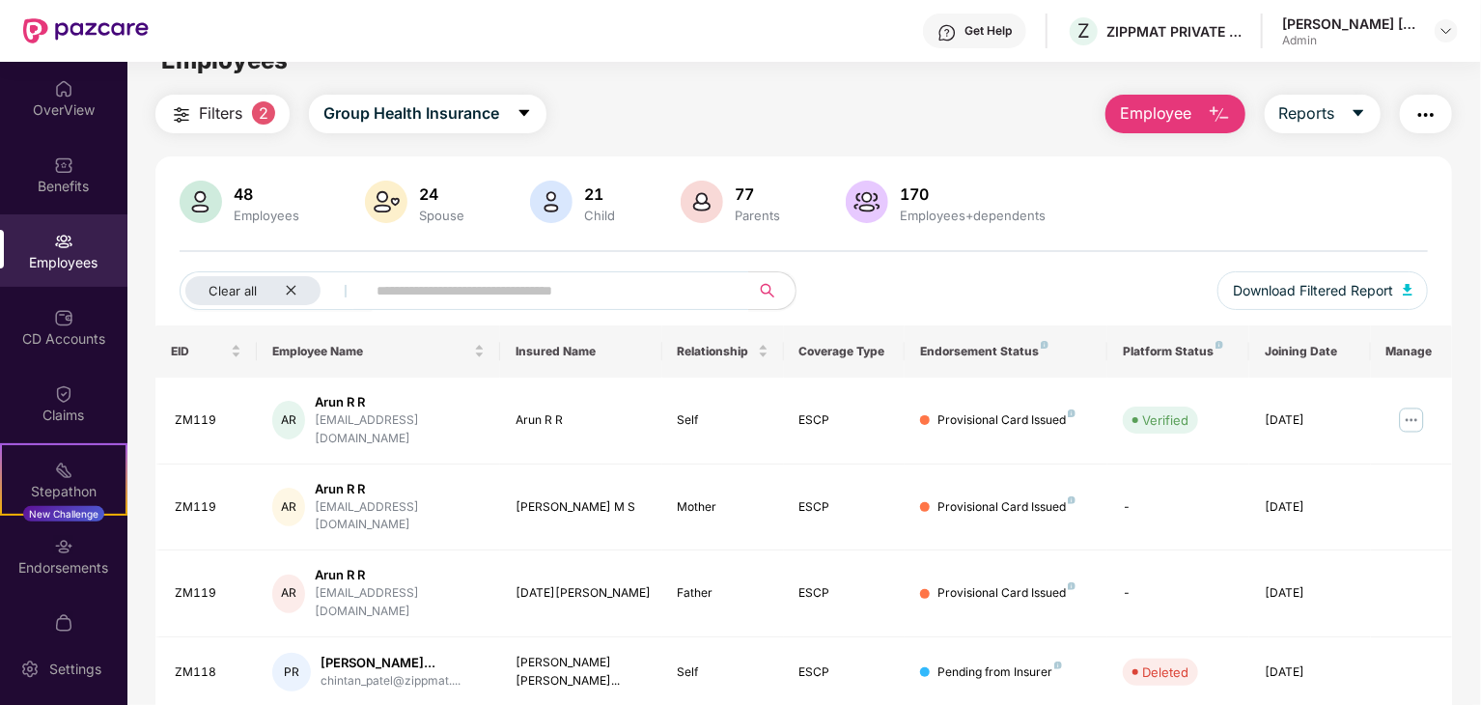
scroll to position [35, 0]
click at [1197, 118] on button "Employee" at bounding box center [1176, 114] width 140 height 39
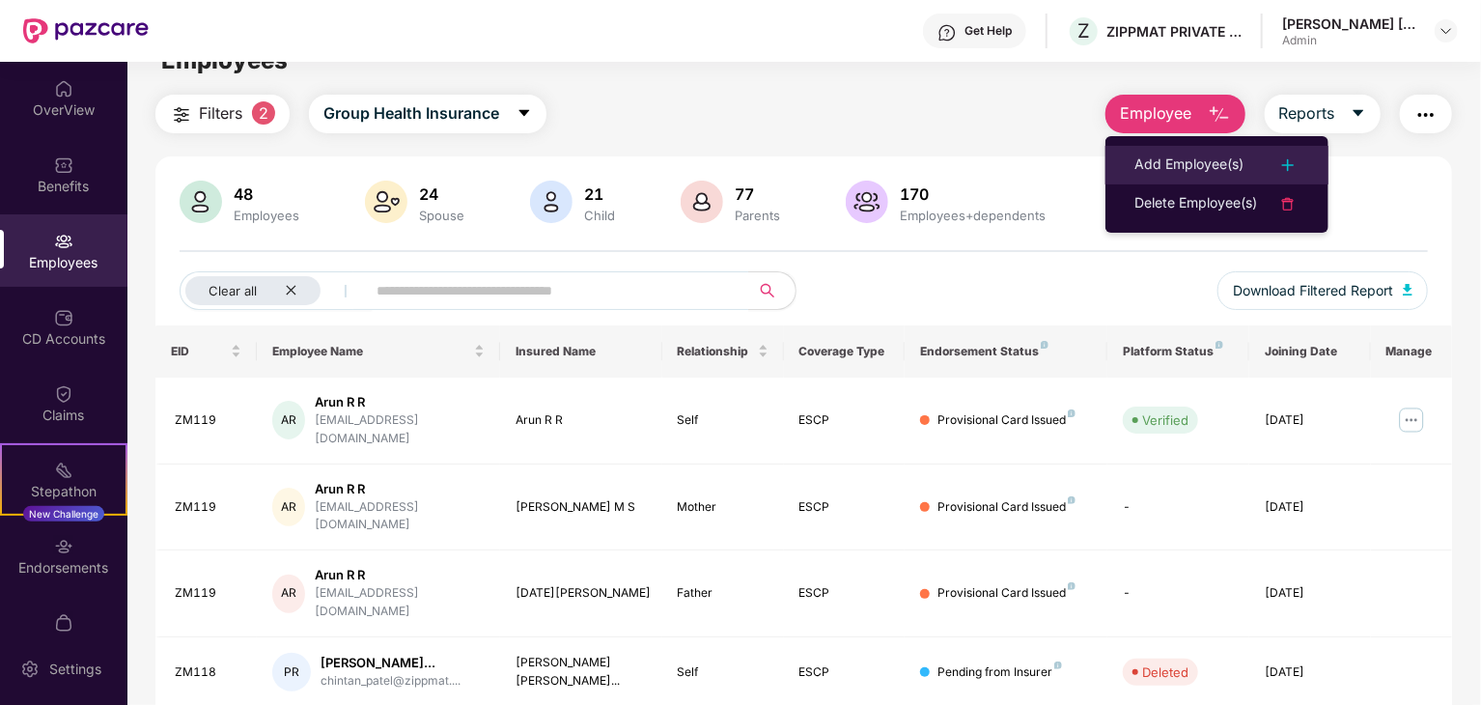
click at [1193, 169] on div "Add Employee(s)" at bounding box center [1189, 165] width 109 height 23
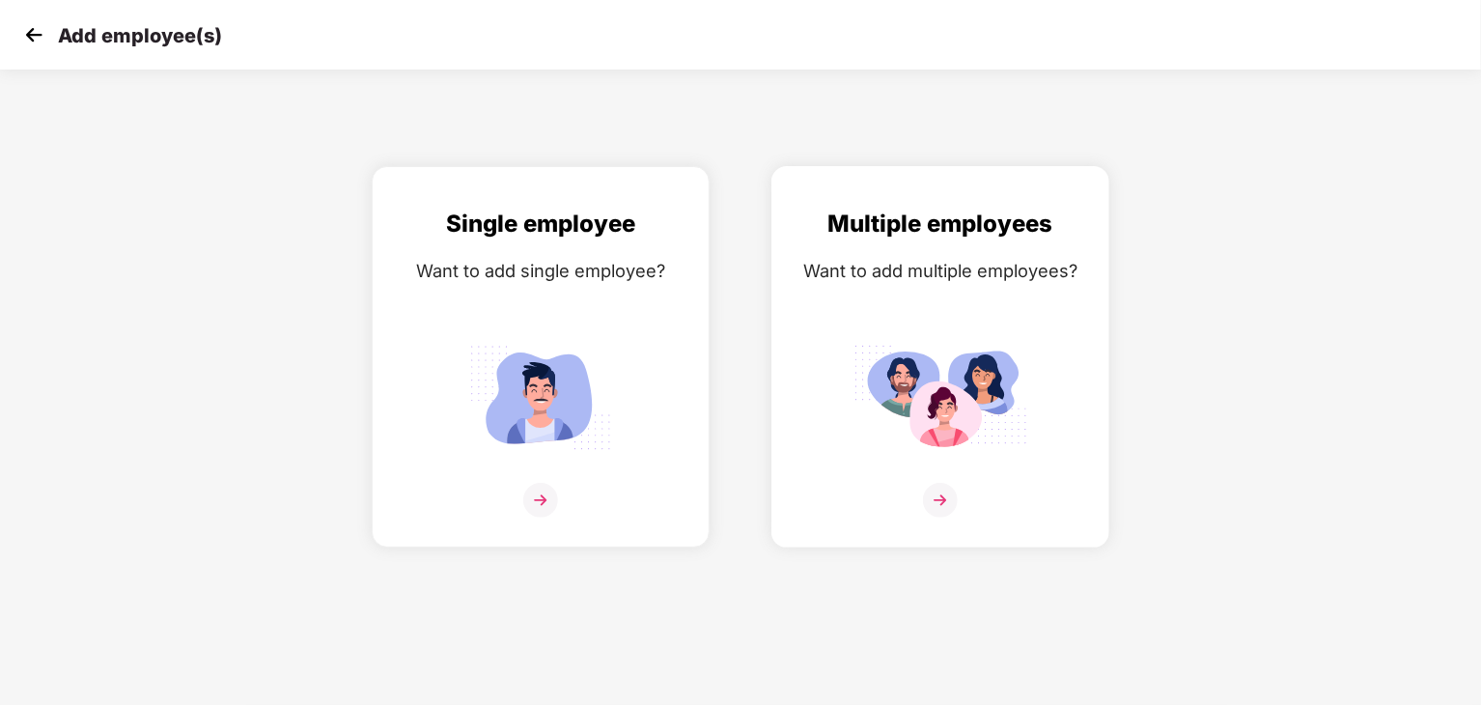
click at [821, 277] on div "Want to add multiple employees?" at bounding box center [940, 271] width 297 height 28
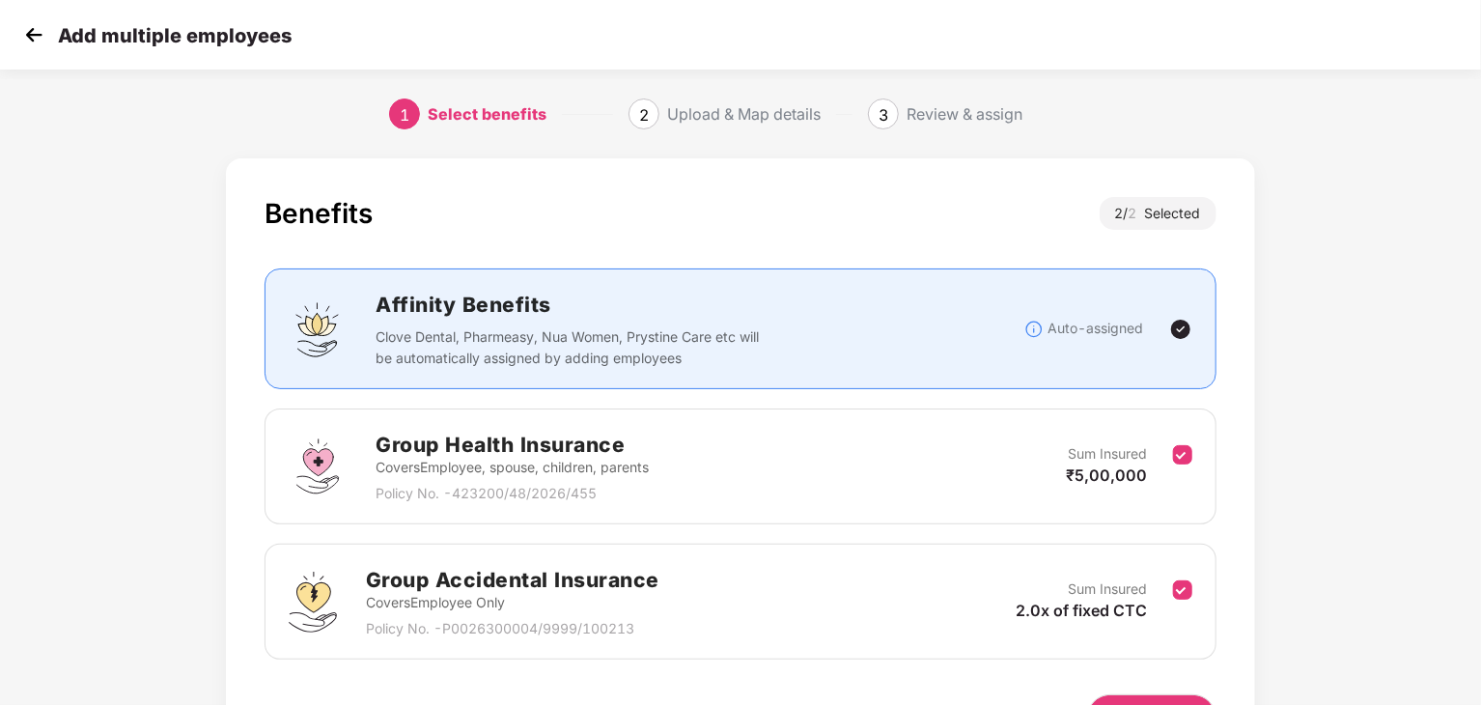
scroll to position [118, 0]
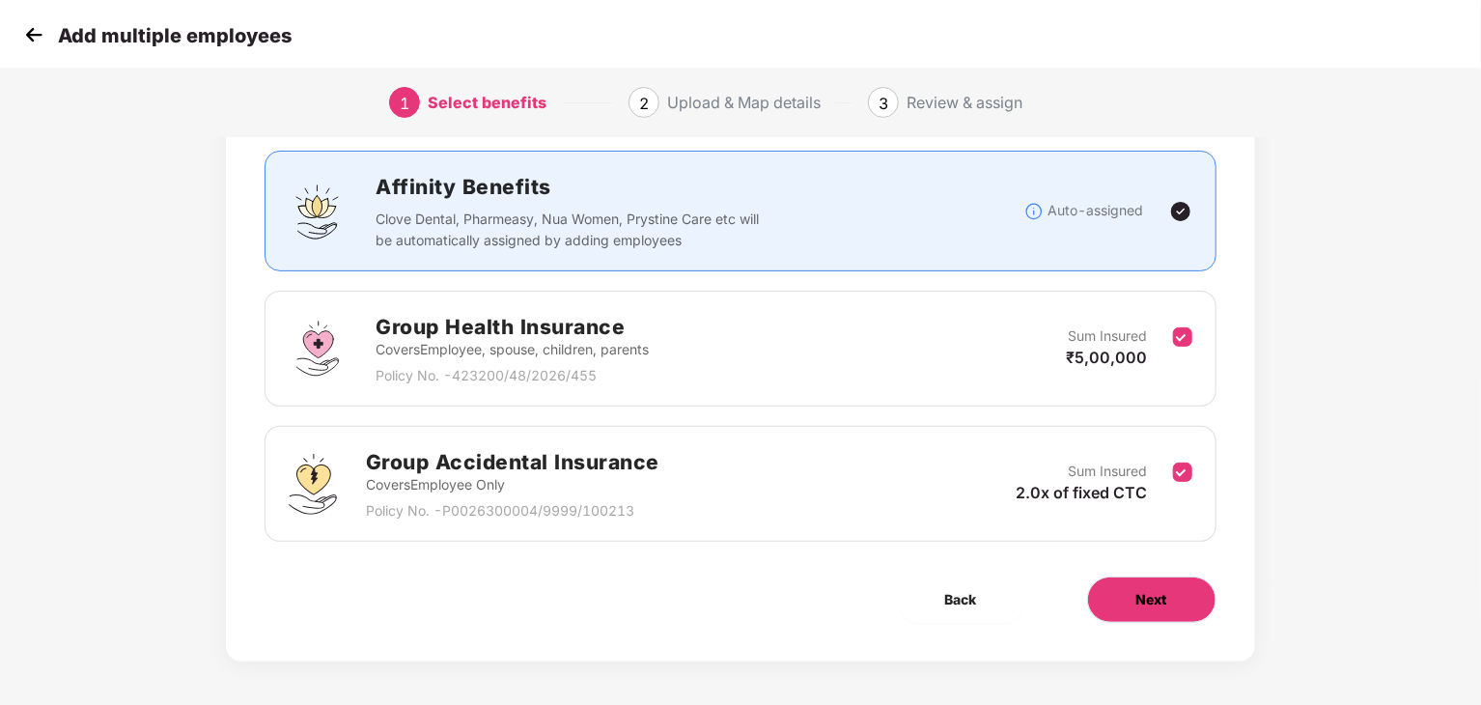
click at [1152, 589] on span "Next" at bounding box center [1151, 599] width 31 height 21
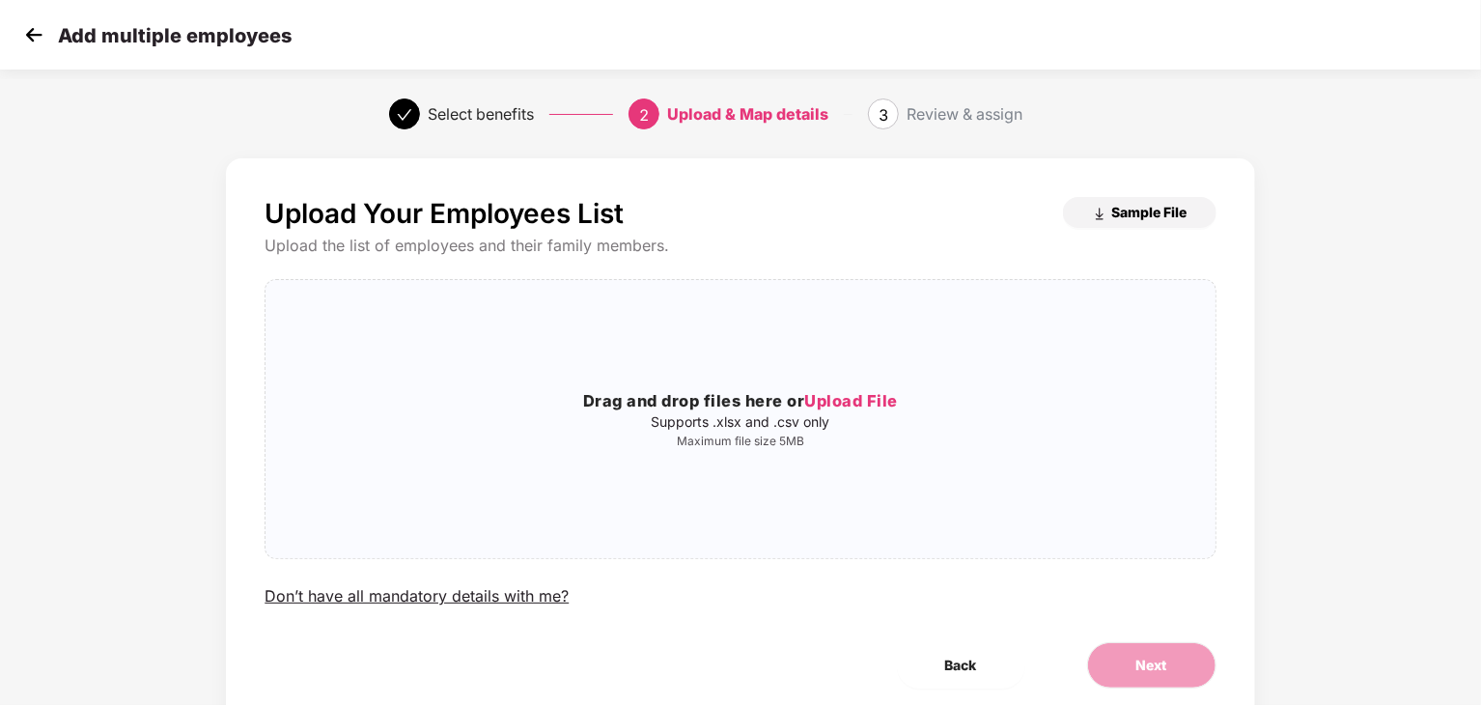
click at [1136, 210] on span "Sample File" at bounding box center [1149, 212] width 75 height 18
